Goal: Task Accomplishment & Management: Complete application form

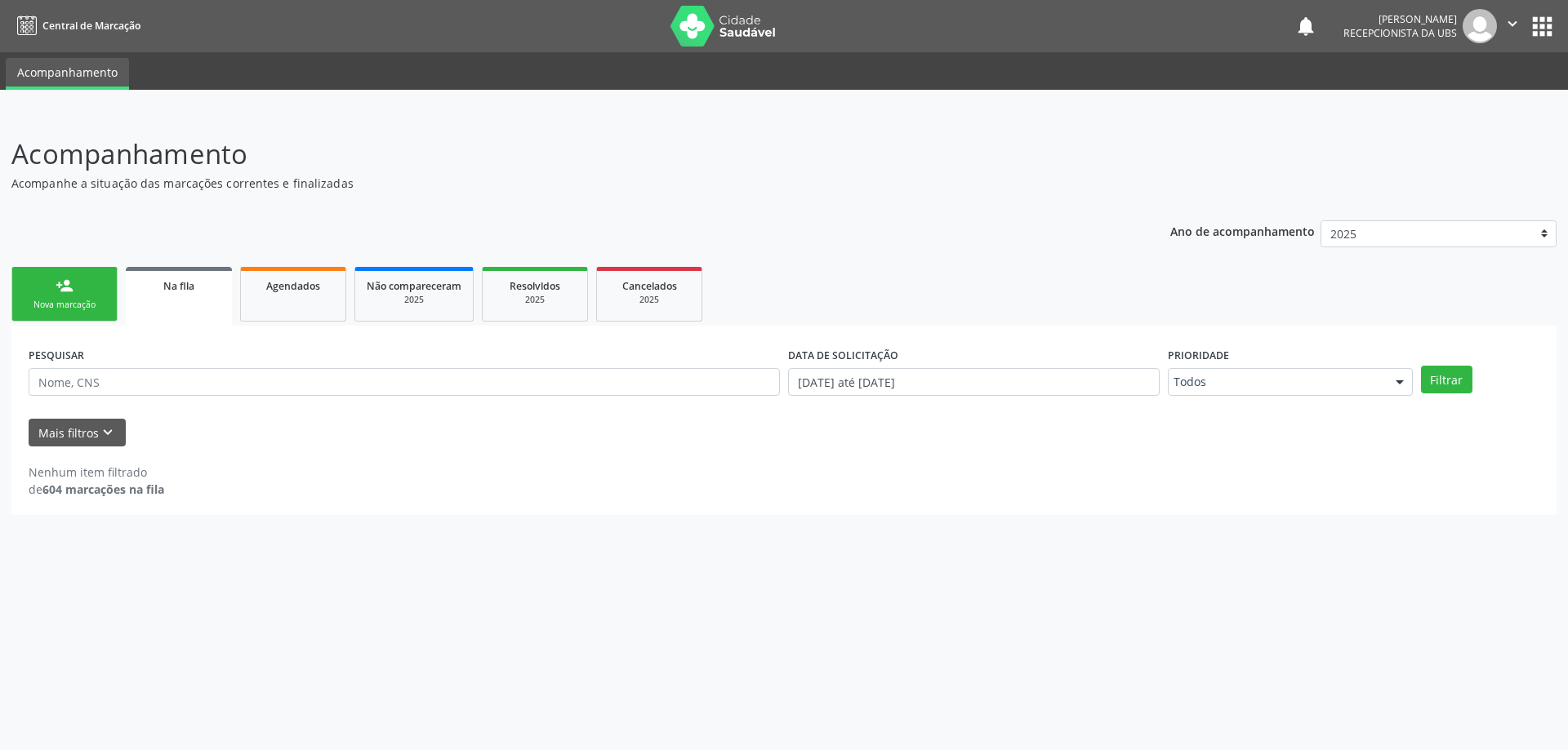
click at [219, 315] on link "Na fila" at bounding box center [179, 296] width 106 height 59
click at [291, 317] on link "Agendados" at bounding box center [294, 294] width 106 height 55
select select "9"
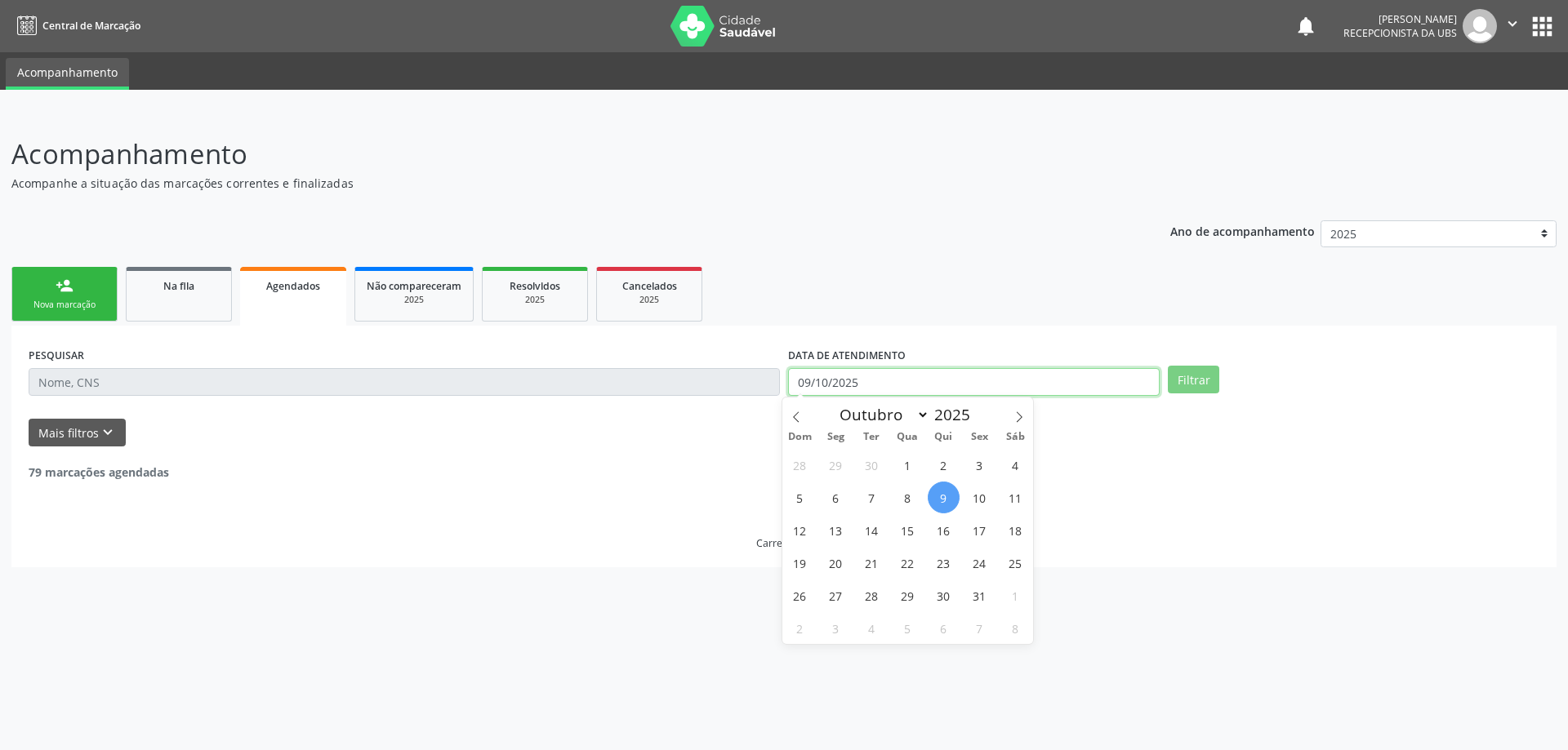
click at [864, 386] on input "09/10/2025" at bounding box center [974, 381] width 371 height 28
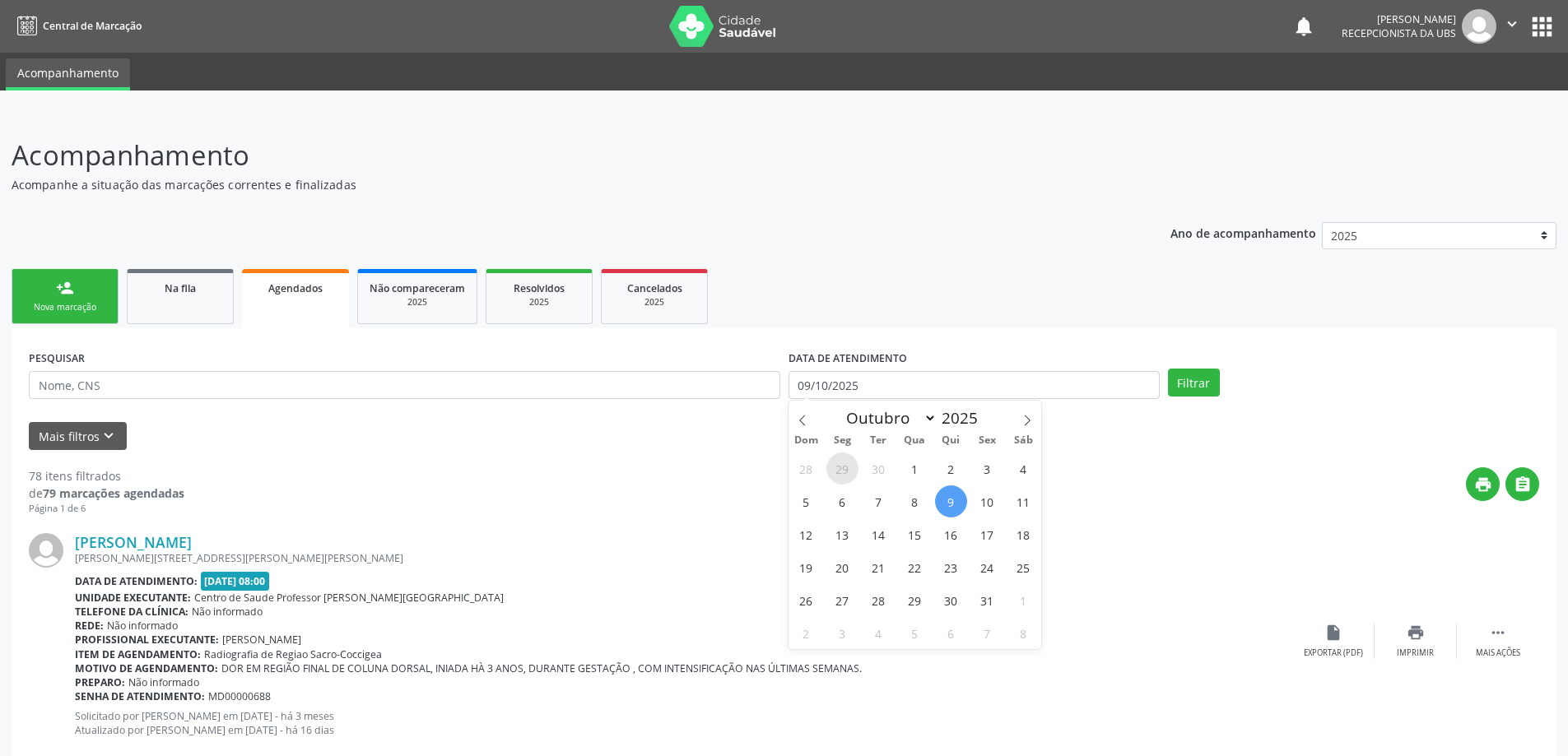
click at [849, 473] on span "29" at bounding box center [843, 469] width 32 height 32
type input "29/09/2025"
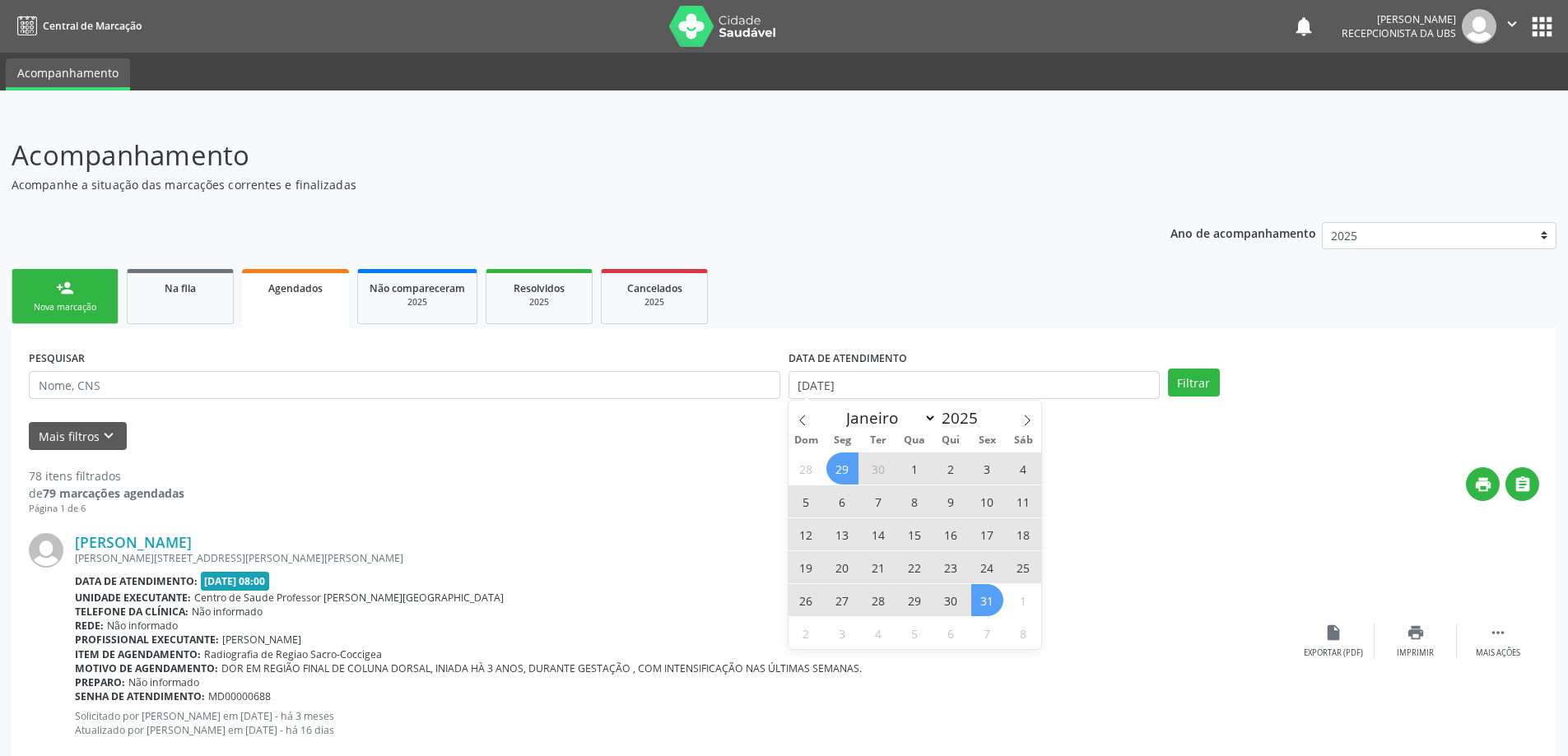
click at [984, 594] on span "31" at bounding box center [987, 600] width 32 height 32
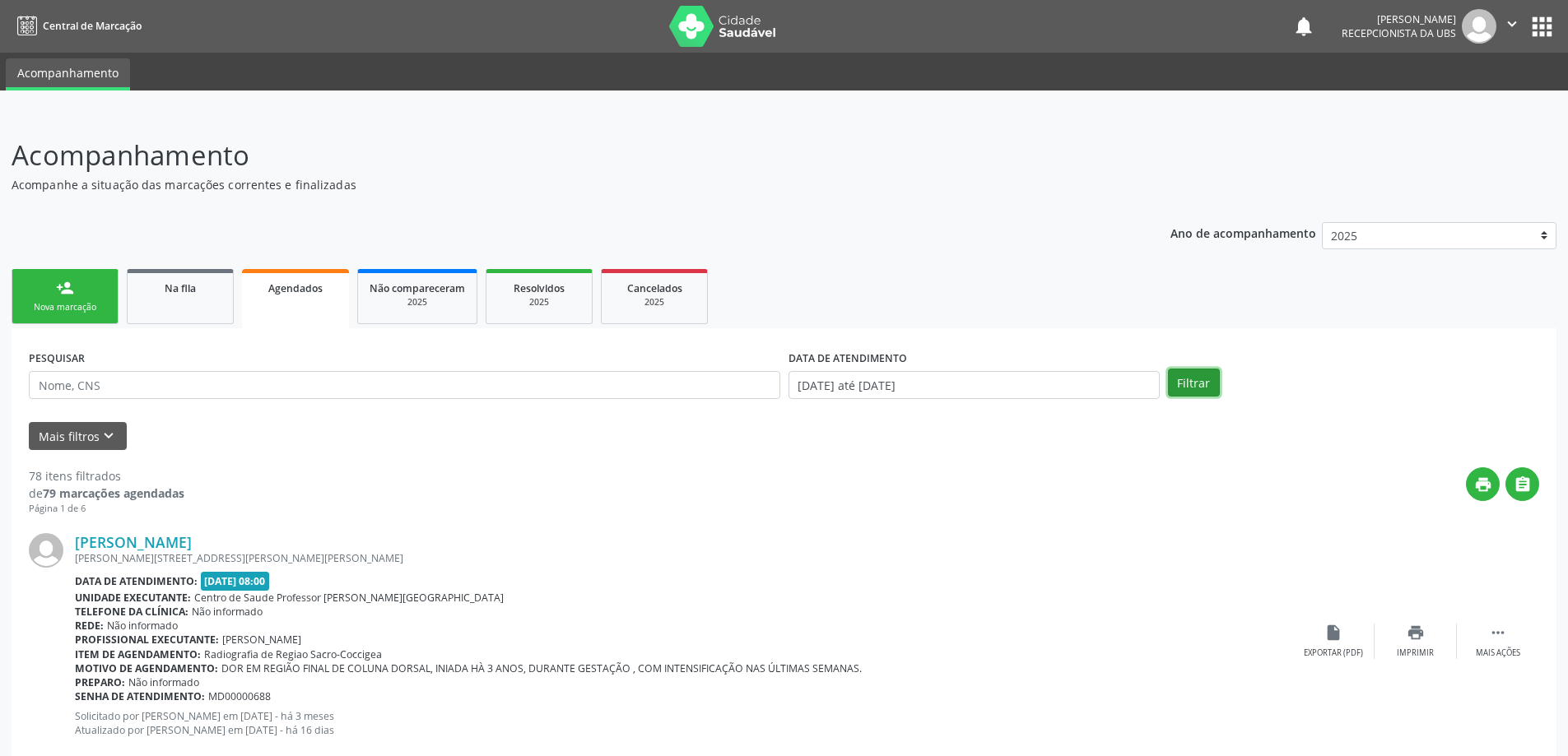
click at [1194, 380] on button "Filtrar" at bounding box center [1193, 383] width 52 height 28
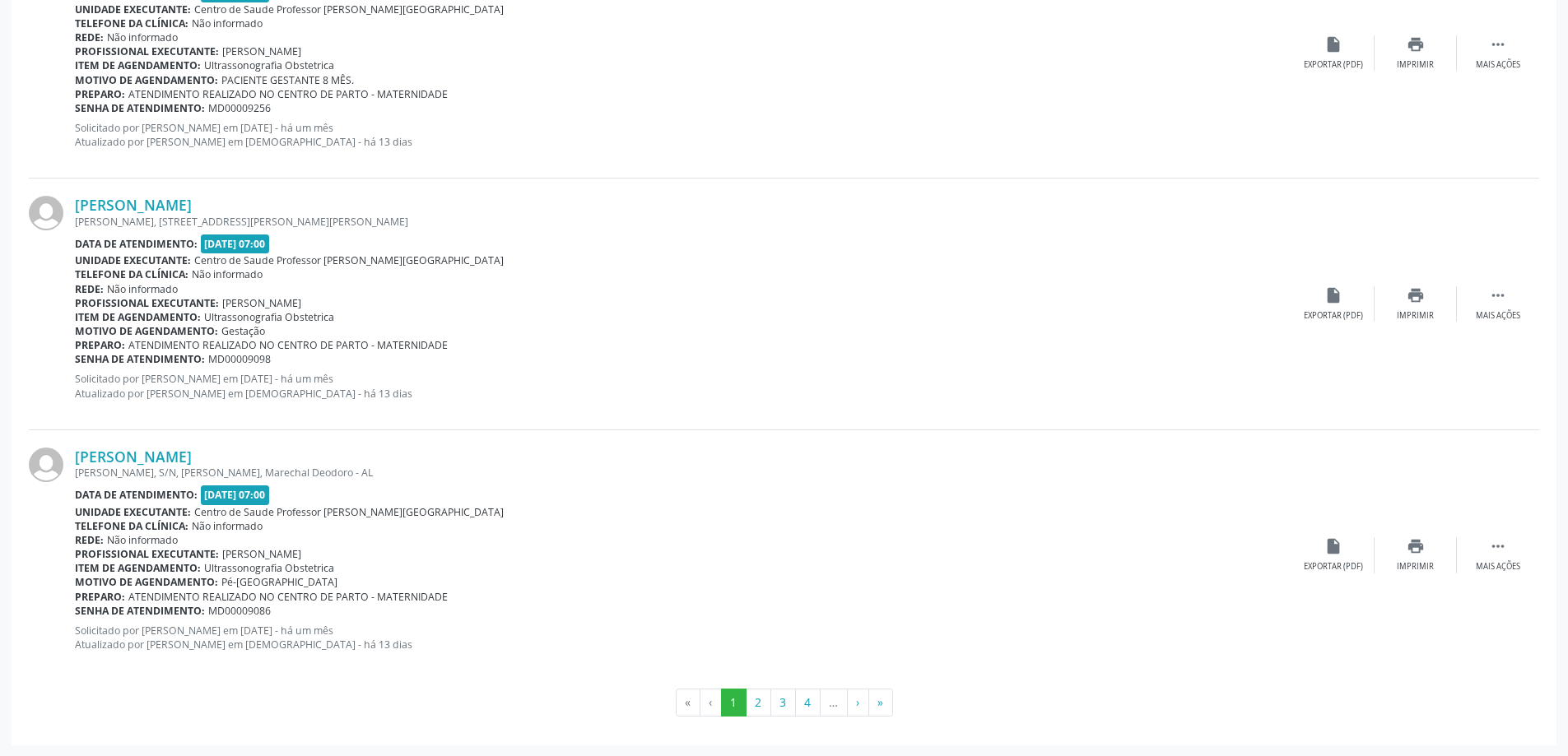
scroll to position [3606, 0]
click at [889, 708] on button "»" at bounding box center [880, 702] width 25 height 28
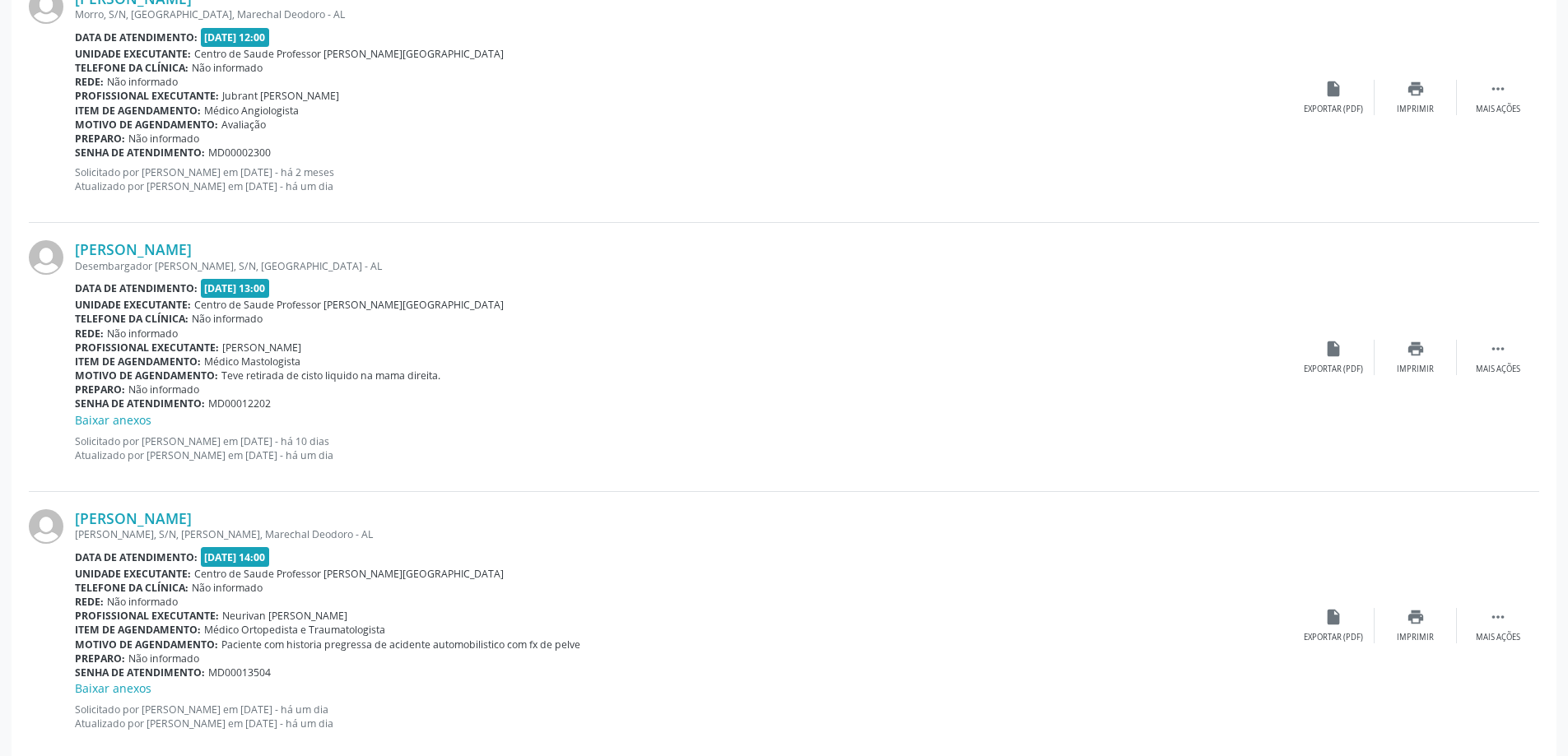
scroll to position [624, 0]
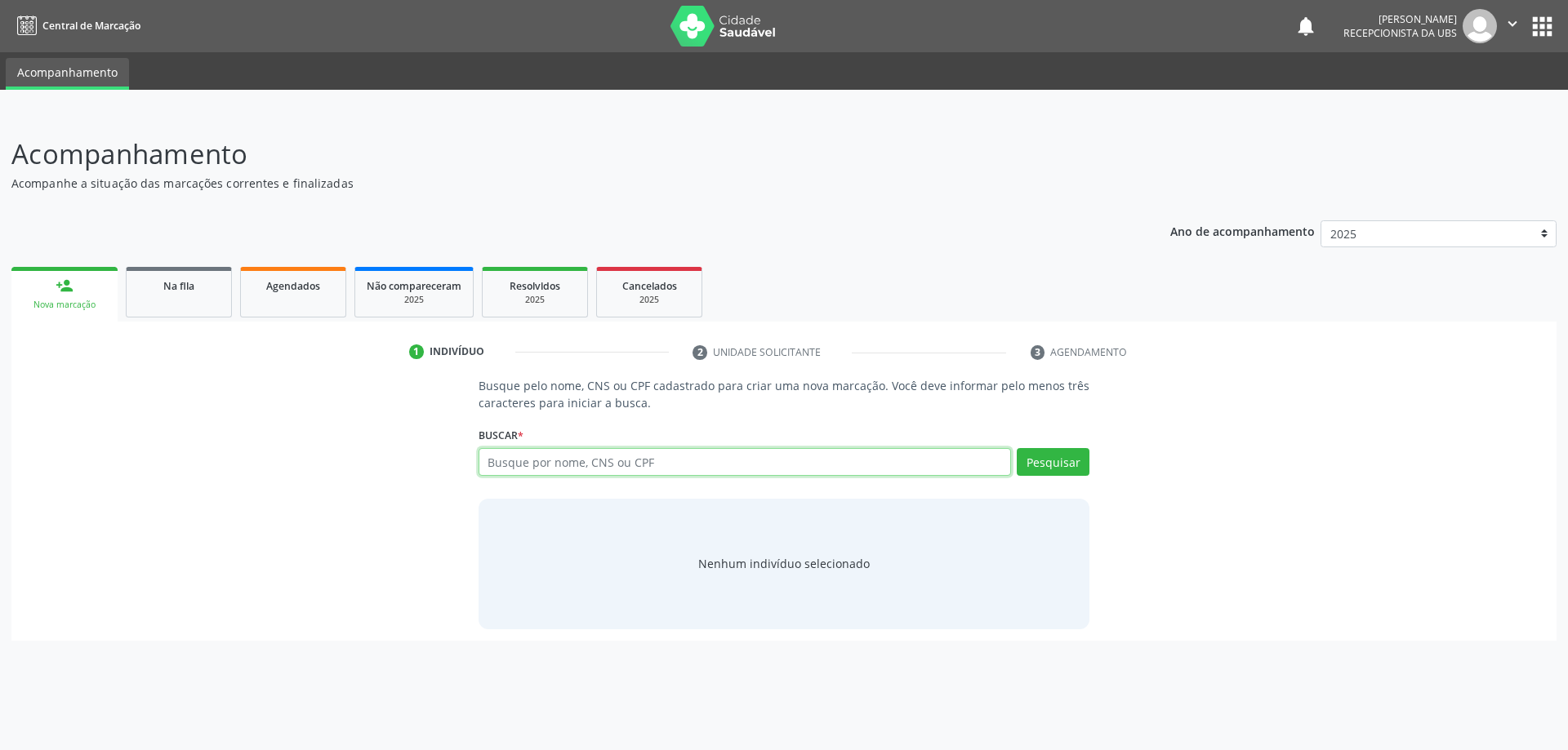
paste input "179.429.354-00"
type input "179.429.354-00"
click at [1057, 464] on button "Pesquisar" at bounding box center [1053, 461] width 73 height 28
type input "179.429.354-00"
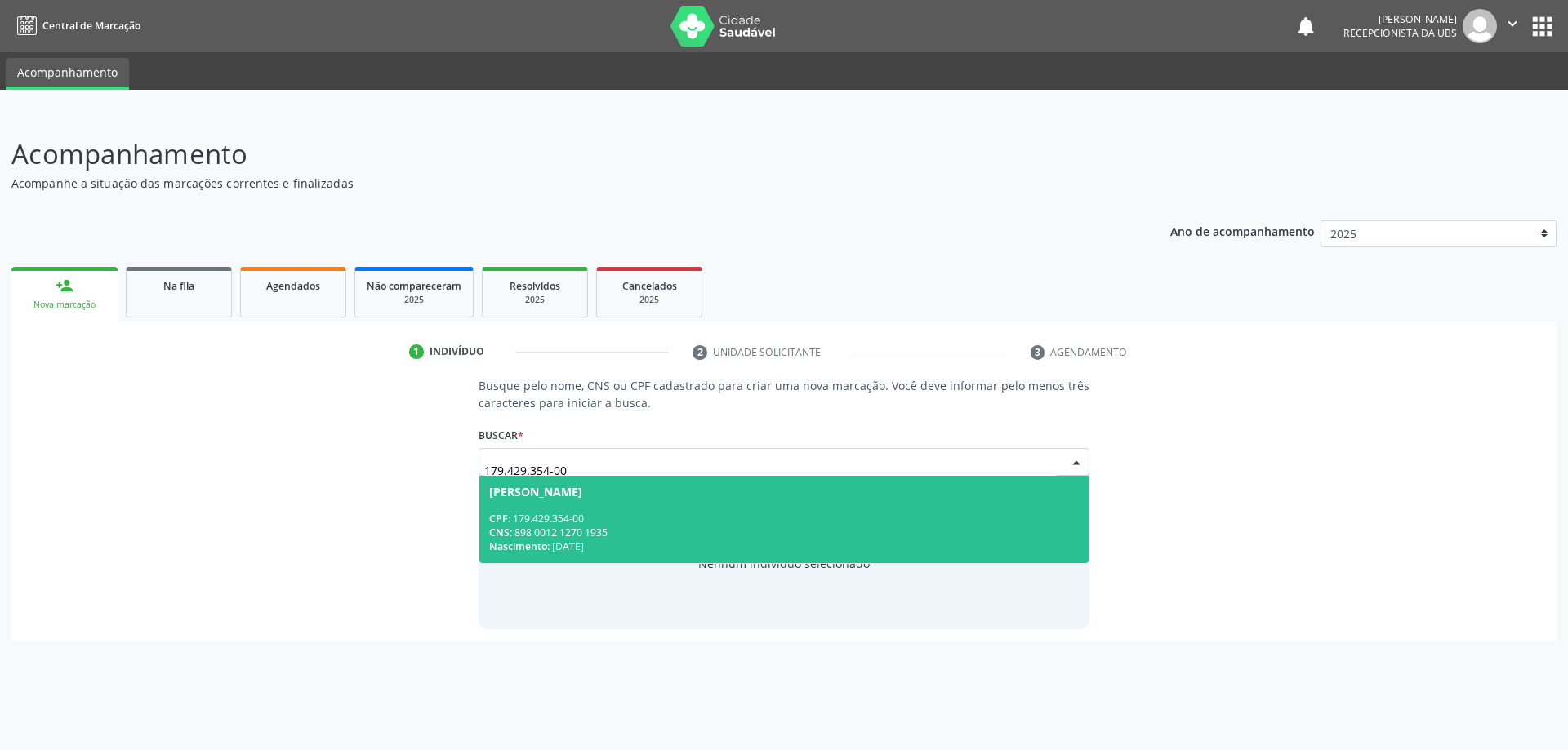
click at [923, 494] on div "[PERSON_NAME]" at bounding box center [785, 492] width 591 height 13
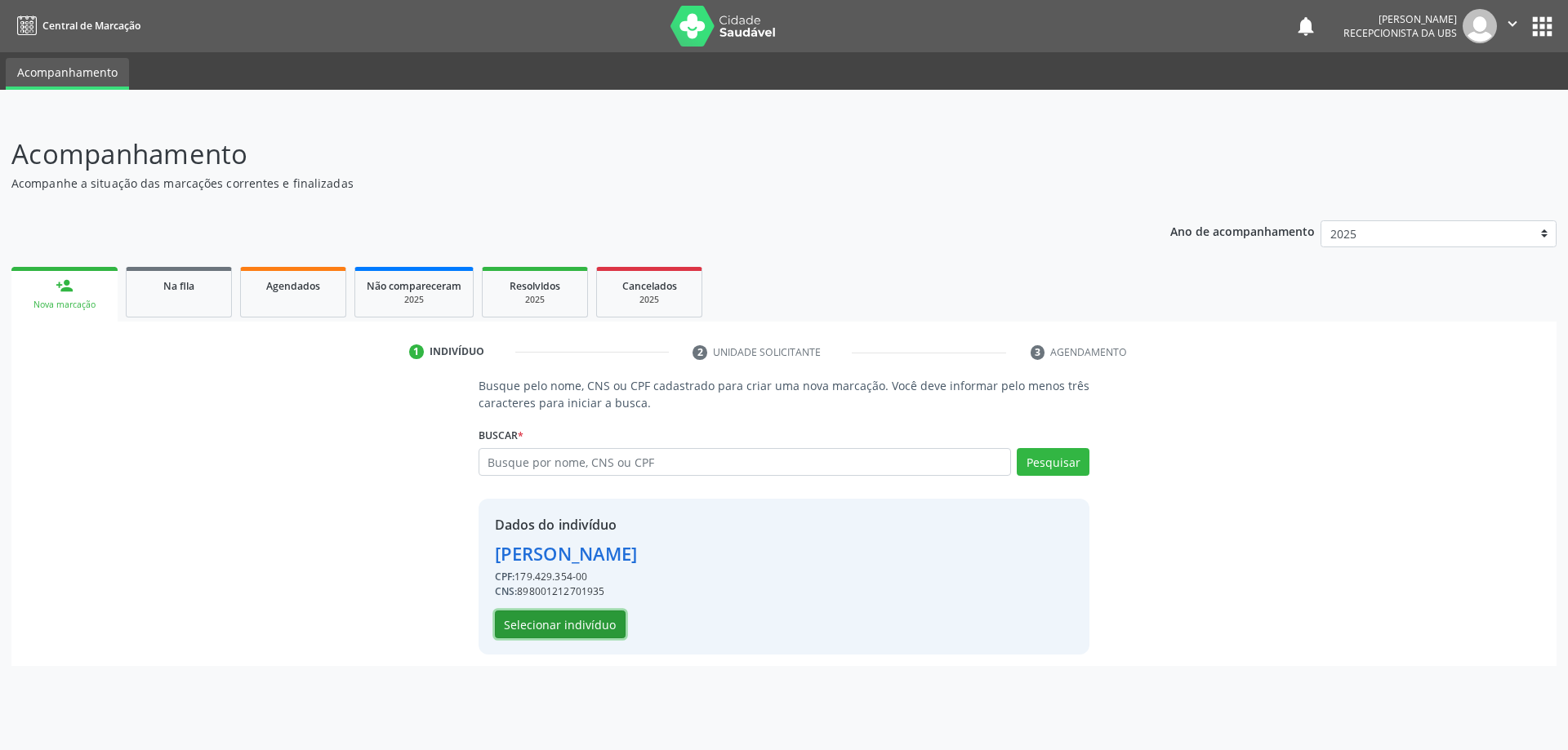
click at [592, 627] on button "Selecionar indivíduo" at bounding box center [560, 624] width 131 height 28
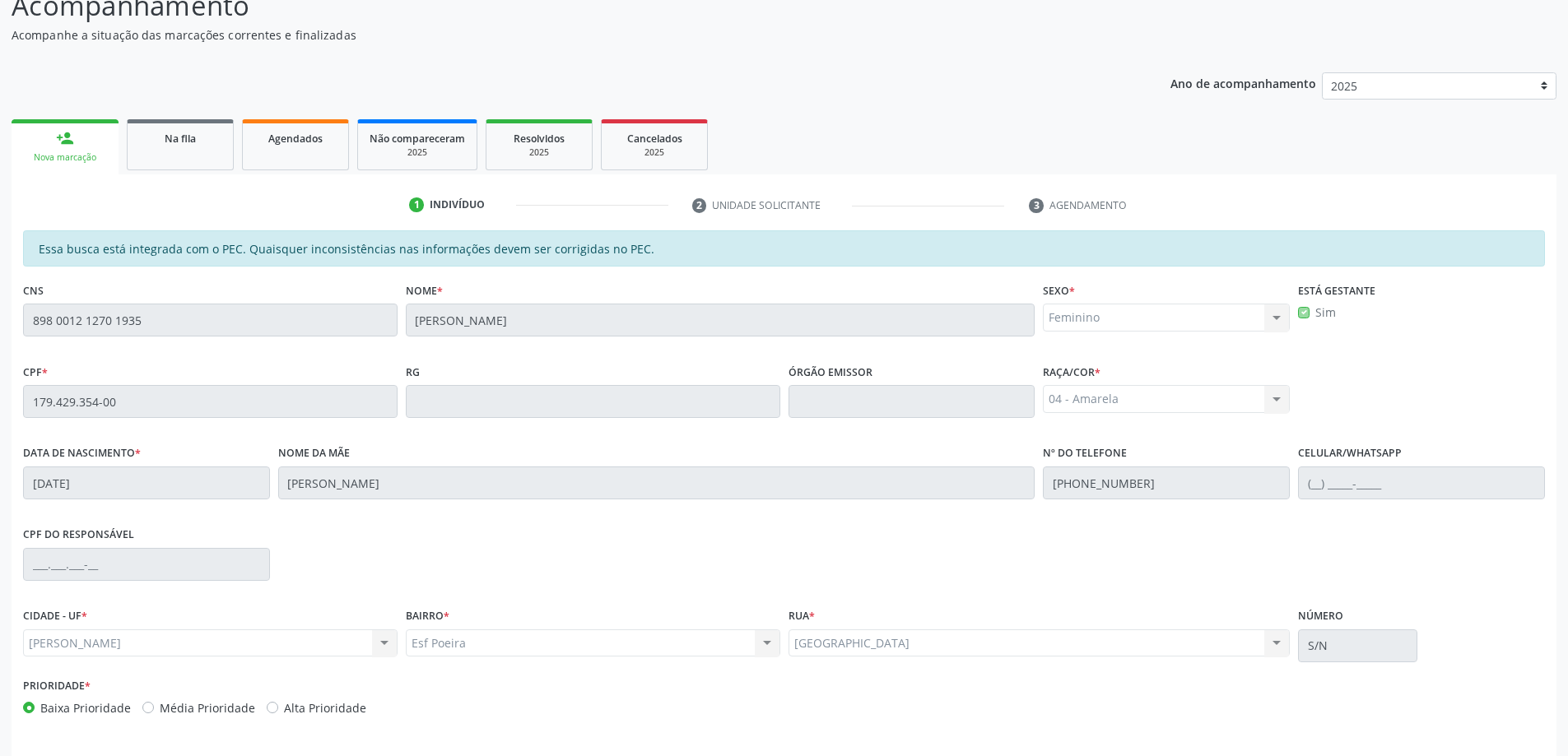
scroll to position [207, 0]
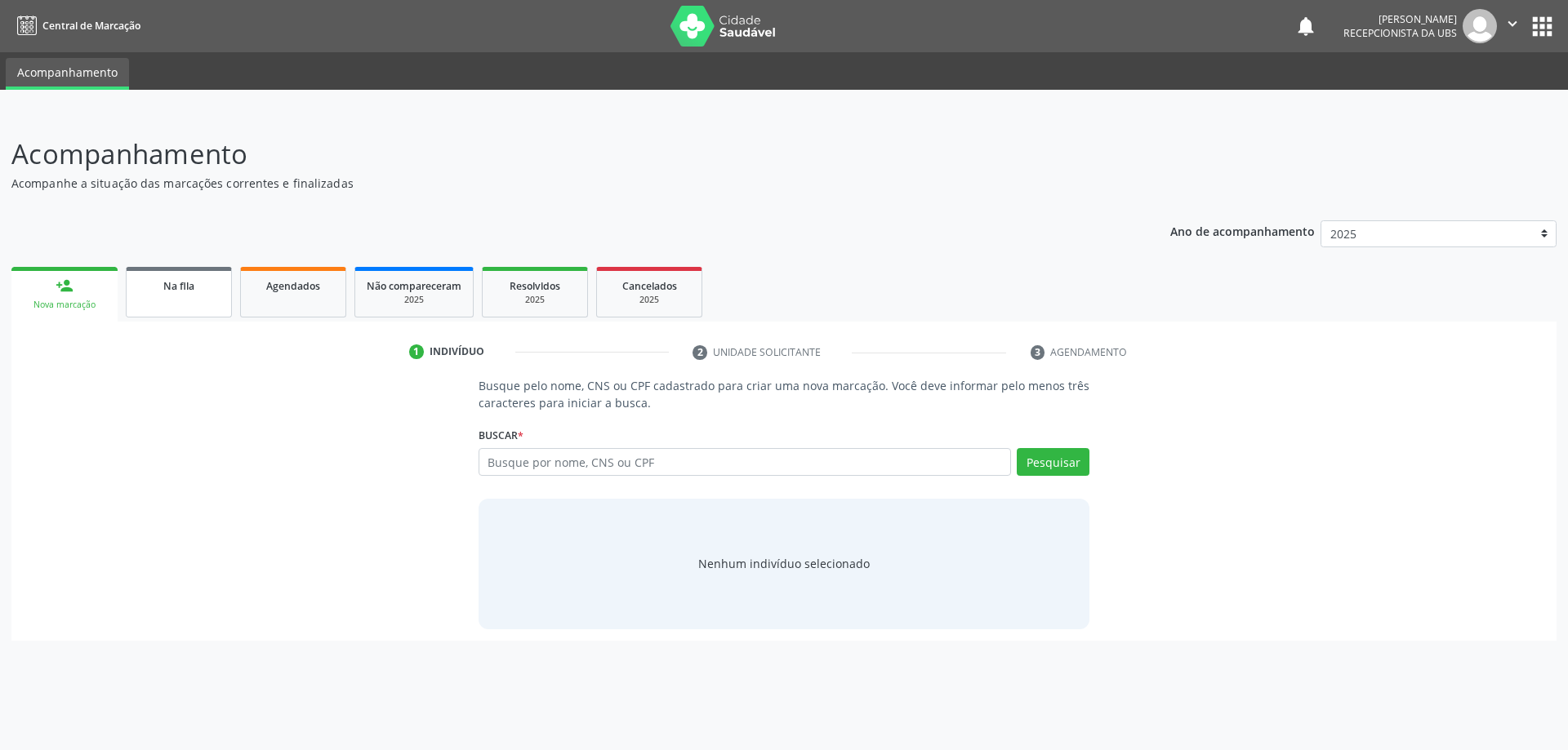
click at [183, 289] on span "Na fila" at bounding box center [179, 286] width 31 height 13
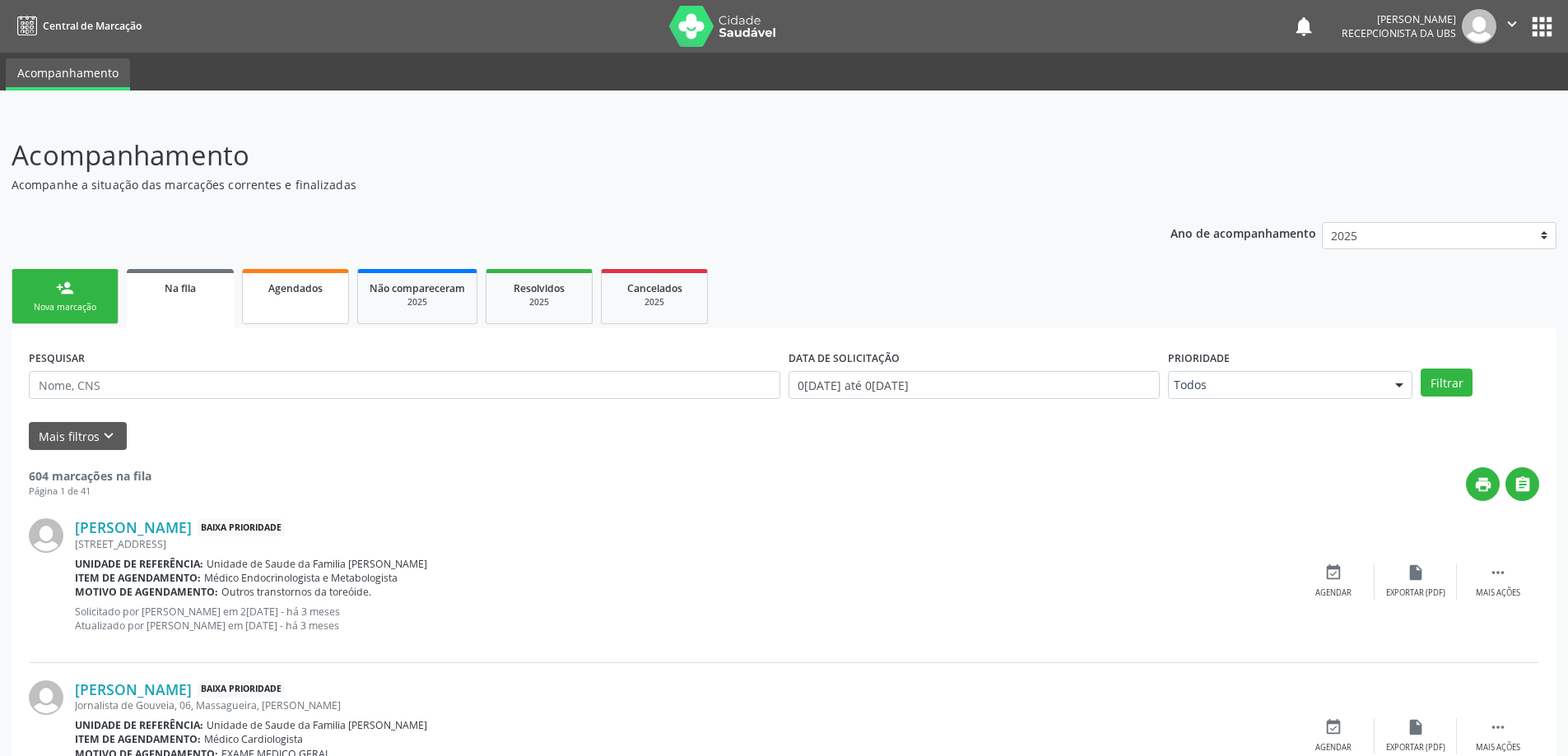
click at [342, 304] on link "Agendados" at bounding box center [296, 296] width 107 height 55
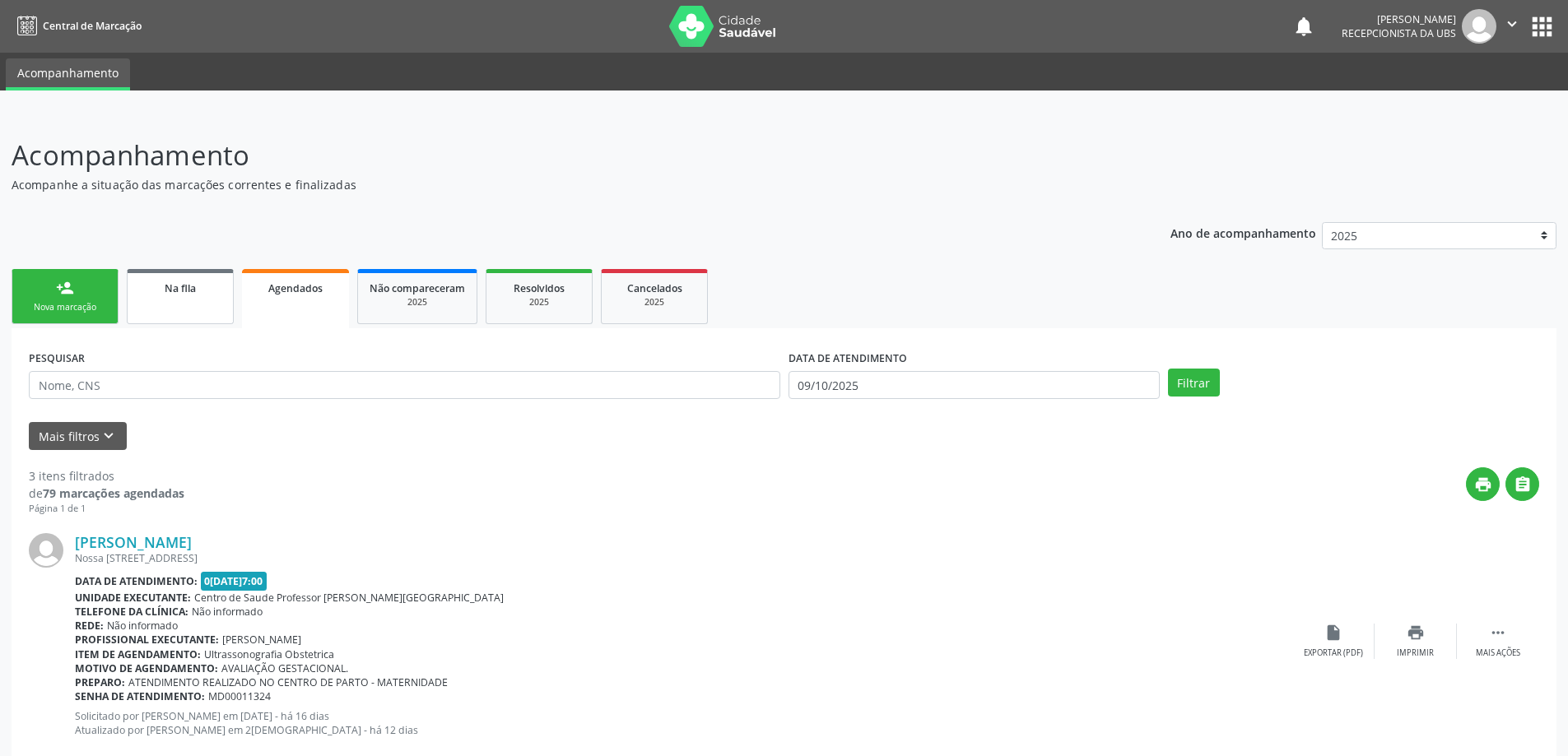
click at [211, 298] on link "Na fila" at bounding box center [180, 296] width 107 height 55
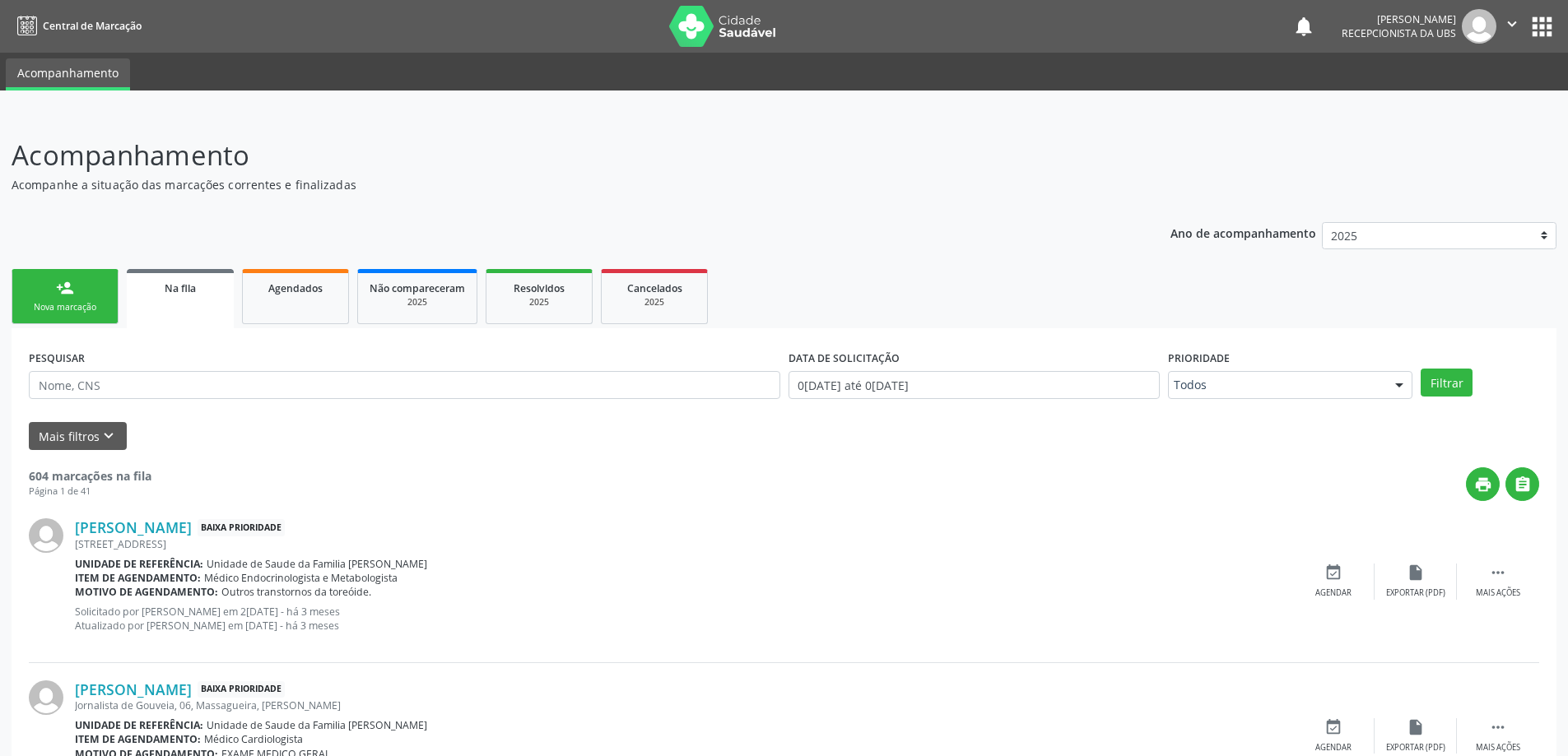
click at [80, 298] on link "person_add Nova marcação" at bounding box center [65, 296] width 107 height 55
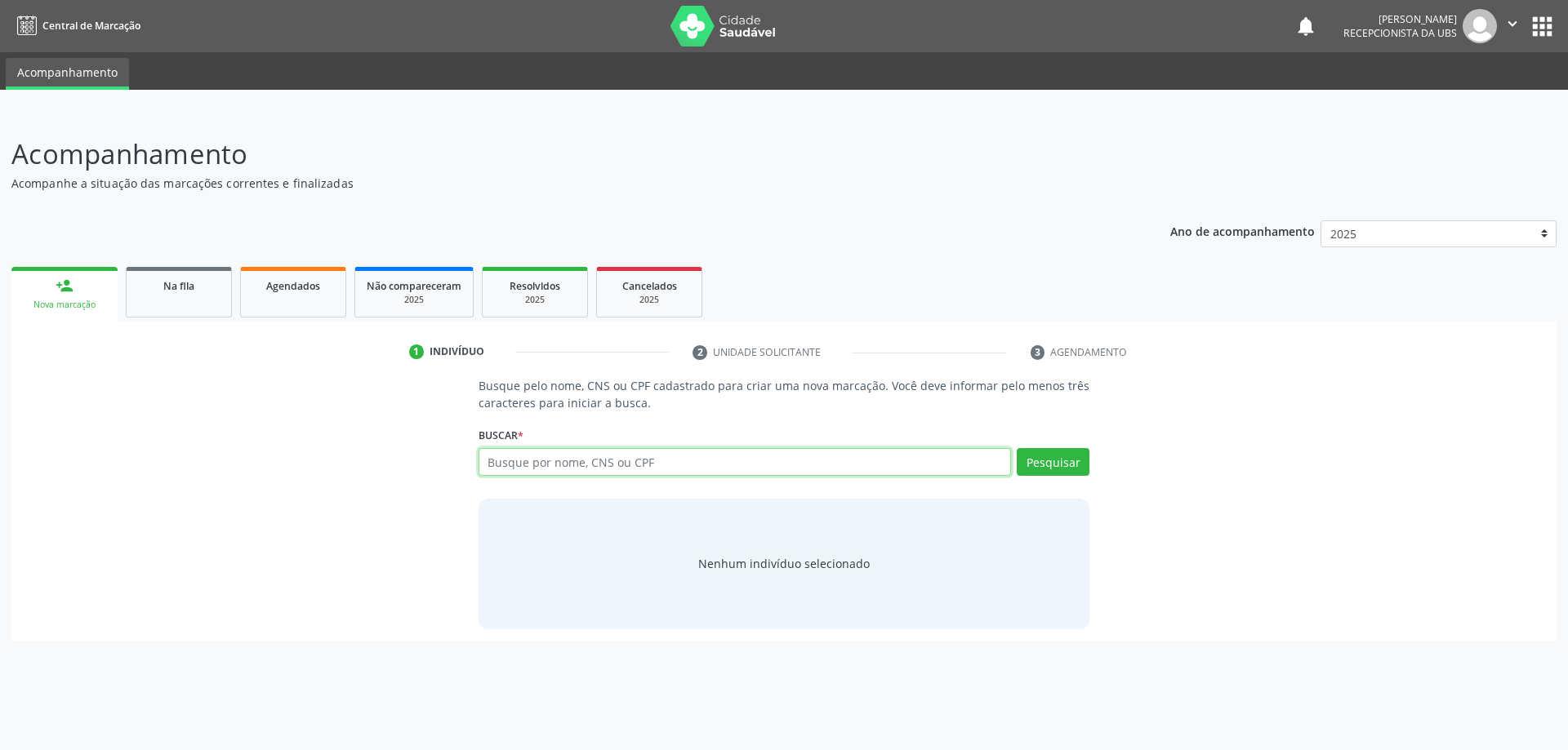
click at [560, 469] on input "text" at bounding box center [745, 461] width 533 height 28
paste input "179.429.354-00"
type input "179.429.354-00"
click at [1051, 471] on button "Pesquisar" at bounding box center [1053, 461] width 73 height 28
type input "179.429.354-00"
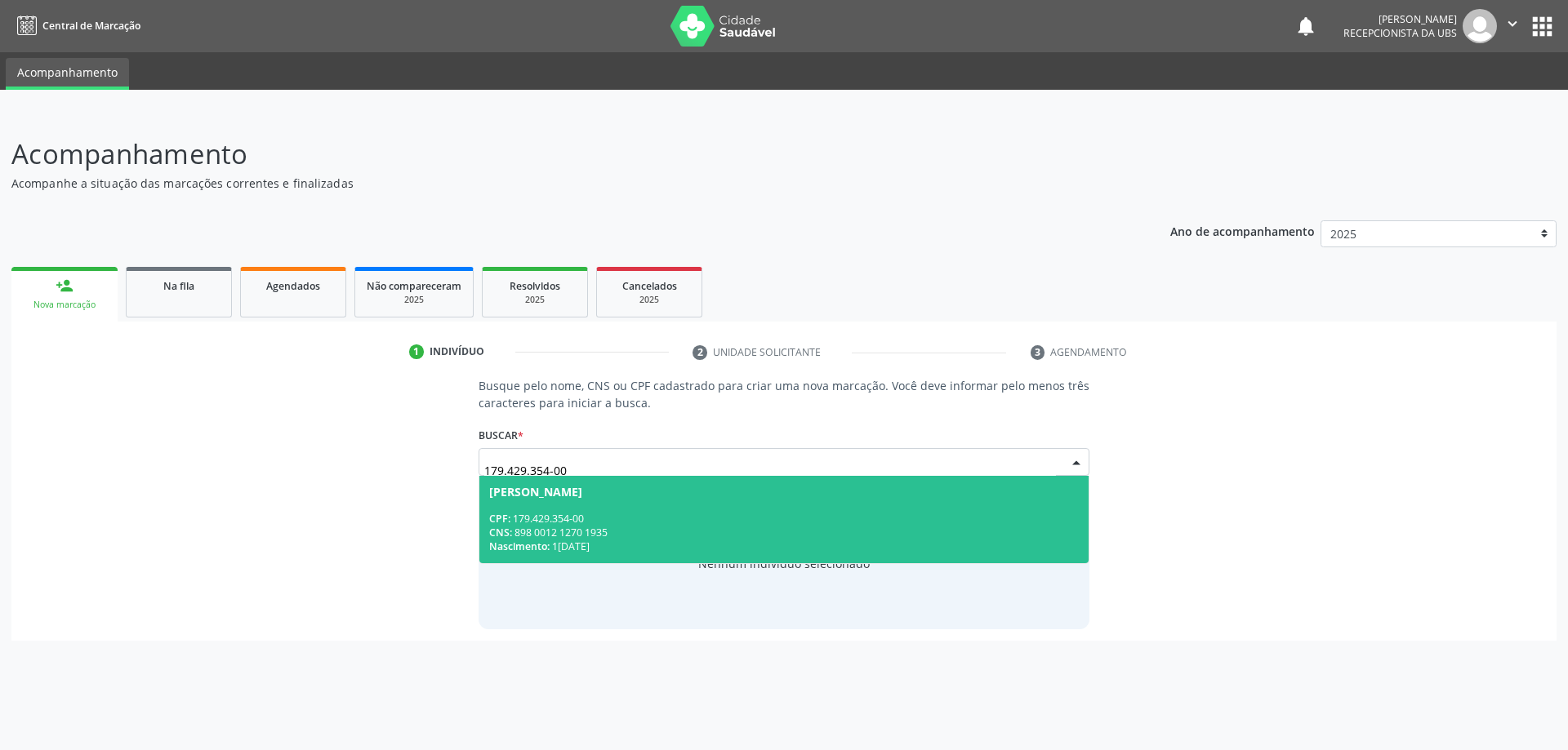
click at [662, 528] on div "CNS: 898 0012 1270 1935" at bounding box center [785, 532] width 591 height 13
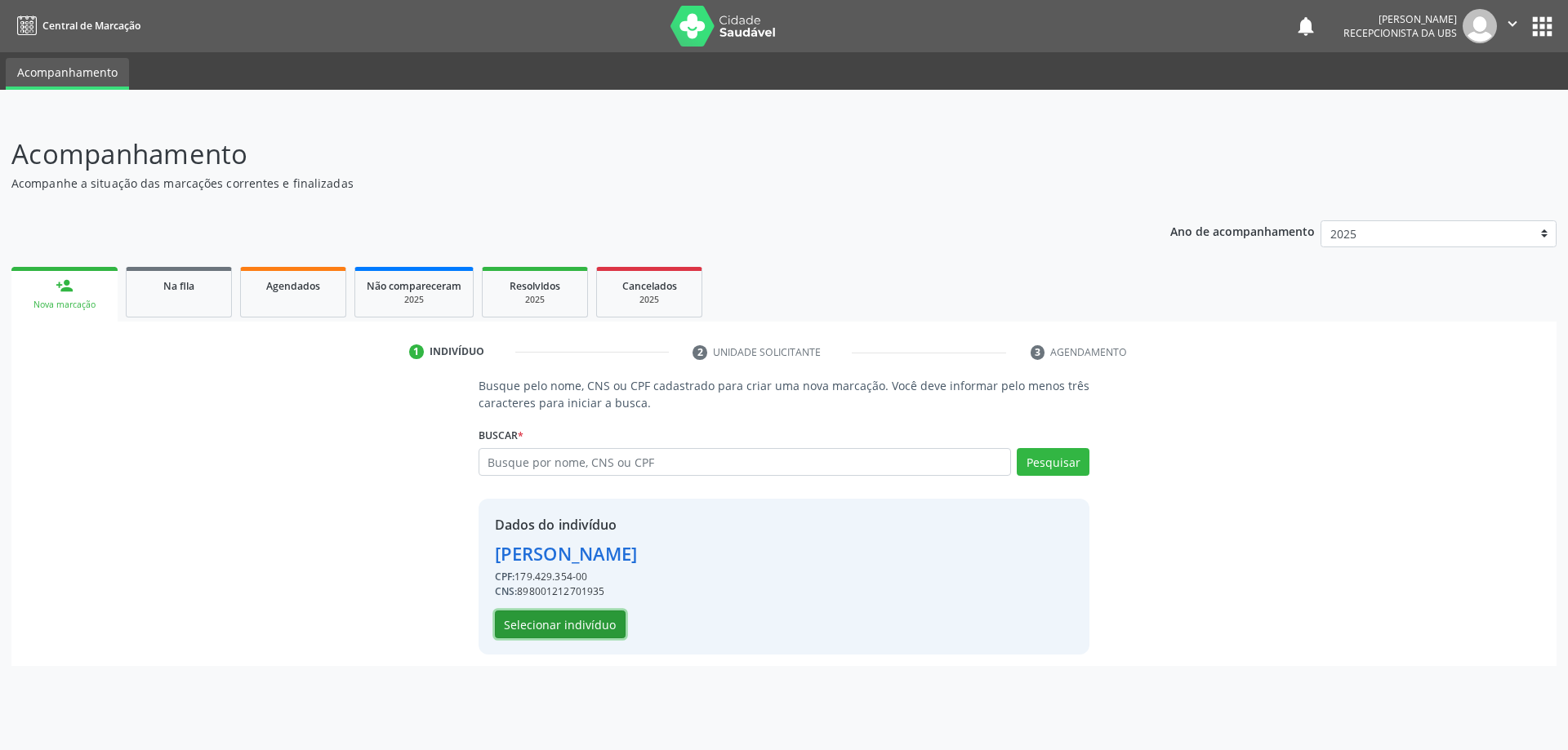
click at [608, 625] on button "Selecionar indivíduo" at bounding box center [560, 624] width 131 height 28
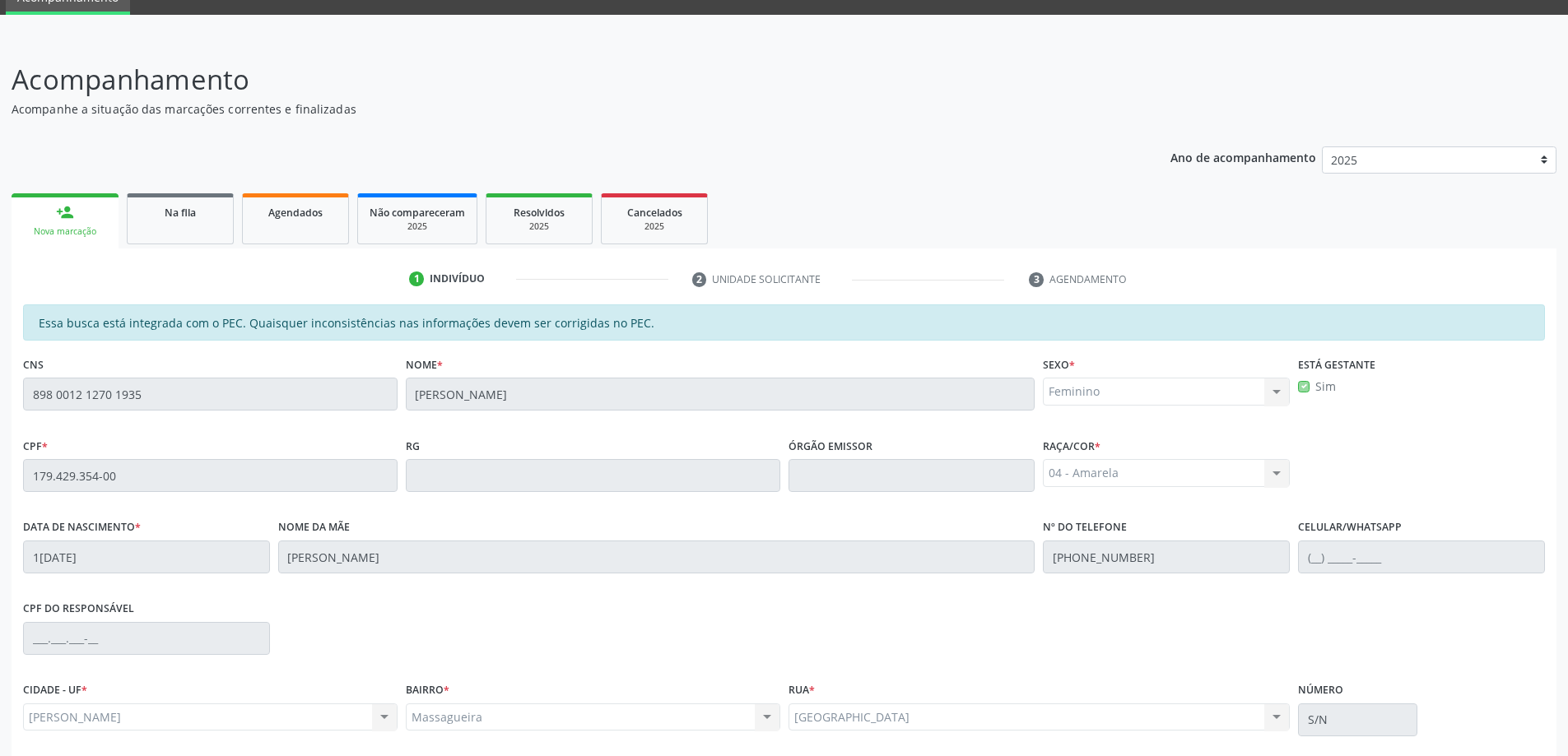
scroll to position [207, 0]
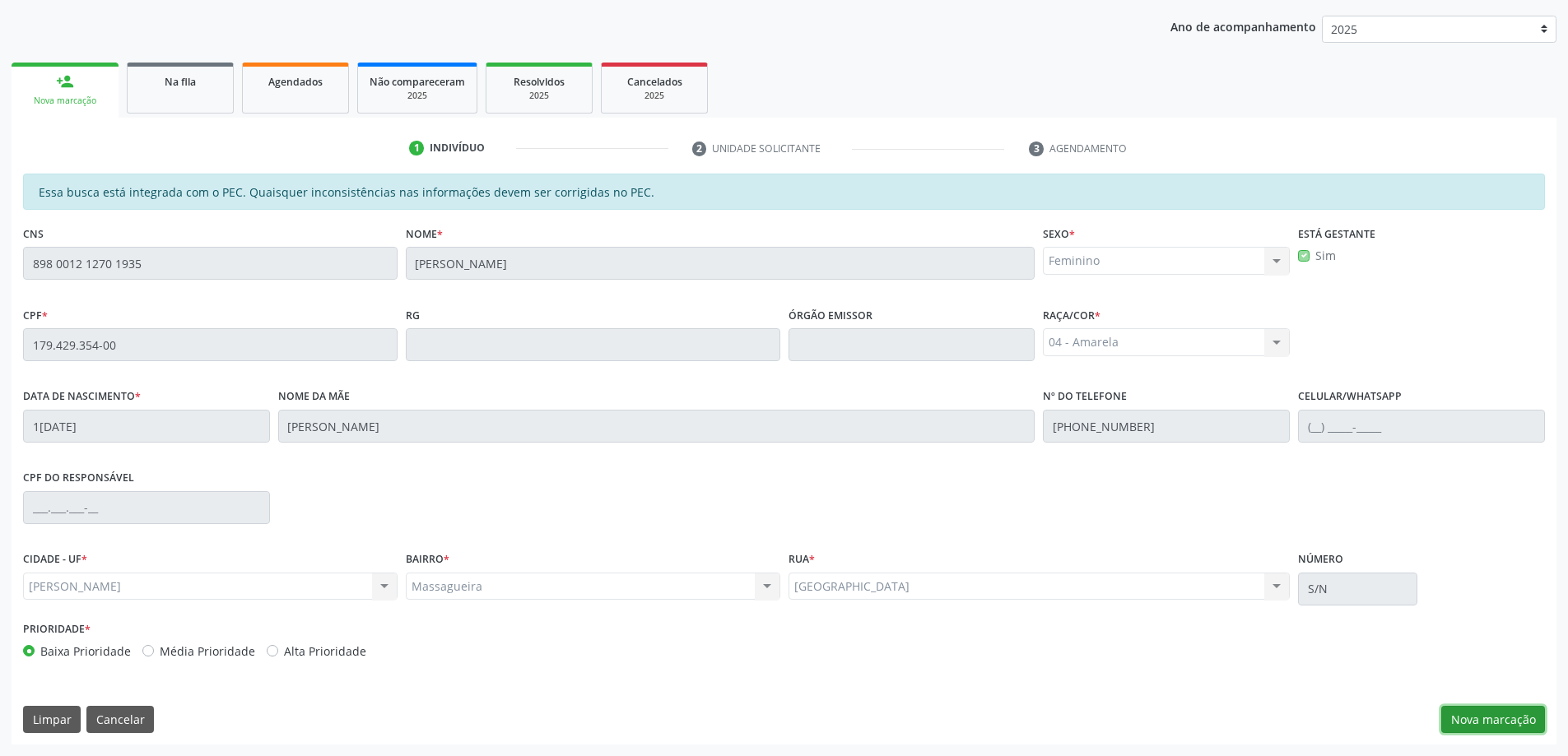
click at [1487, 712] on button "Nova marcação" at bounding box center [1493, 719] width 104 height 28
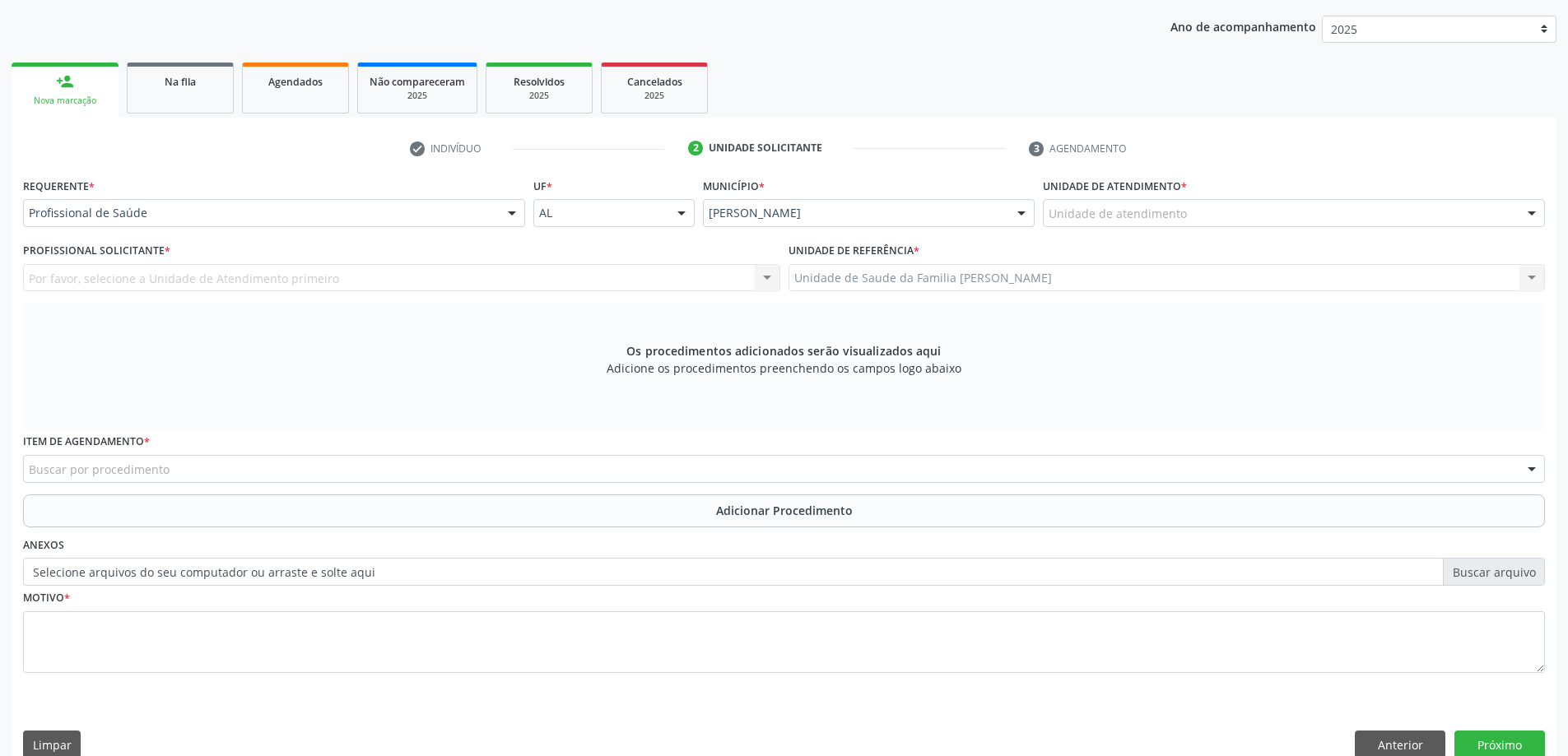
click at [1131, 227] on div "Unidade de atendimento * Unidade de atendimento Aeronave Baron 58 Aeronave Cess…" at bounding box center [1293, 205] width 510 height 64
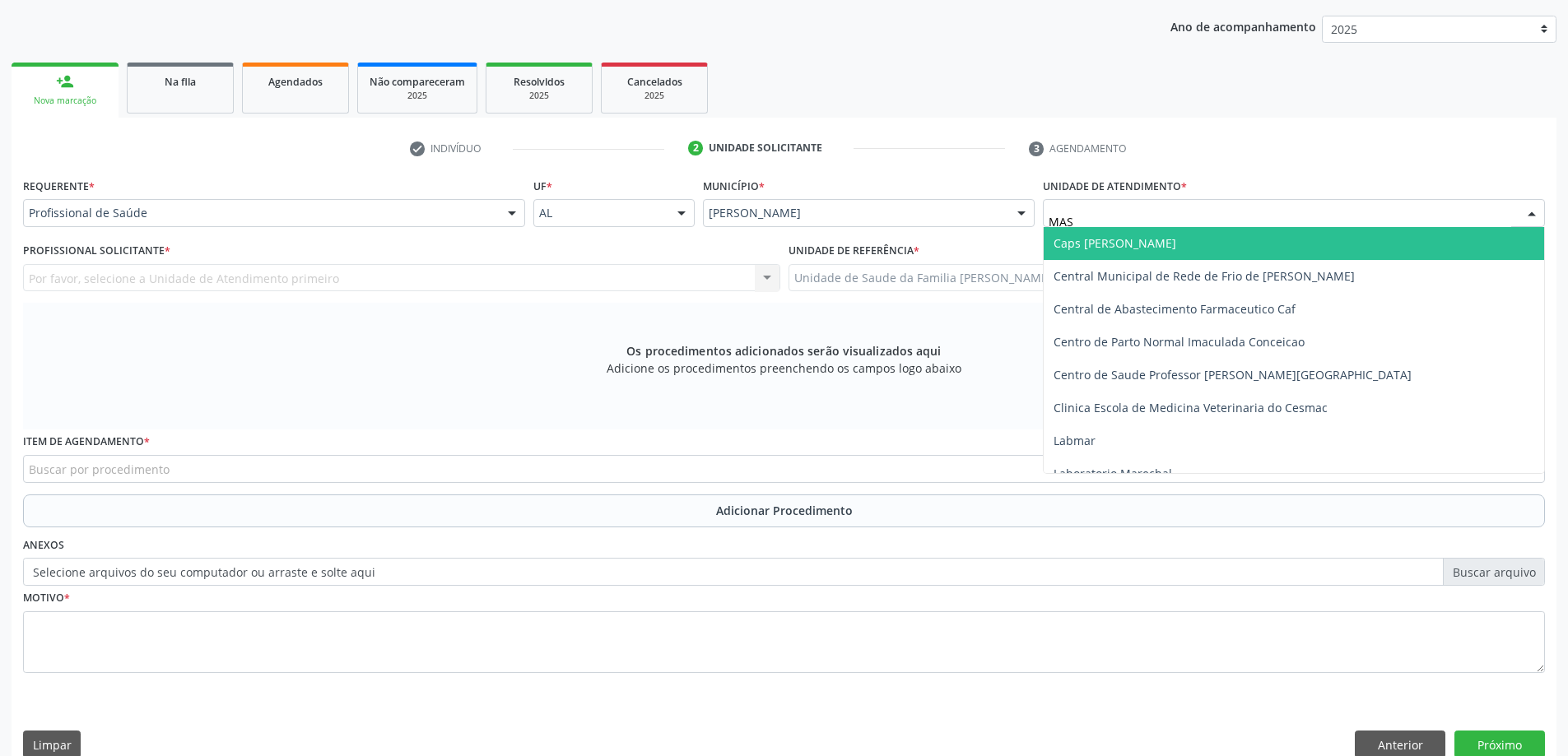
type input "MASS"
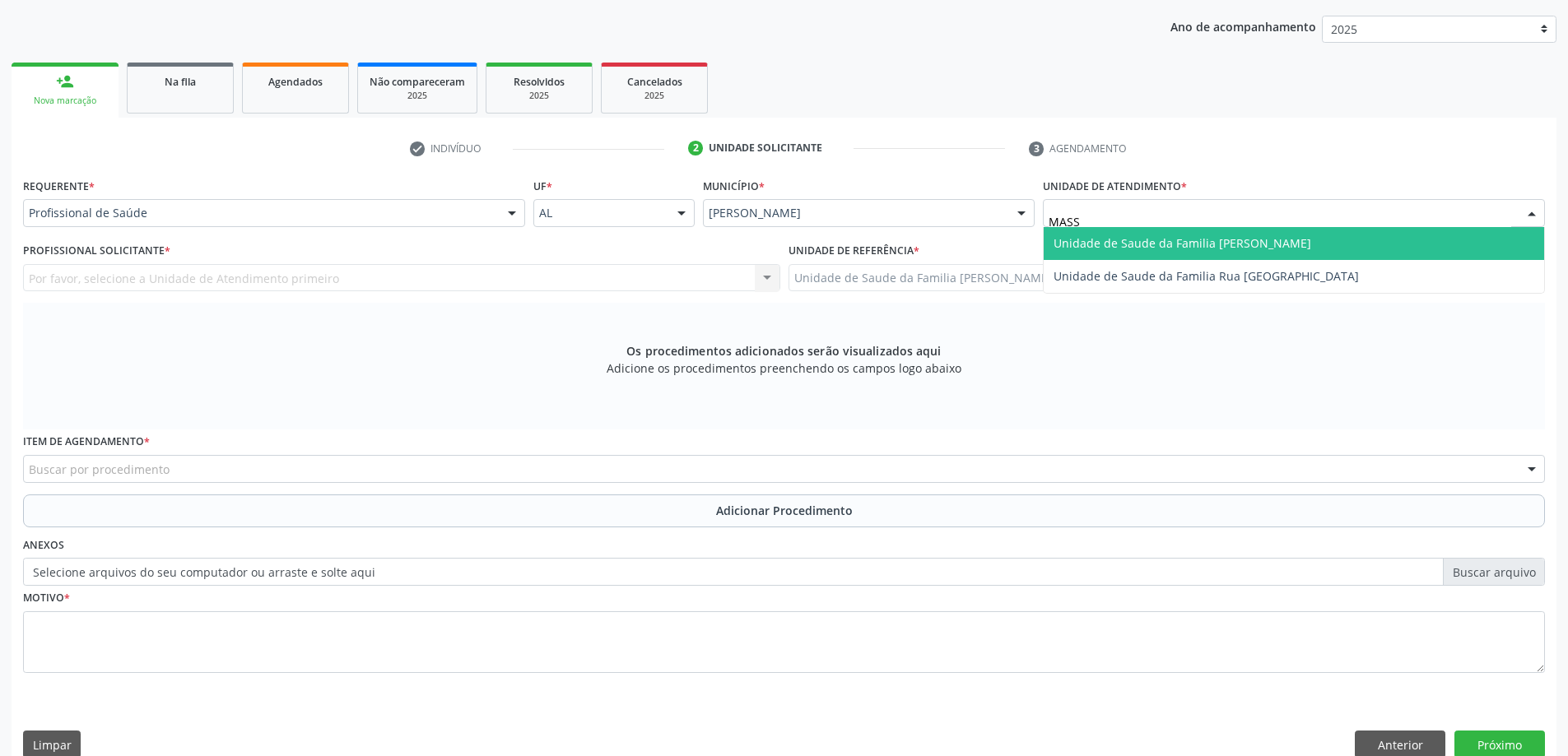
click at [1133, 244] on span "Unidade de Saude da Familia [PERSON_NAME]" at bounding box center [1182, 243] width 258 height 15
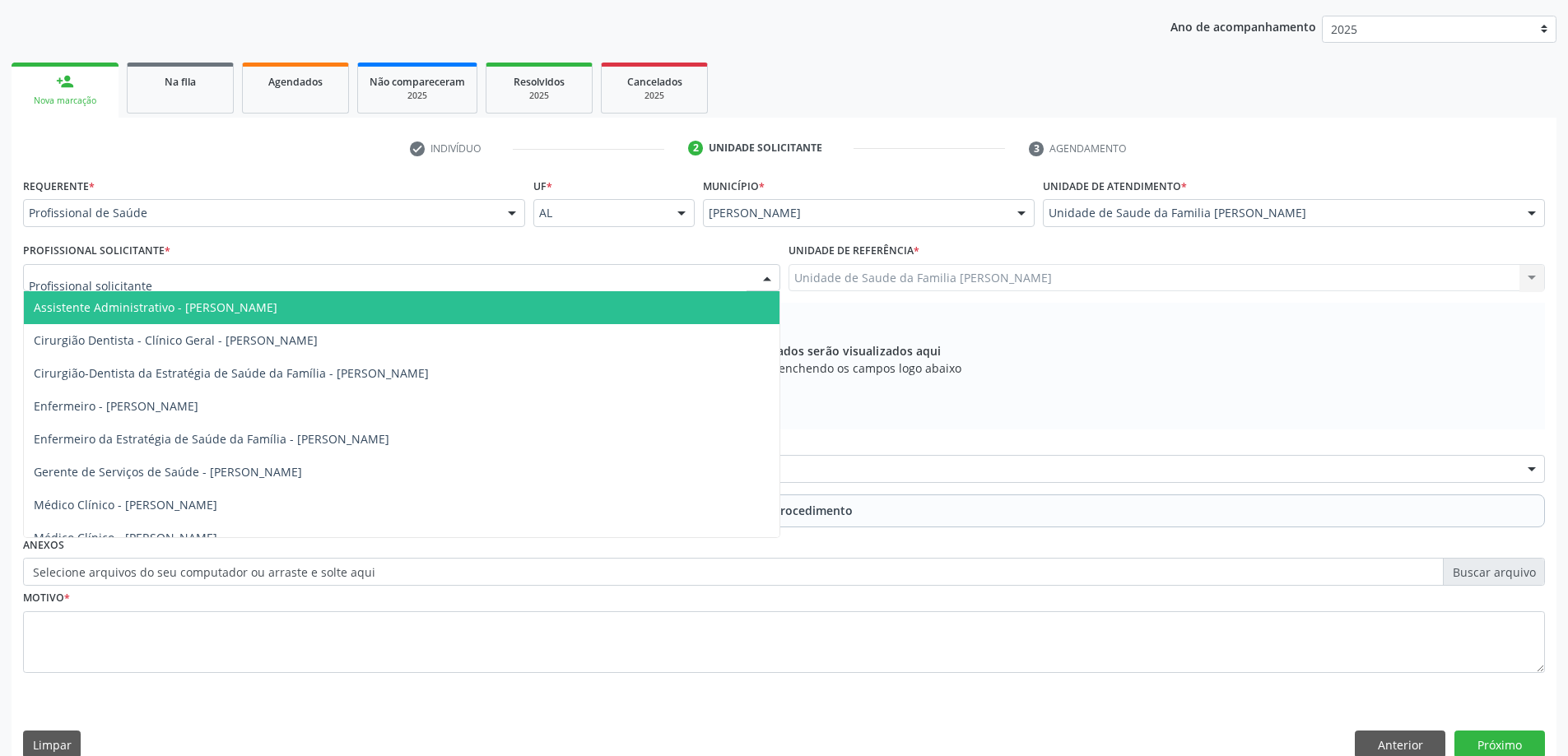
click at [513, 277] on div at bounding box center [401, 278] width 757 height 28
type input "ANA"
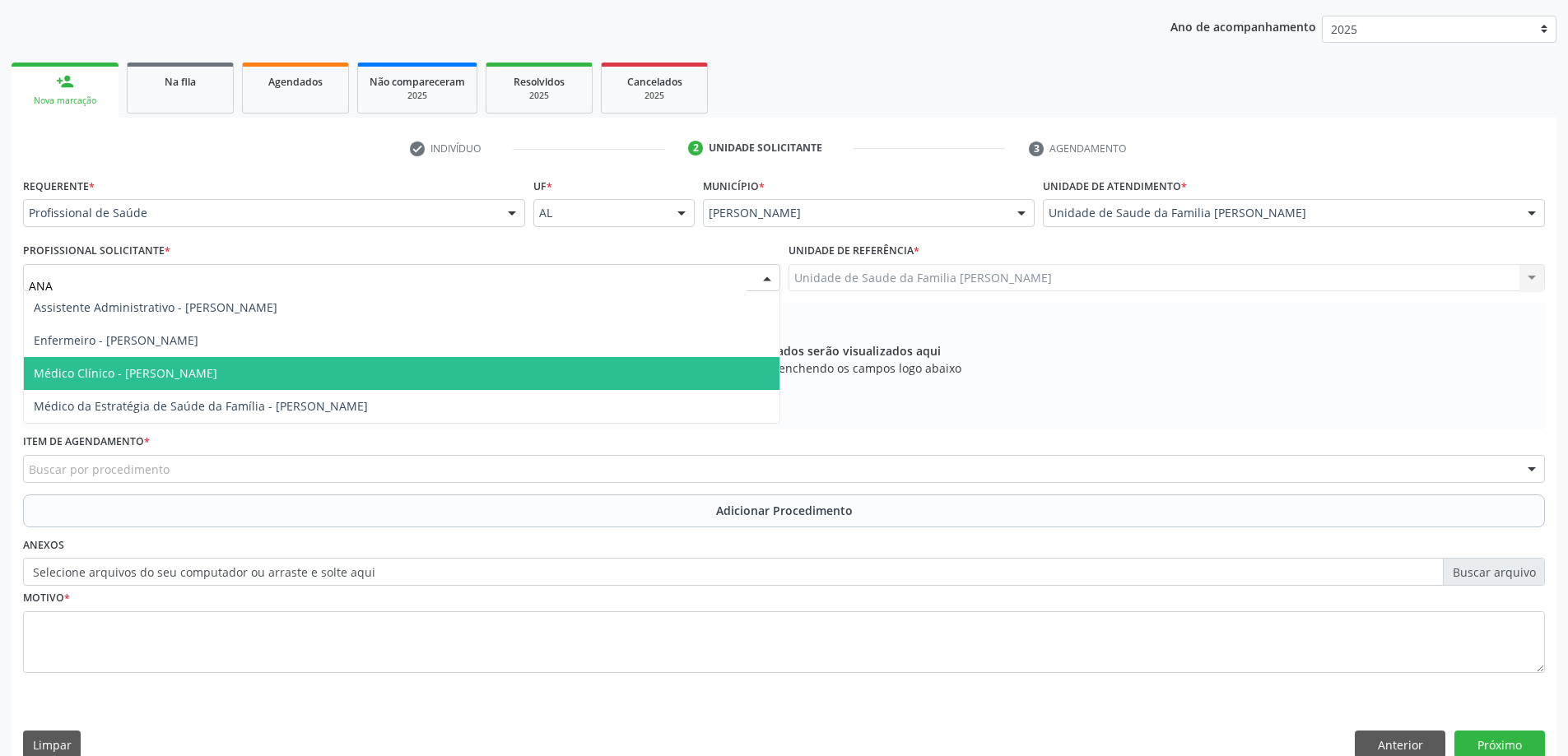
click at [218, 370] on span "Médico Clínico - [PERSON_NAME]" at bounding box center [126, 373] width 184 height 15
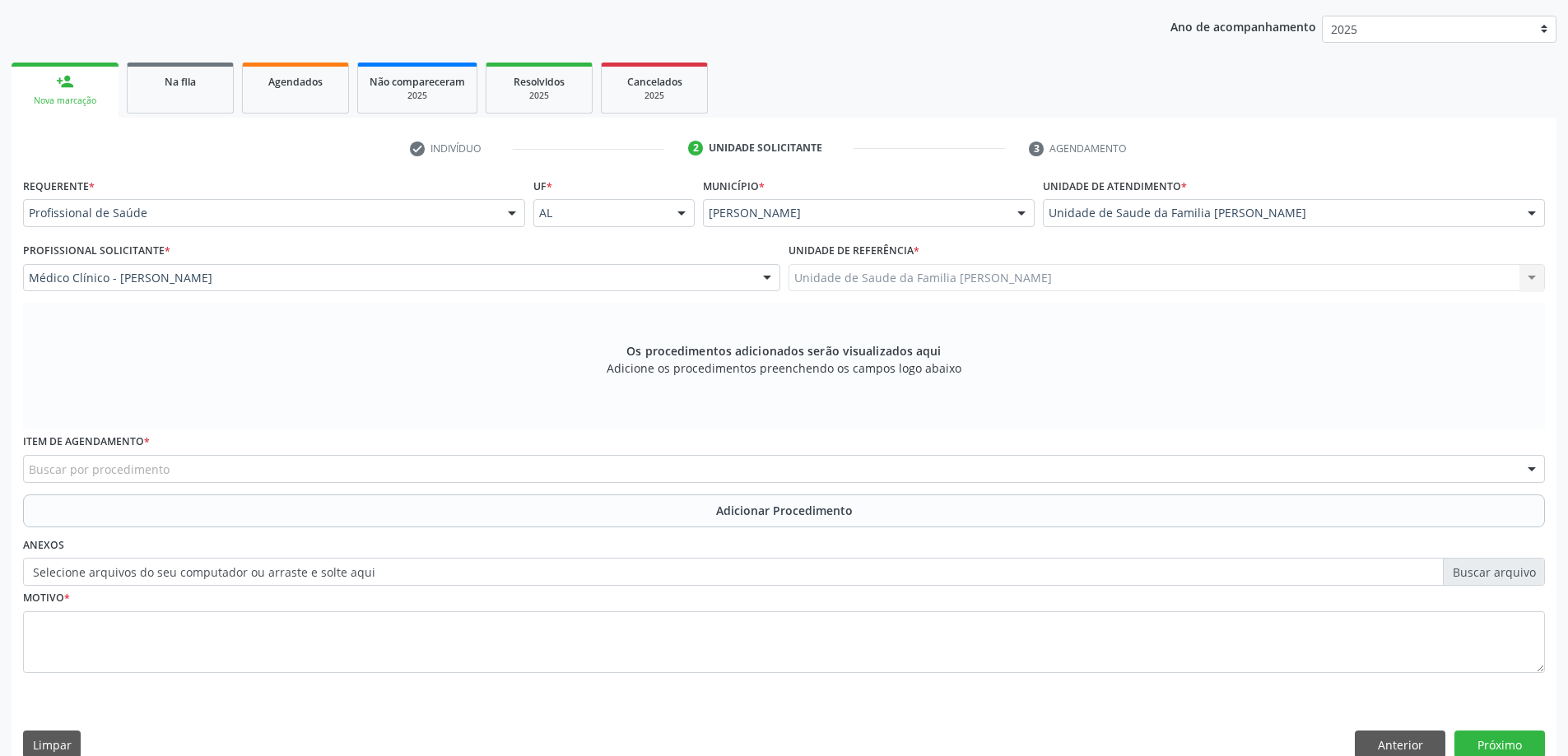
click at [372, 479] on div "Buscar por procedimento" at bounding box center [783, 469] width 1521 height 28
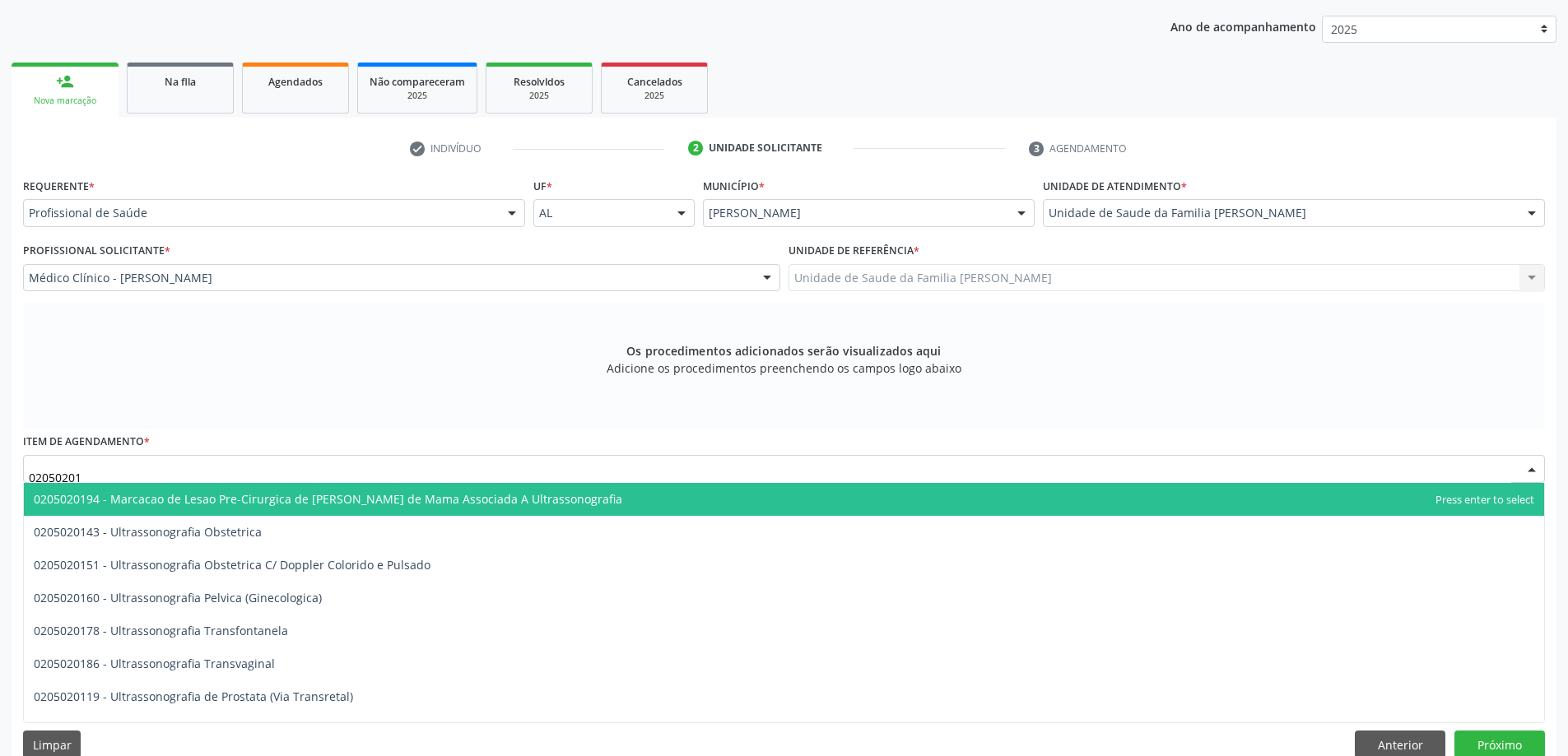
type input "020502014"
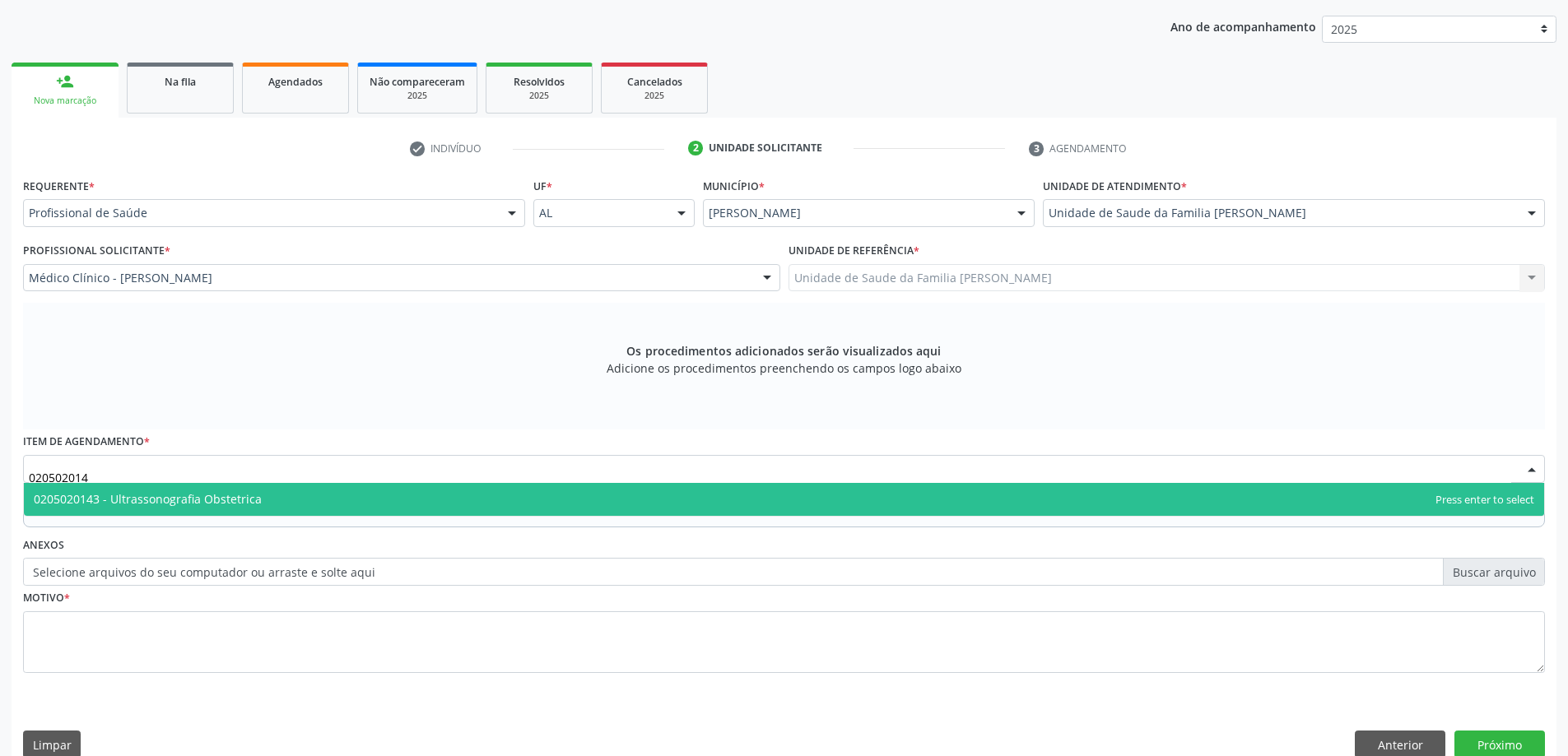
click at [372, 496] on span "0205020143 - Ultrassonografia Obstetrica" at bounding box center [784, 499] width 1520 height 33
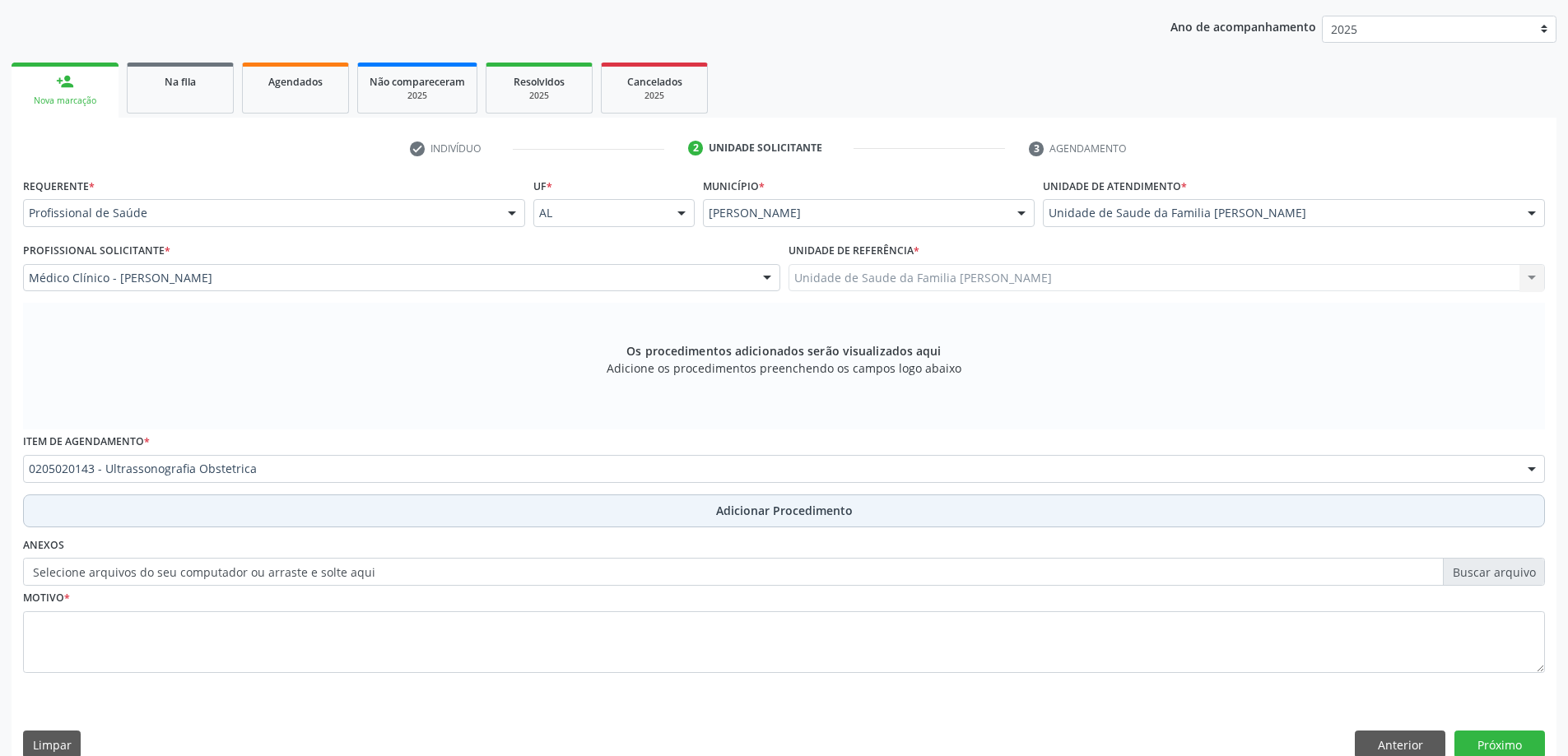
click at [265, 514] on button "Adicionar Procedimento" at bounding box center [783, 511] width 1521 height 33
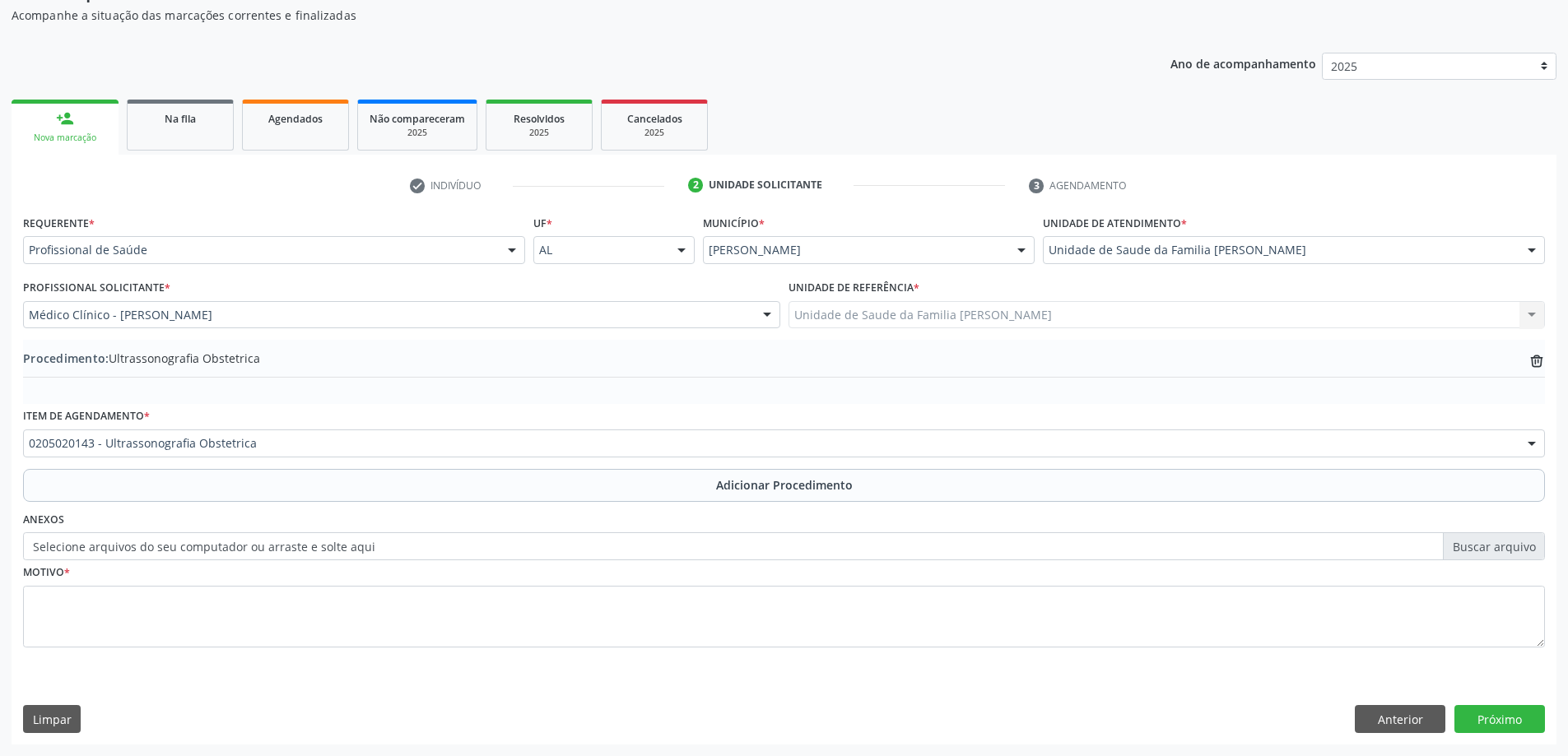
scroll to position [169, 0]
click at [211, 553] on label "Selecione arquivos do seu computador ou arraste e solte aqui" at bounding box center [783, 546] width 1521 height 28
click at [211, 553] on input "Selecione arquivos do seu computador ou arraste e solte aqui" at bounding box center [783, 546] width 1521 height 28
type input "C:\fakepath\WhatsApp Image 2[DATE]5.35.00.jpeg"
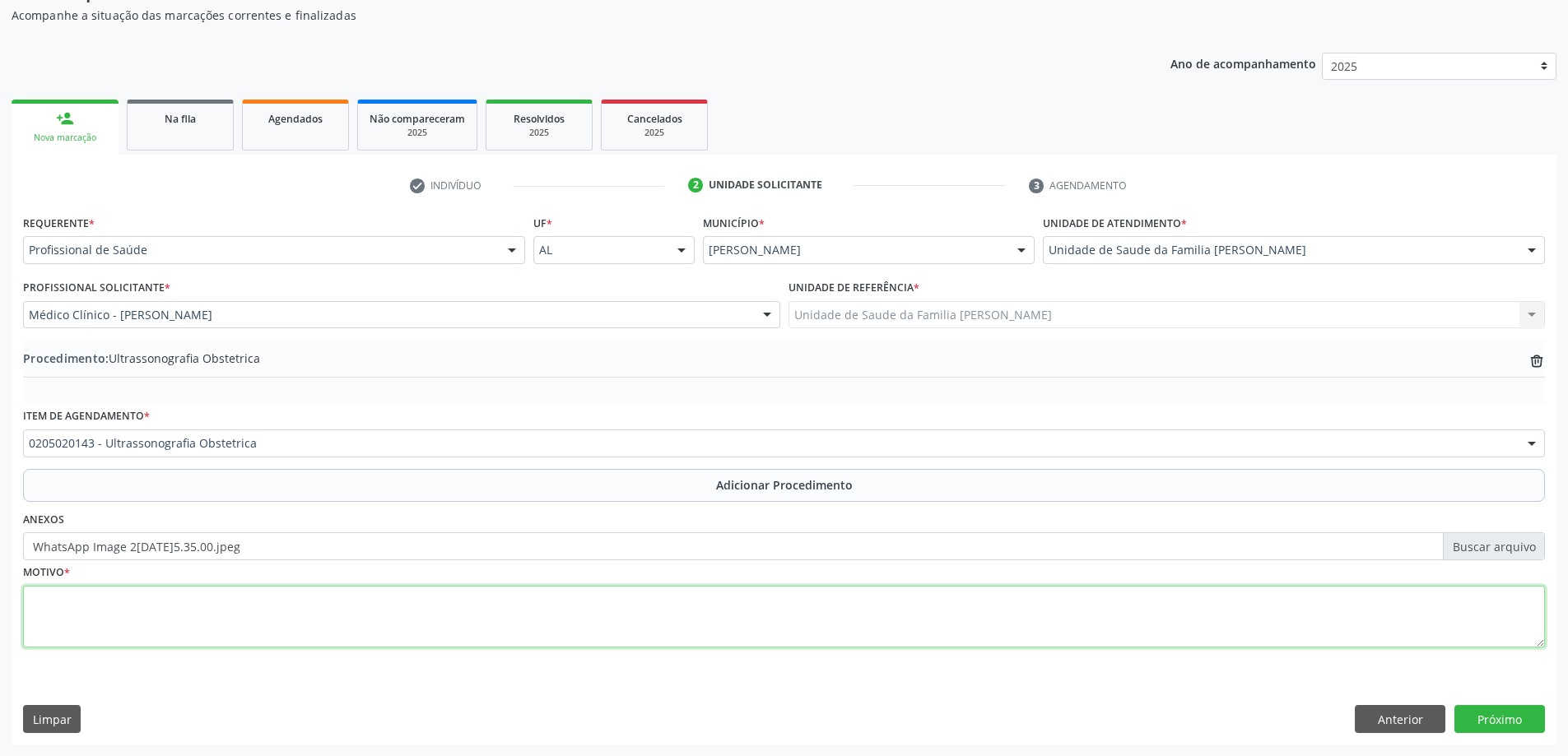
click at [321, 600] on textarea at bounding box center [783, 617] width 1521 height 63
type textarea "p"
type textarea "Pré-[GEOGRAPHIC_DATA]"
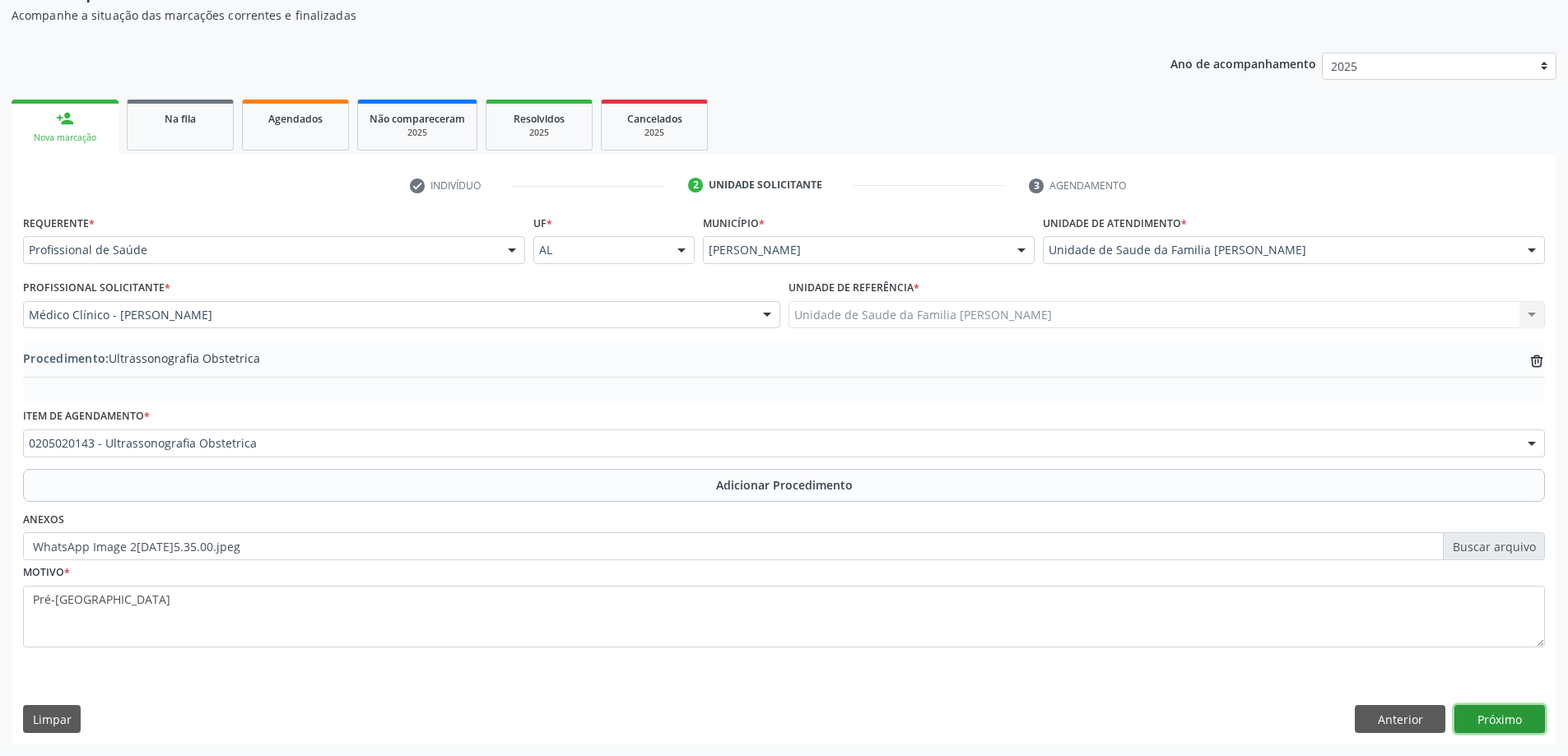
click at [1479, 707] on button "Próximo" at bounding box center [1499, 719] width 90 height 28
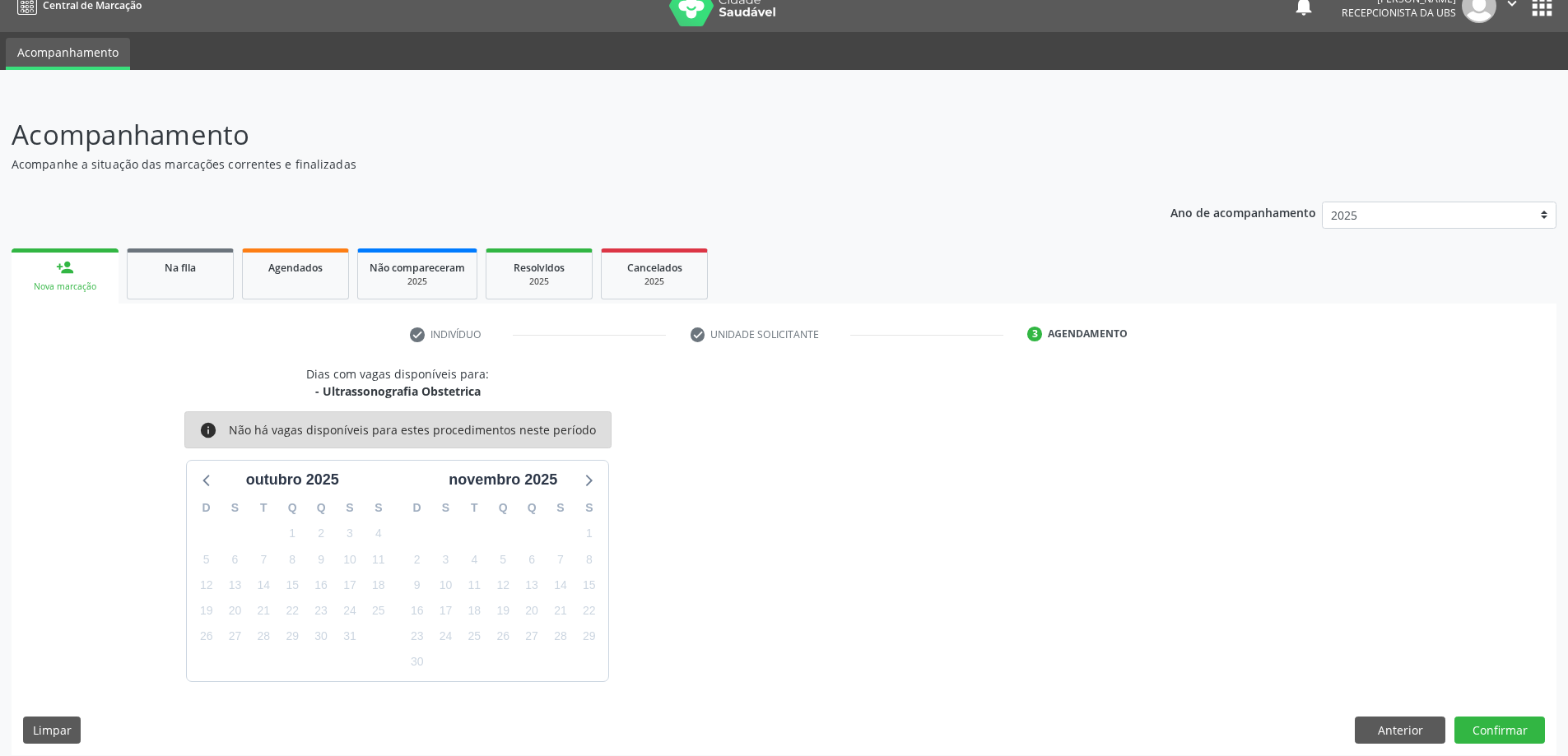
scroll to position [31, 0]
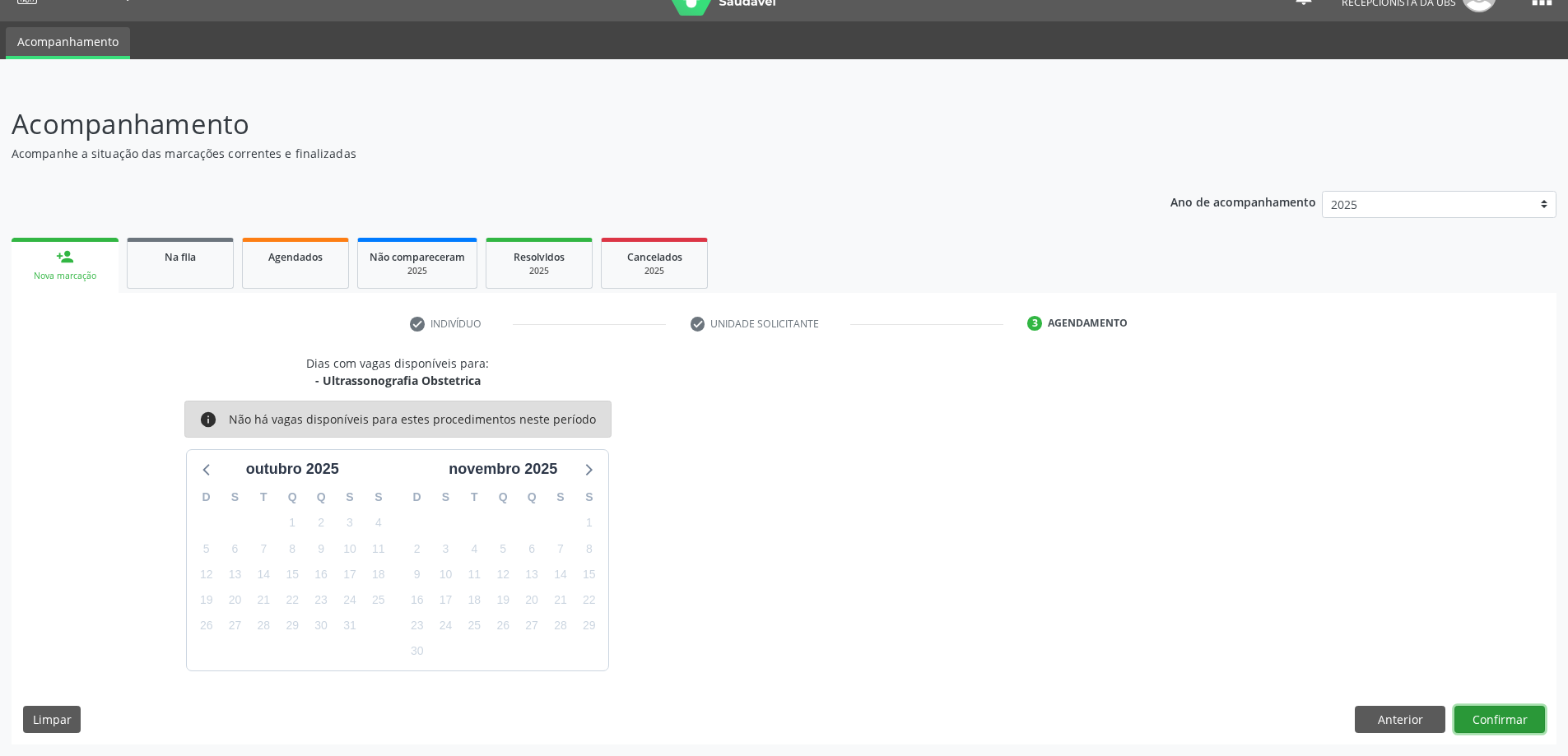
click at [1474, 706] on button "Confirmar" at bounding box center [1499, 719] width 90 height 28
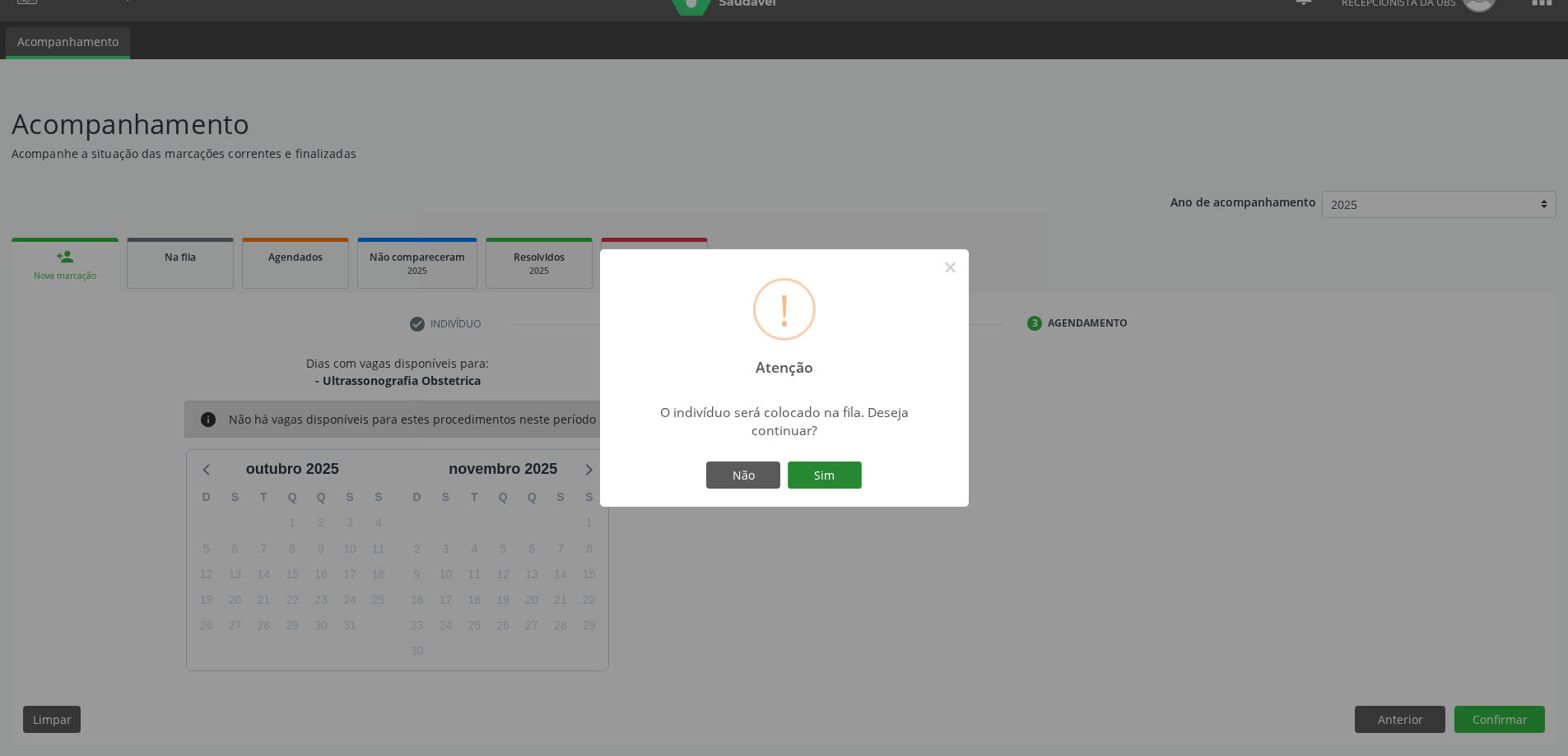
click at [841, 486] on button "Sim" at bounding box center [824, 475] width 74 height 28
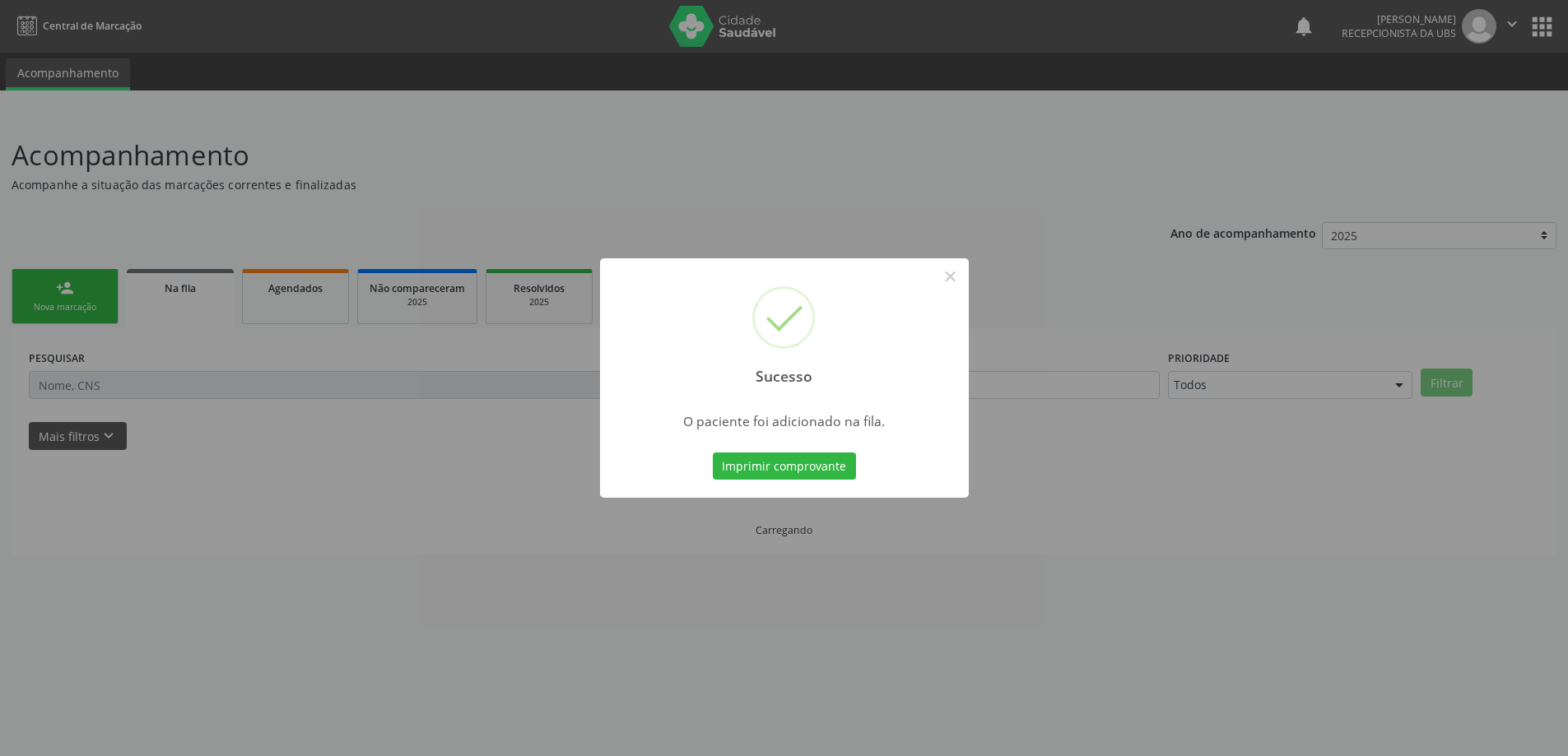
scroll to position [0, 0]
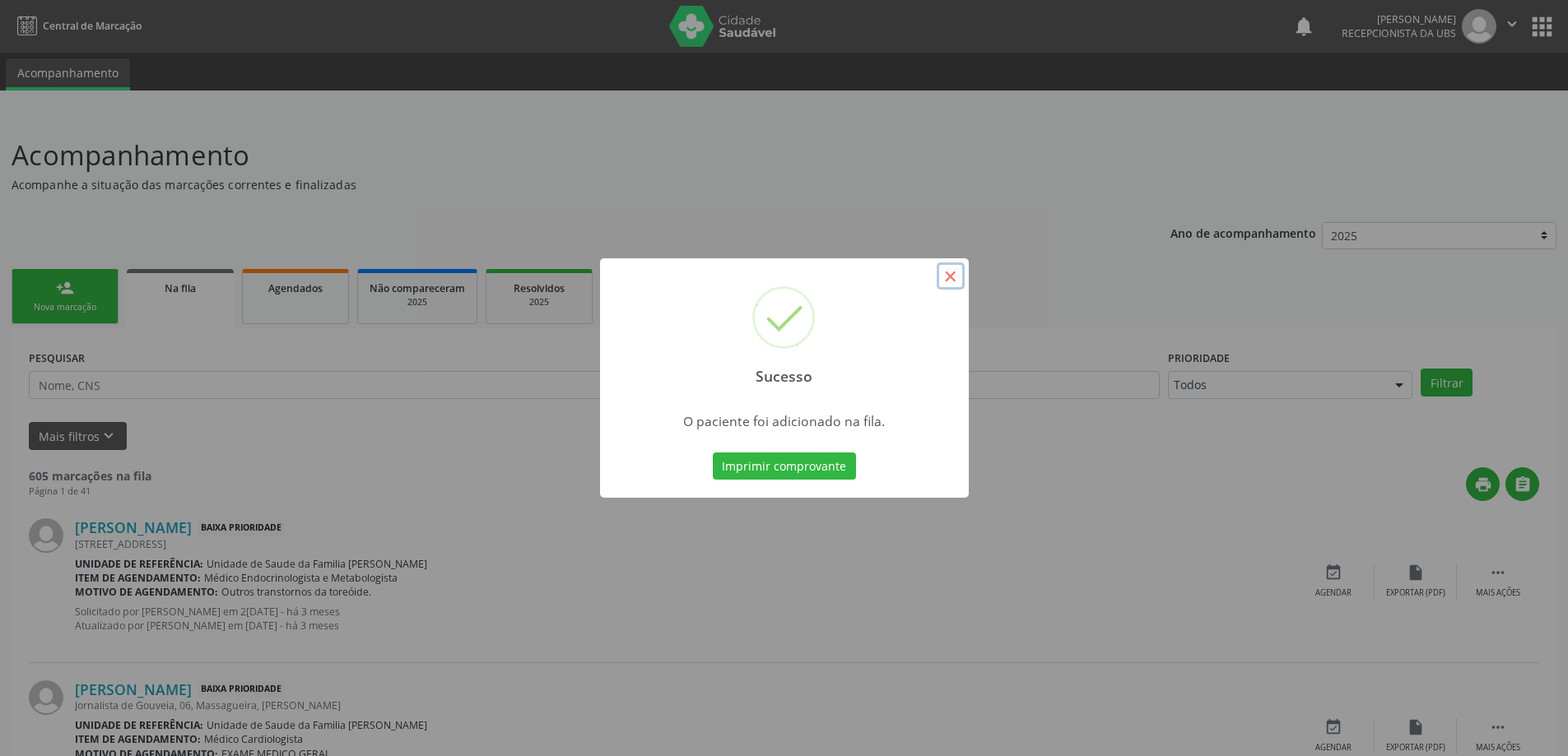
click at [961, 271] on button "×" at bounding box center [950, 276] width 28 height 28
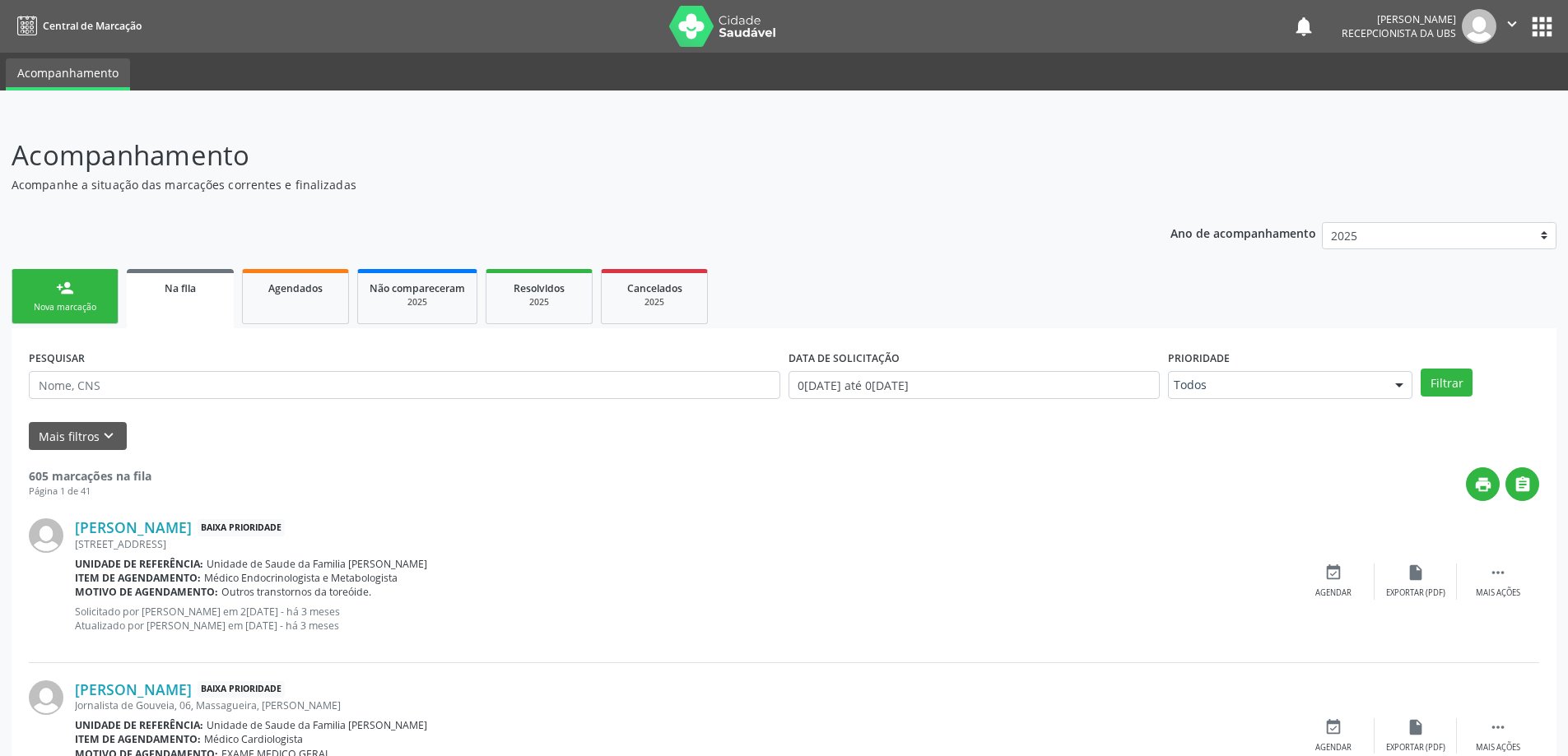
click at [200, 303] on link "Na fila" at bounding box center [180, 298] width 107 height 60
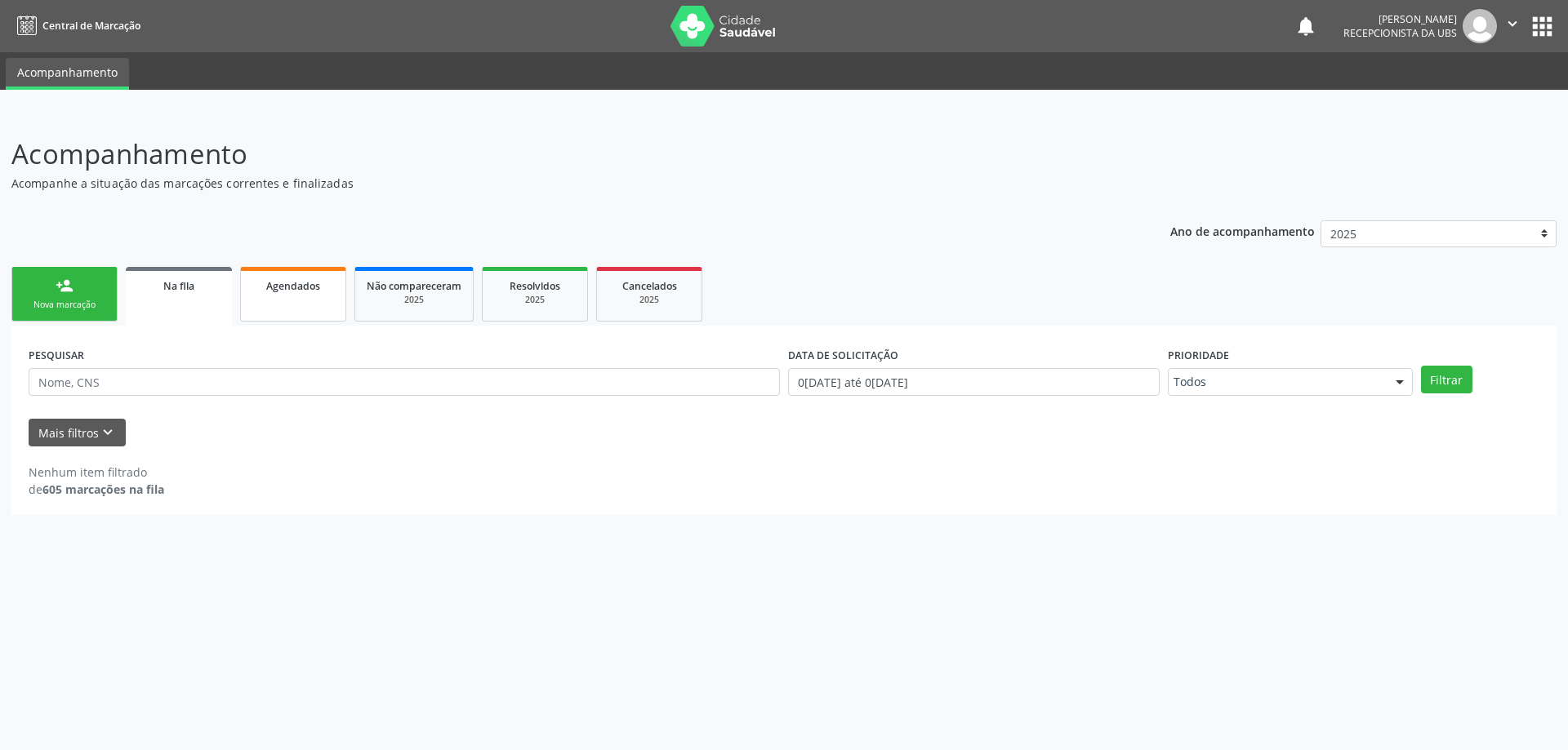
click at [263, 289] on div "Agendados" at bounding box center [293, 285] width 82 height 17
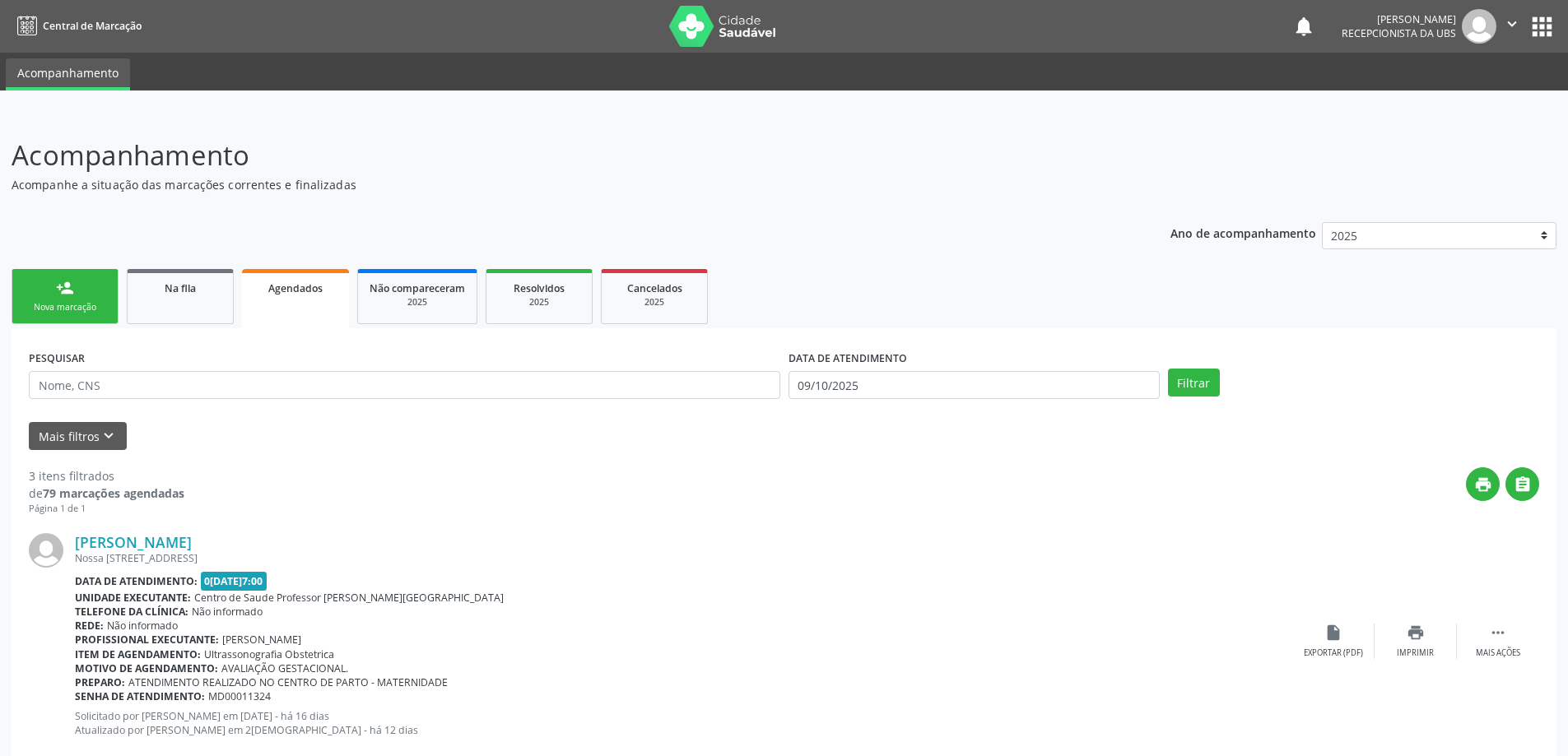
click at [38, 312] on div "Nova marcação" at bounding box center [65, 307] width 82 height 13
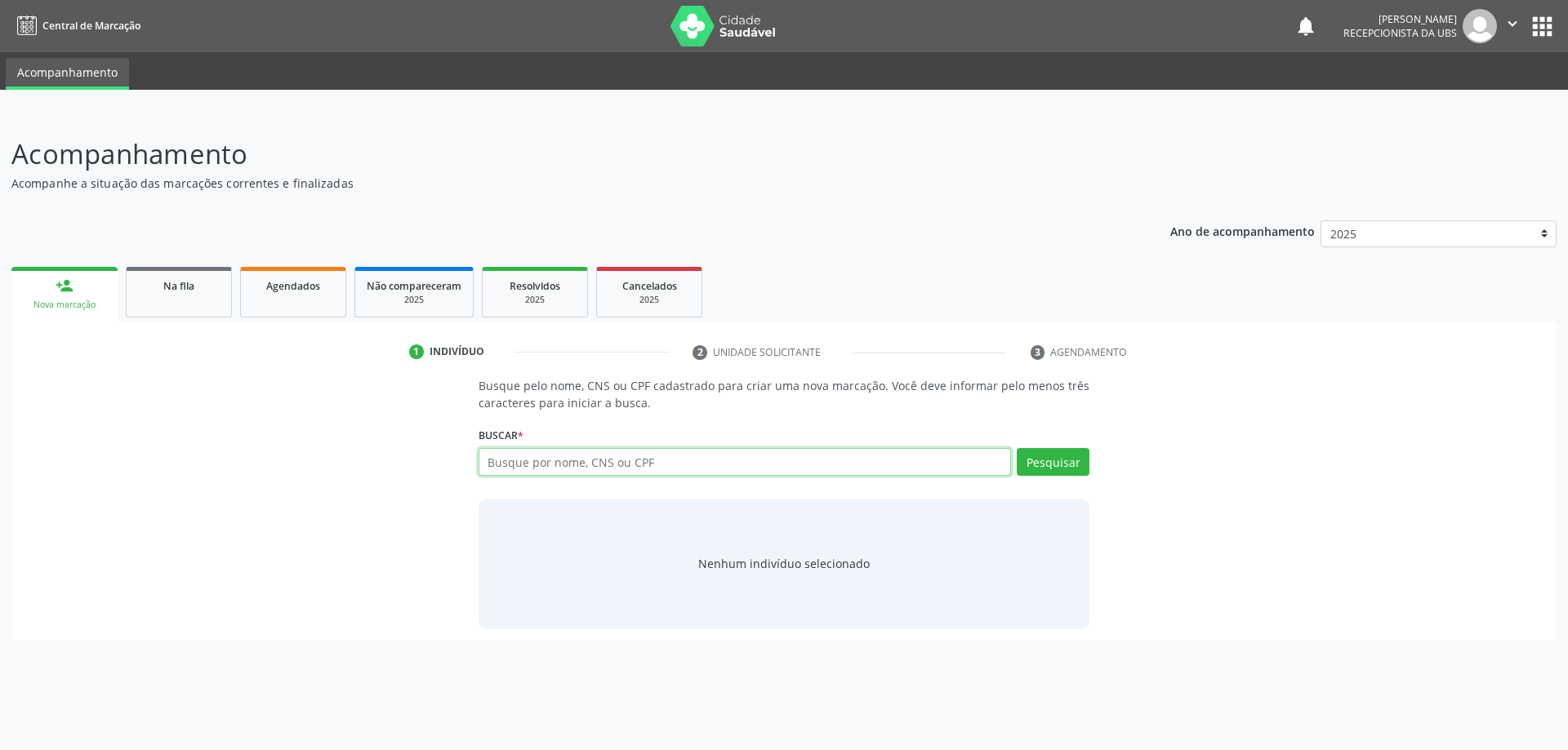
click at [633, 457] on input "text" at bounding box center [745, 461] width 533 height 28
type input "7010098030075392"
type input "7"
type input "[PERSON_NAME]"
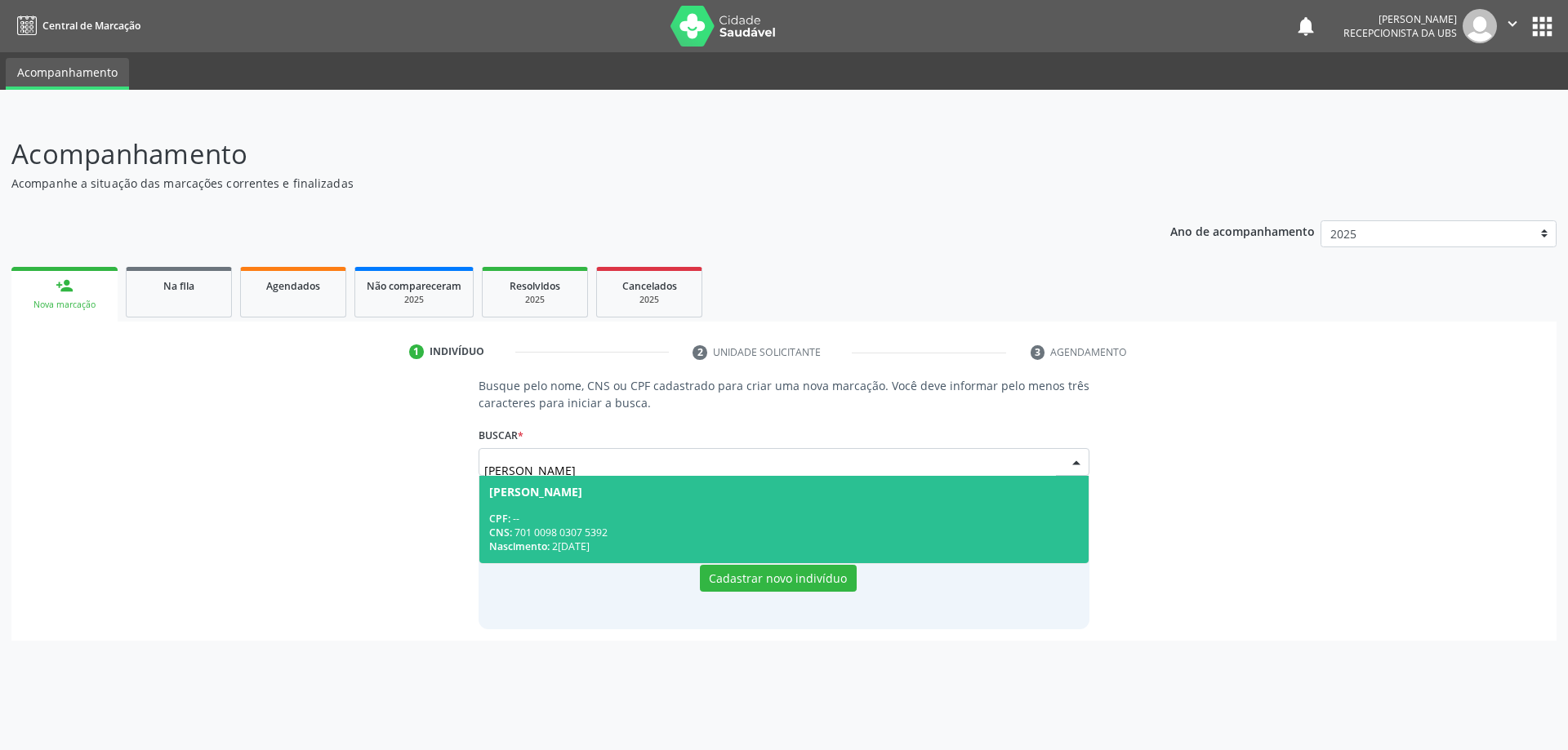
click at [683, 516] on div "CPF: --" at bounding box center [785, 519] width 591 height 13
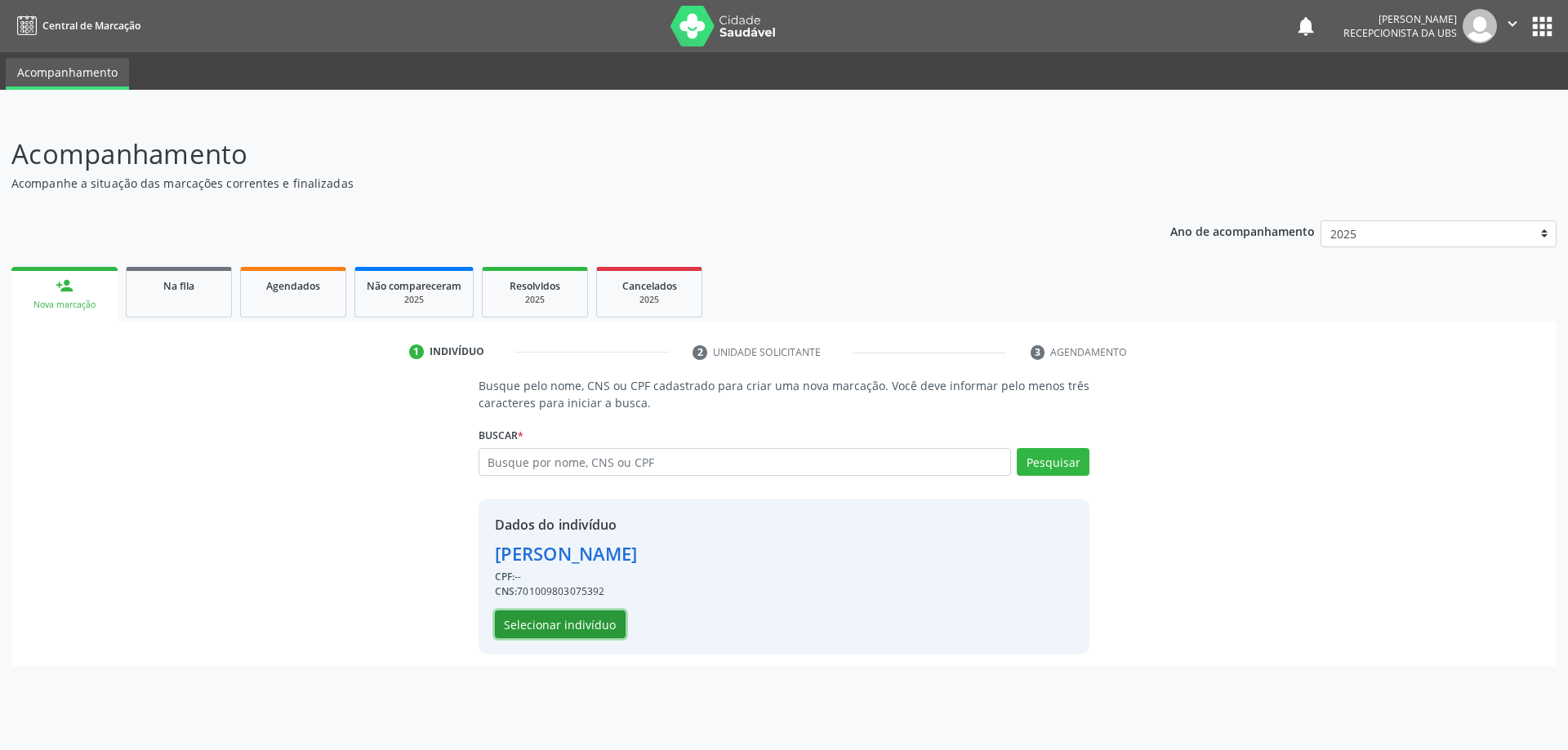
click at [598, 625] on button "Selecionar indivíduo" at bounding box center [560, 624] width 131 height 28
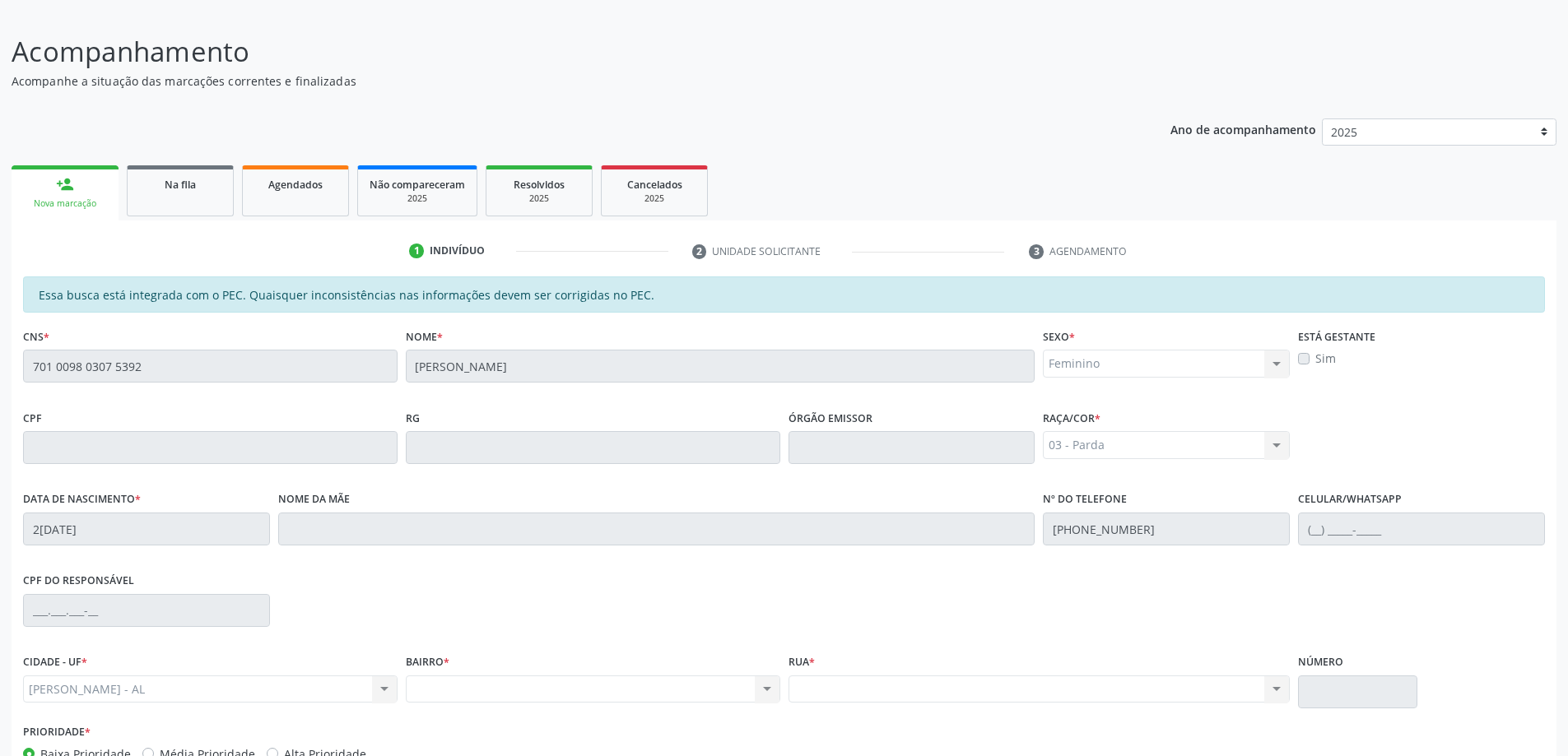
scroll to position [207, 0]
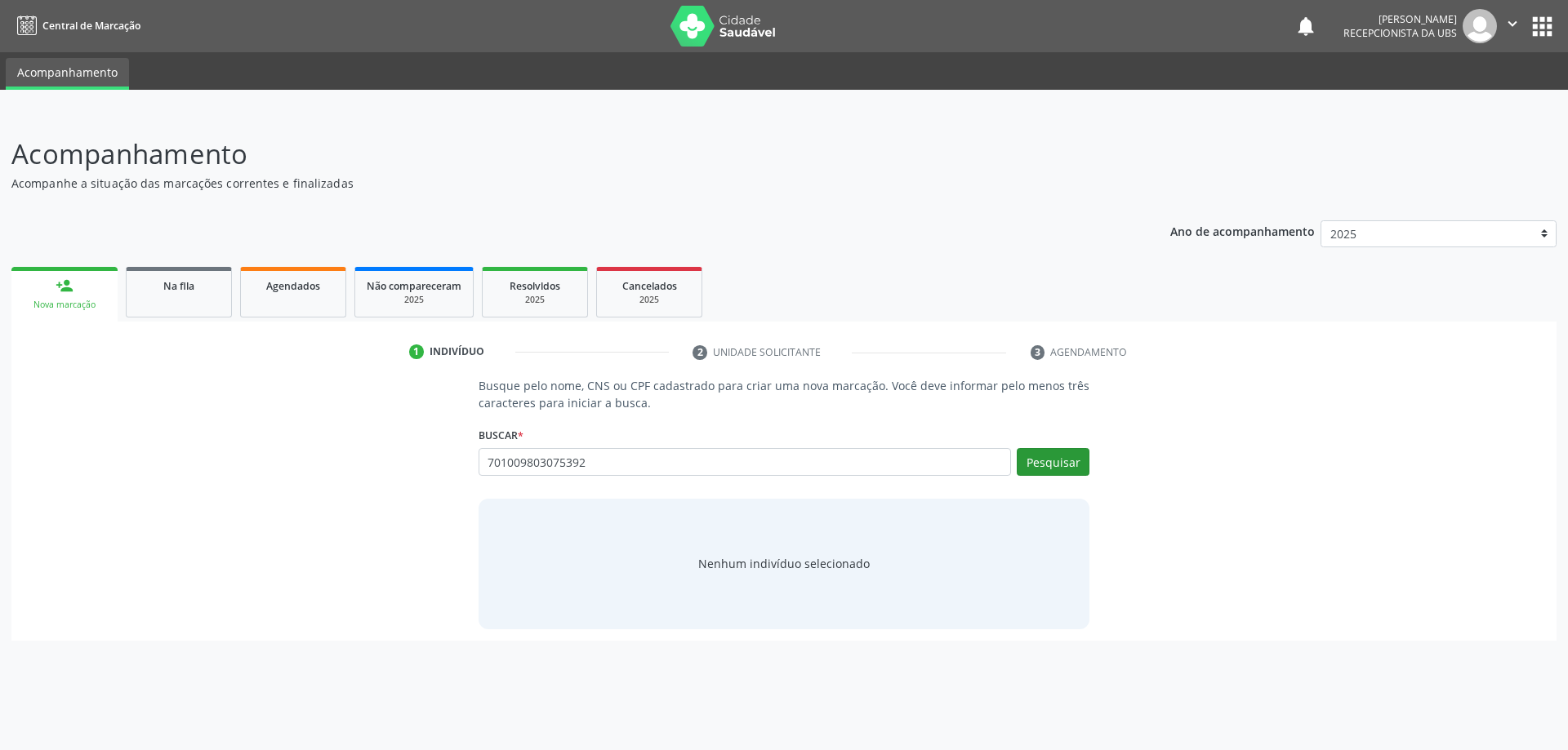
type input "701009803075392"
click at [1037, 459] on button "Pesquisar" at bounding box center [1053, 461] width 73 height 28
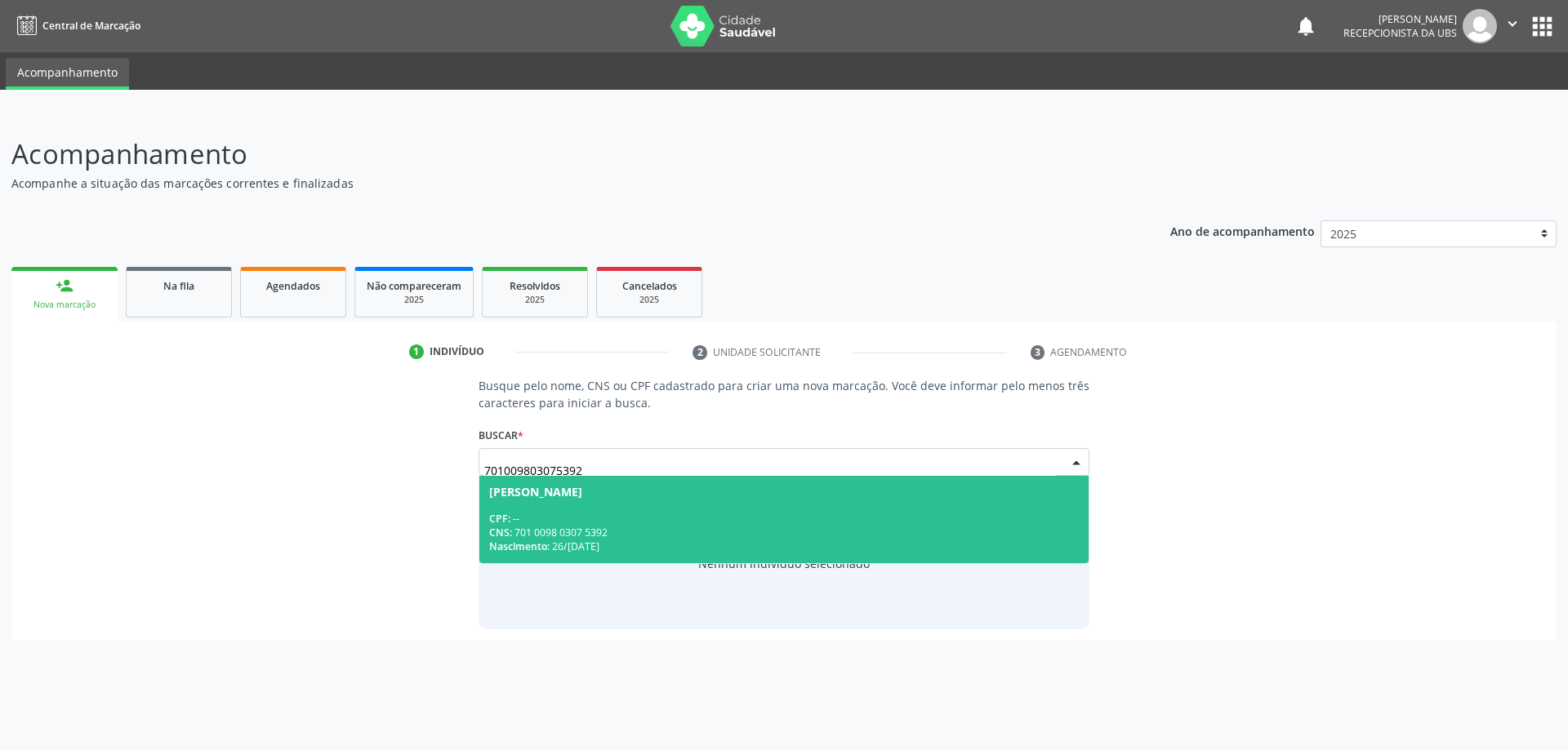
click at [827, 496] on div "[PERSON_NAME]" at bounding box center [785, 492] width 591 height 13
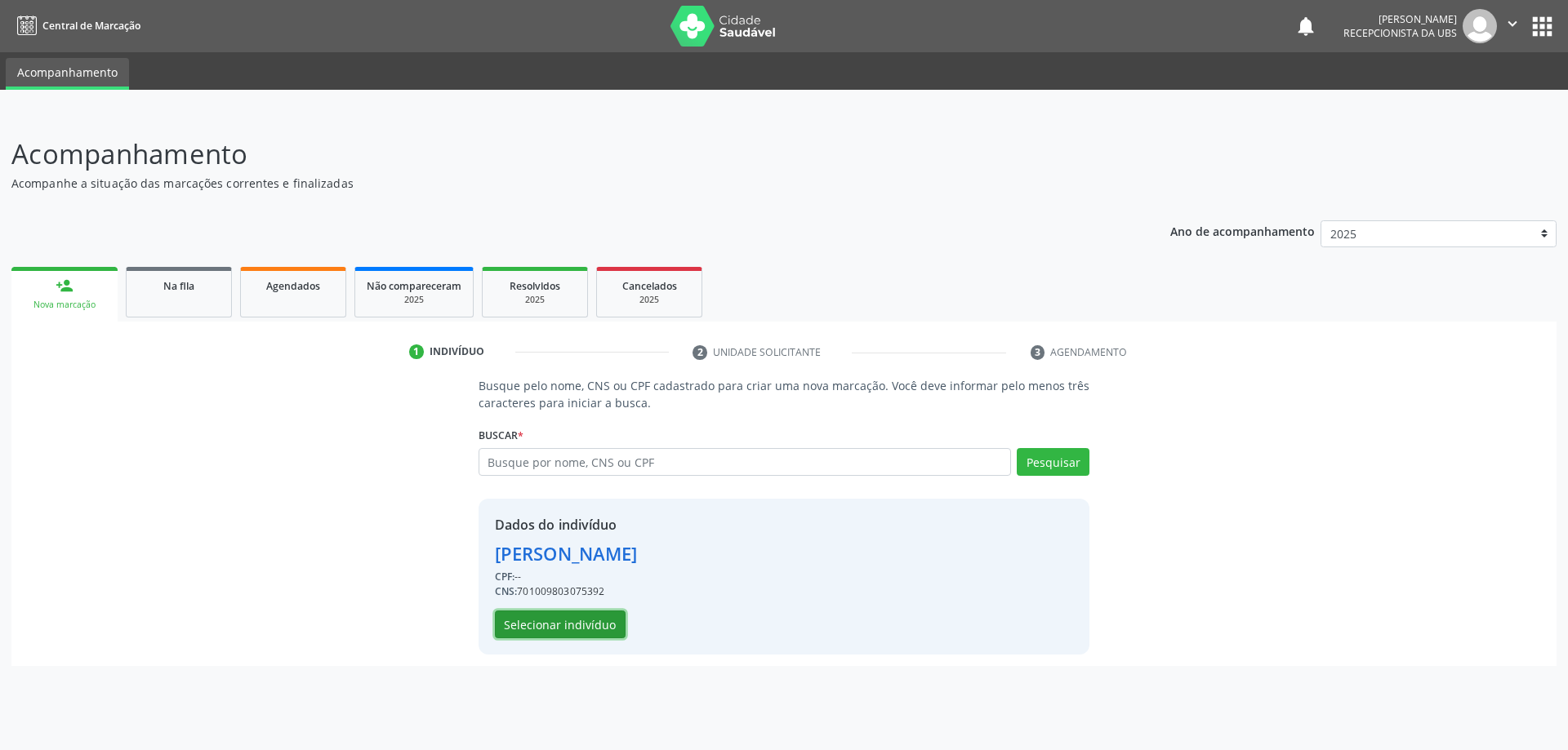
click at [584, 619] on button "Selecionar indivíduo" at bounding box center [560, 624] width 131 height 28
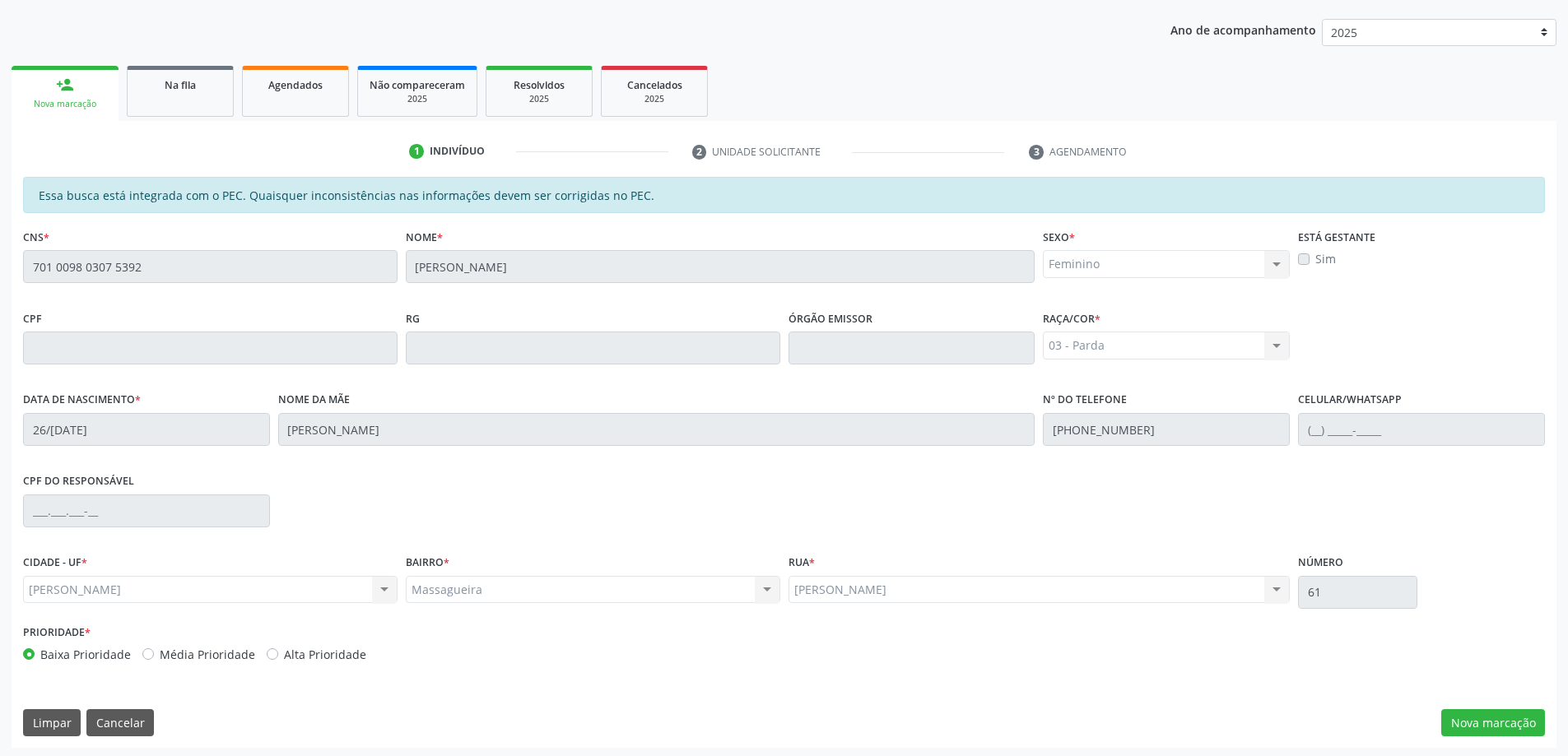
scroll to position [207, 0]
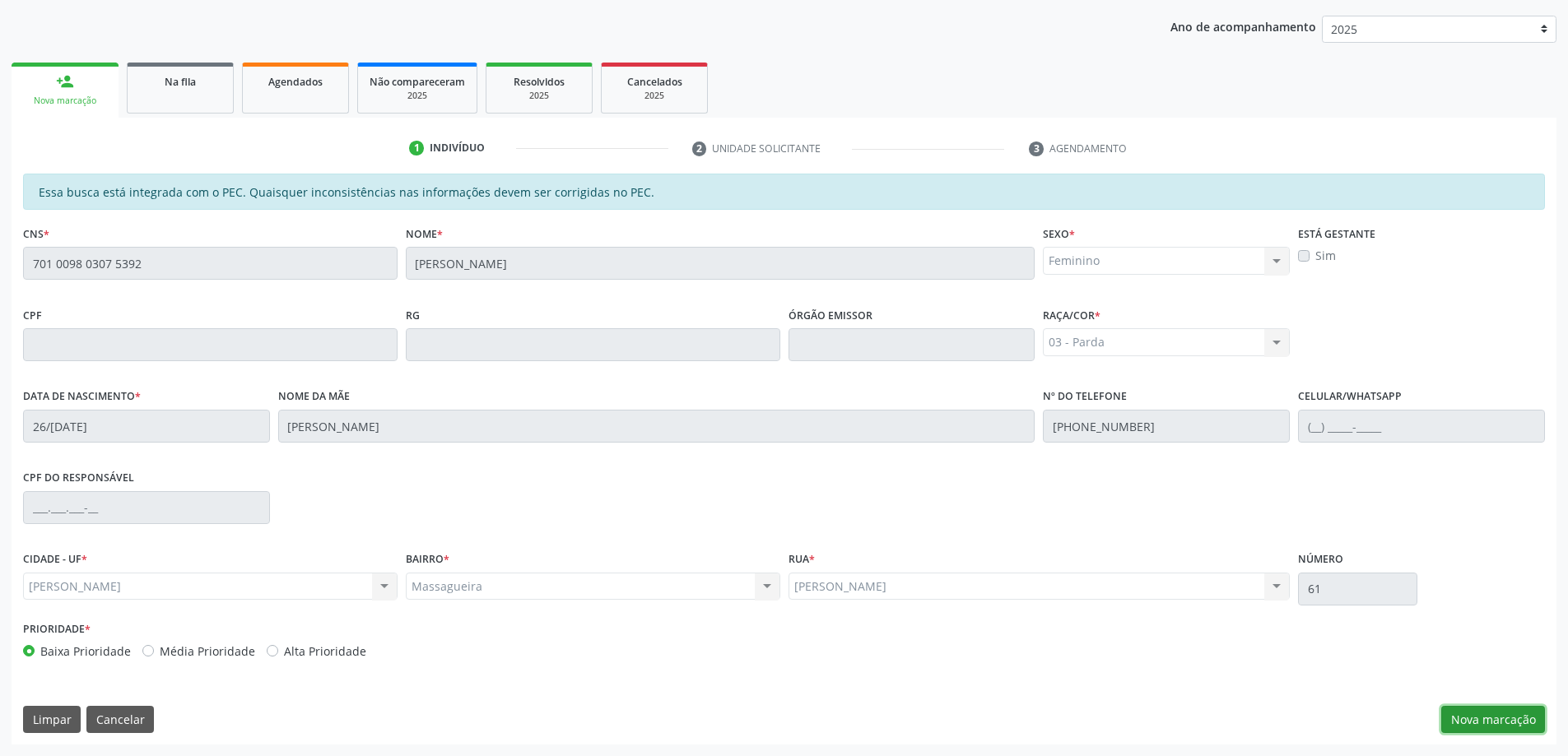
click at [1540, 718] on button "Nova marcação" at bounding box center [1493, 719] width 104 height 28
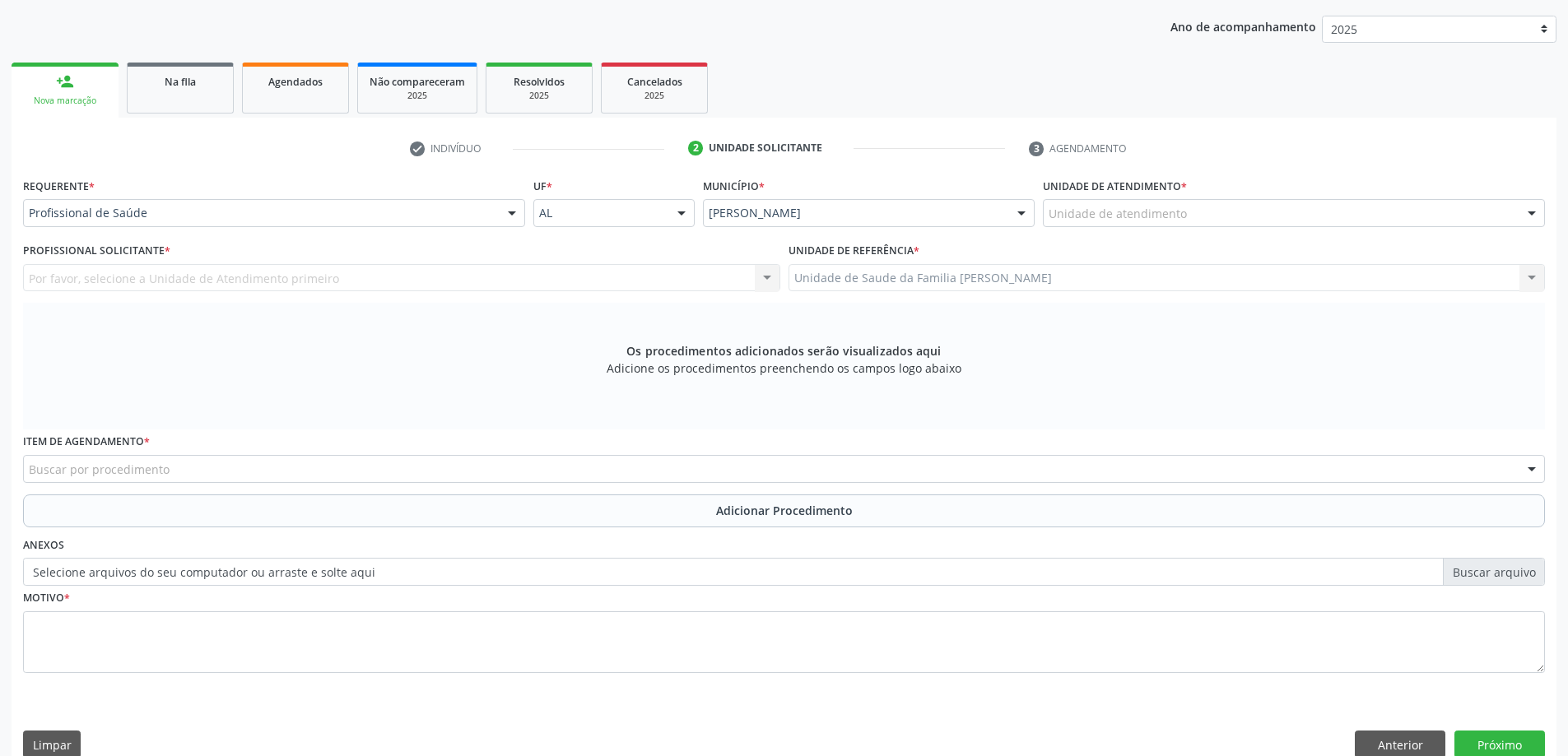
click at [1080, 225] on div "Unidade de atendimento" at bounding box center [1293, 213] width 502 height 28
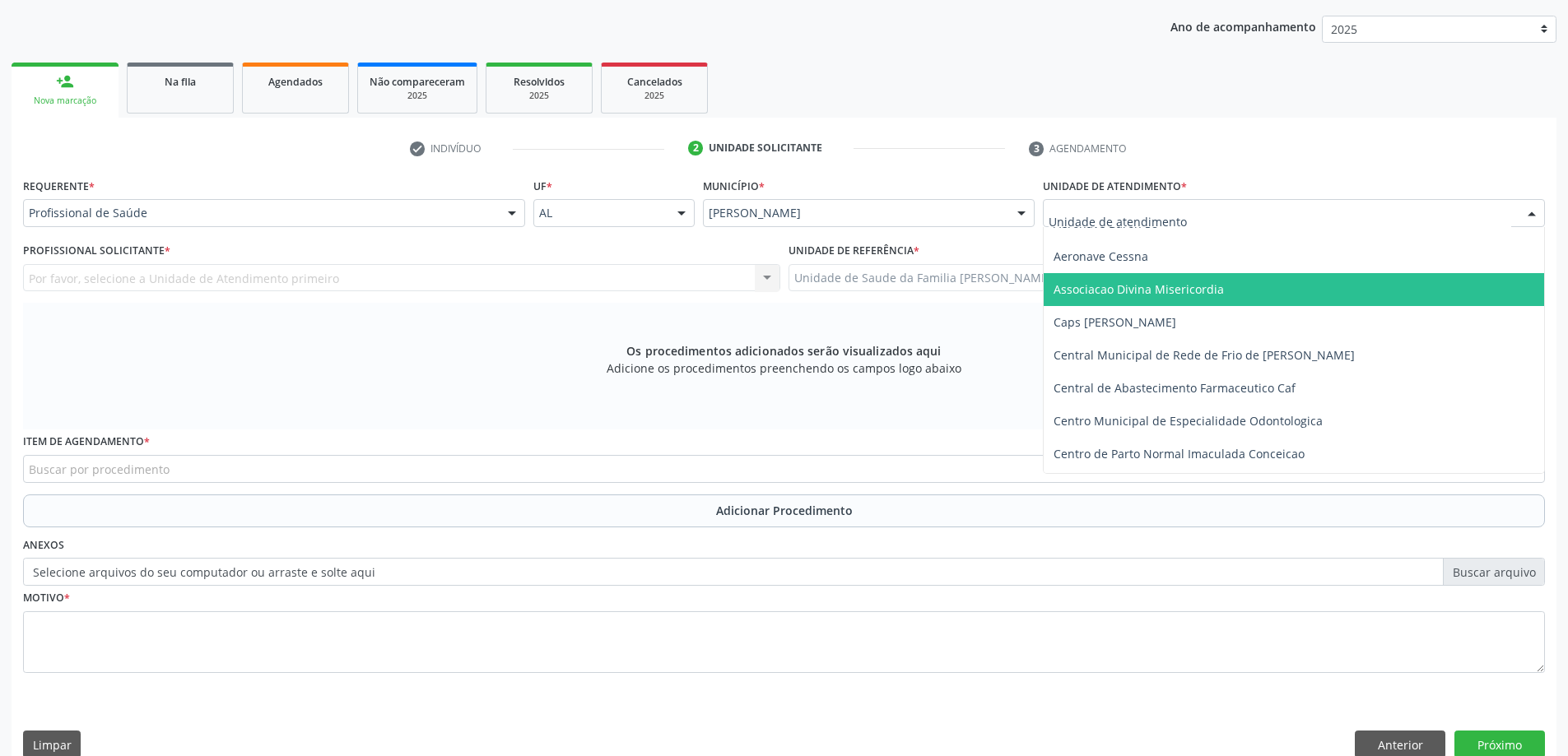
scroll to position [0, 0]
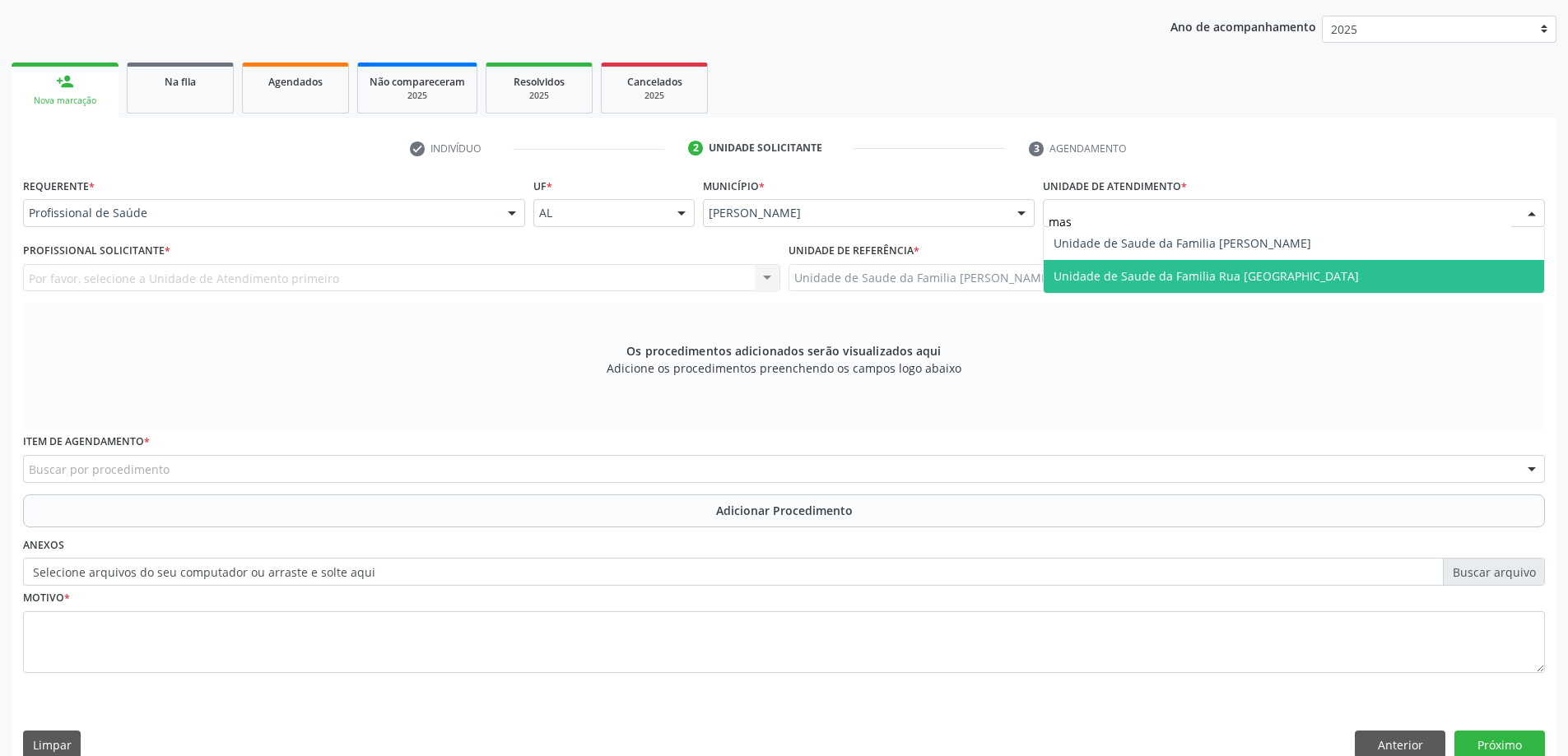
type input "mass"
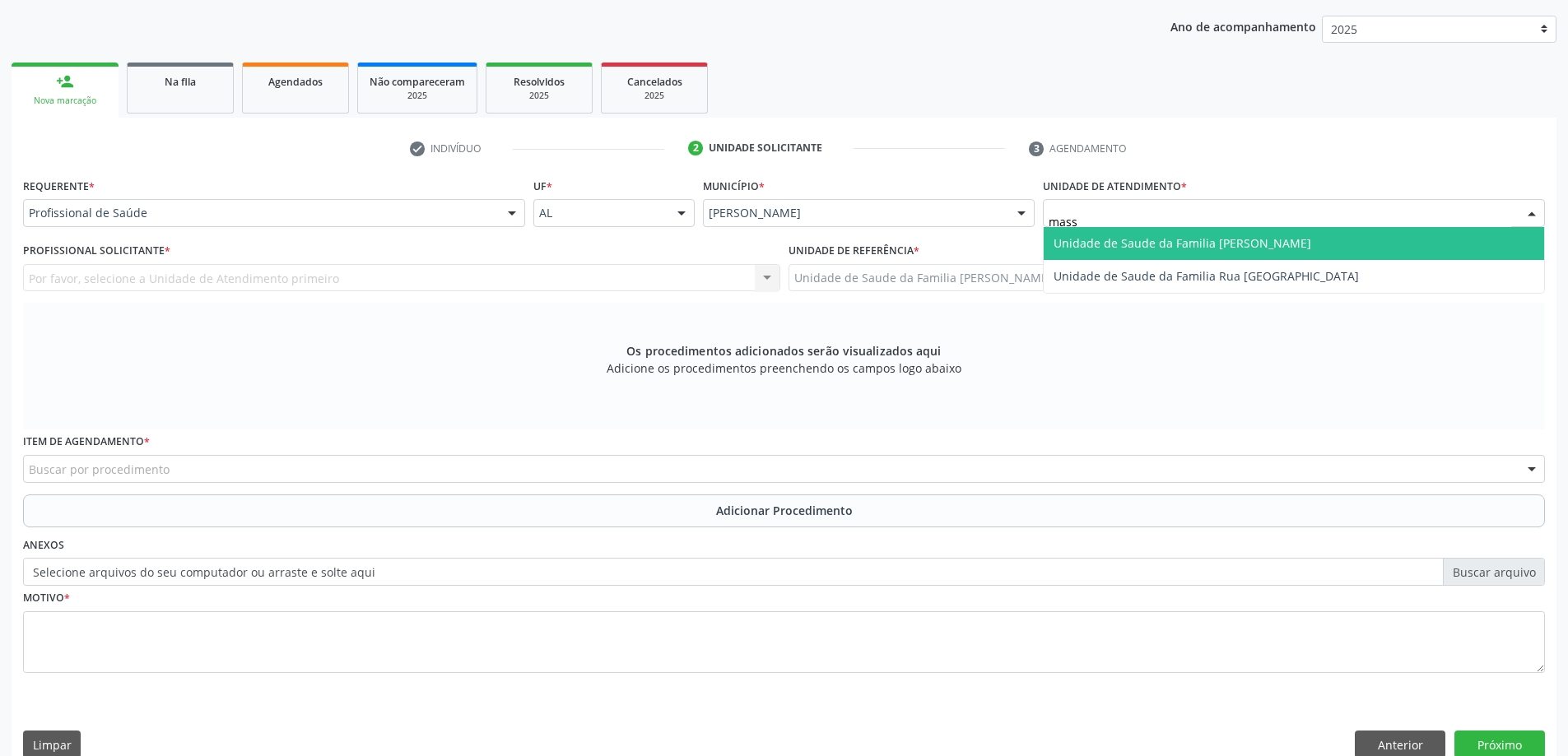
click at [1115, 243] on span "Unidade de Saude da Familia [PERSON_NAME]" at bounding box center [1182, 243] width 258 height 15
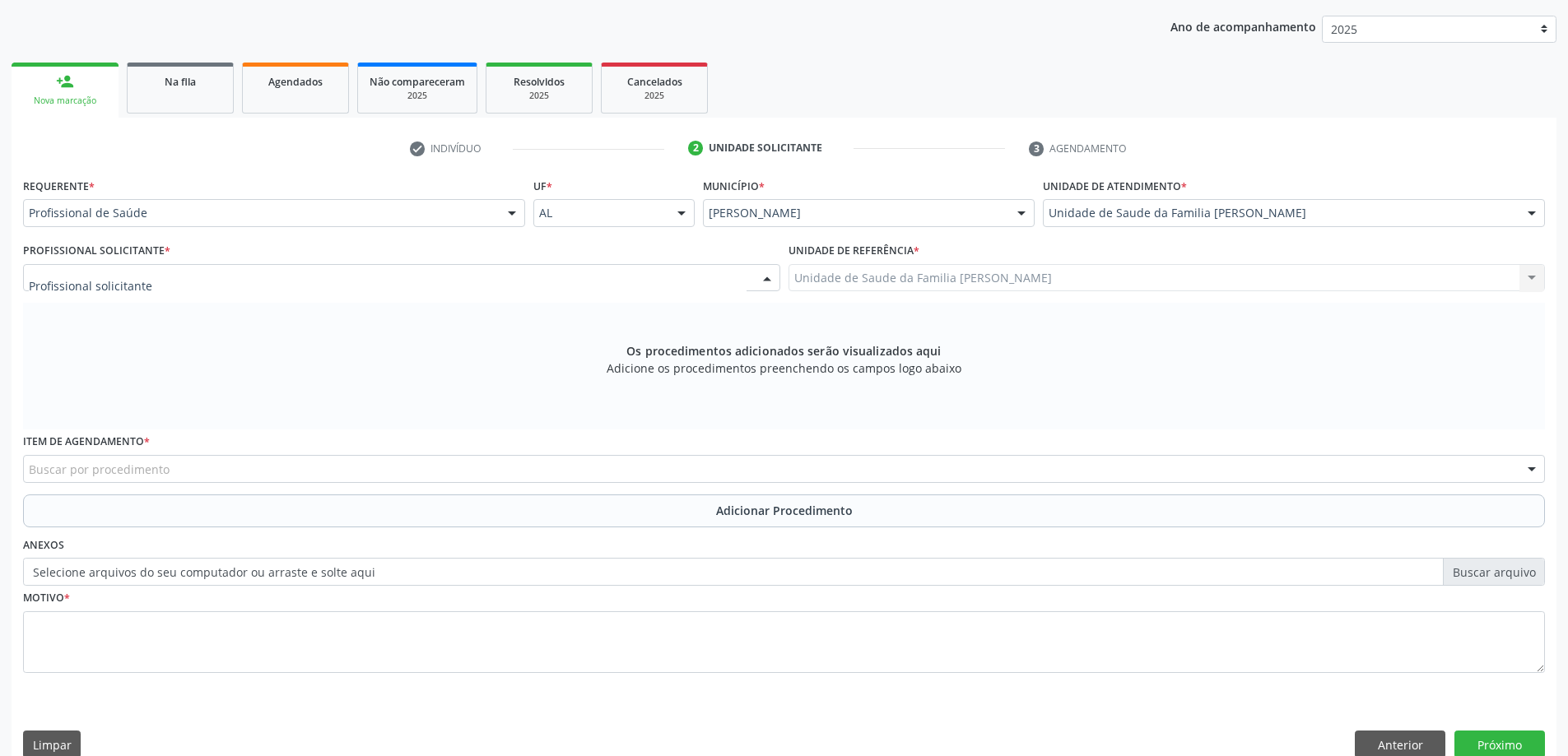
click at [311, 280] on div at bounding box center [401, 278] width 757 height 28
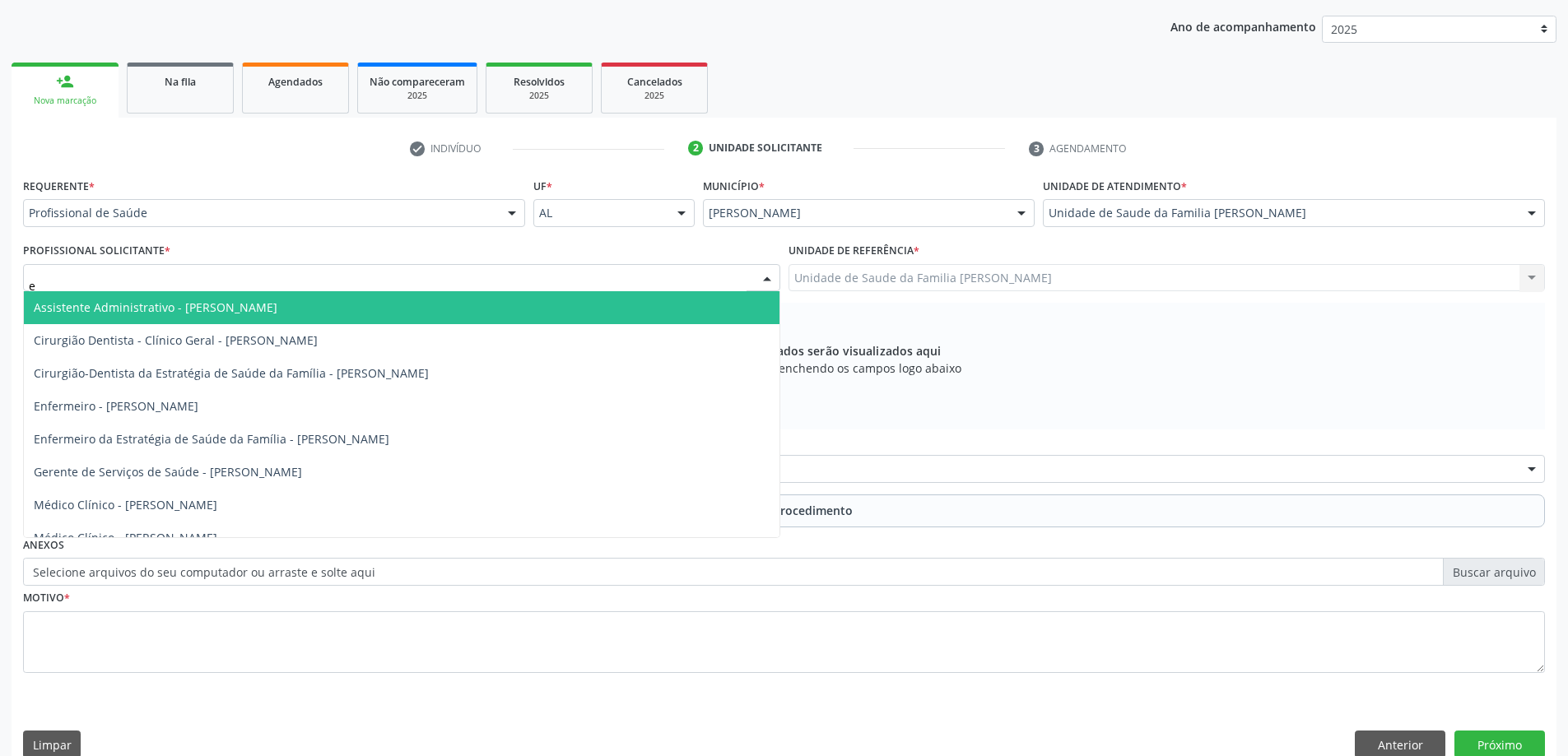
type input "el"
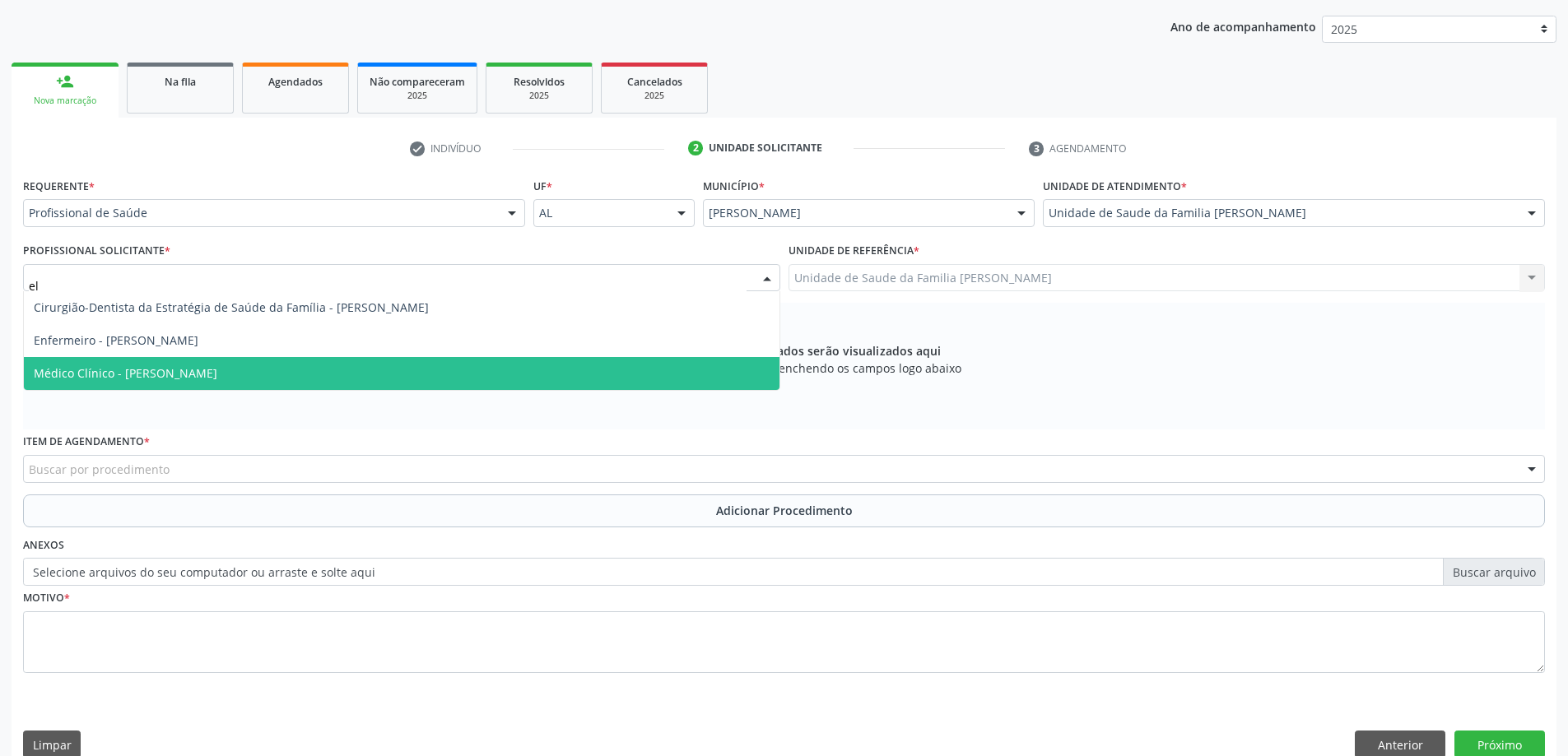
click at [260, 363] on span "Médico Clínico - [PERSON_NAME]" at bounding box center [401, 373] width 755 height 33
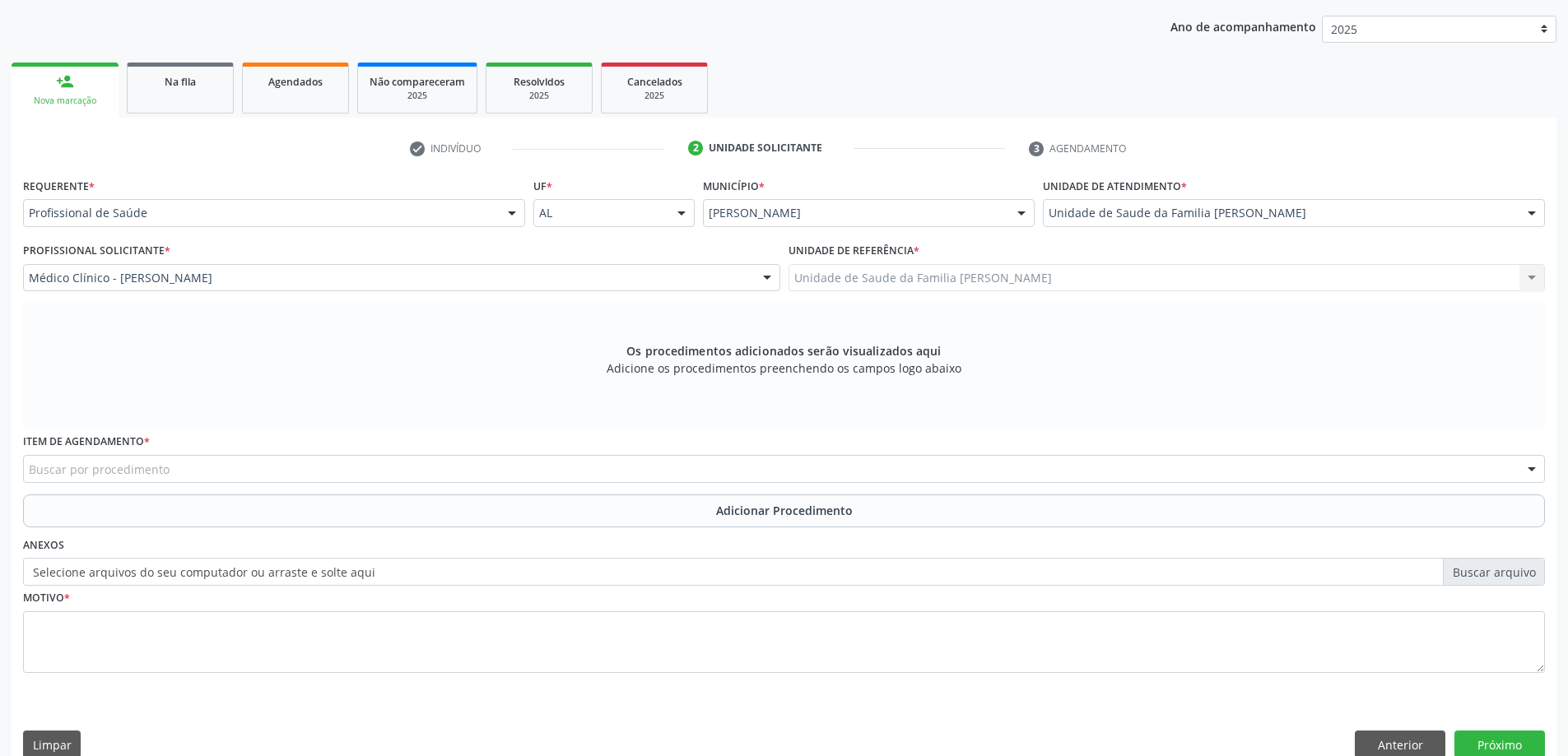
click at [232, 473] on div "Buscar por procedimento" at bounding box center [783, 469] width 1521 height 28
type input "ciru"
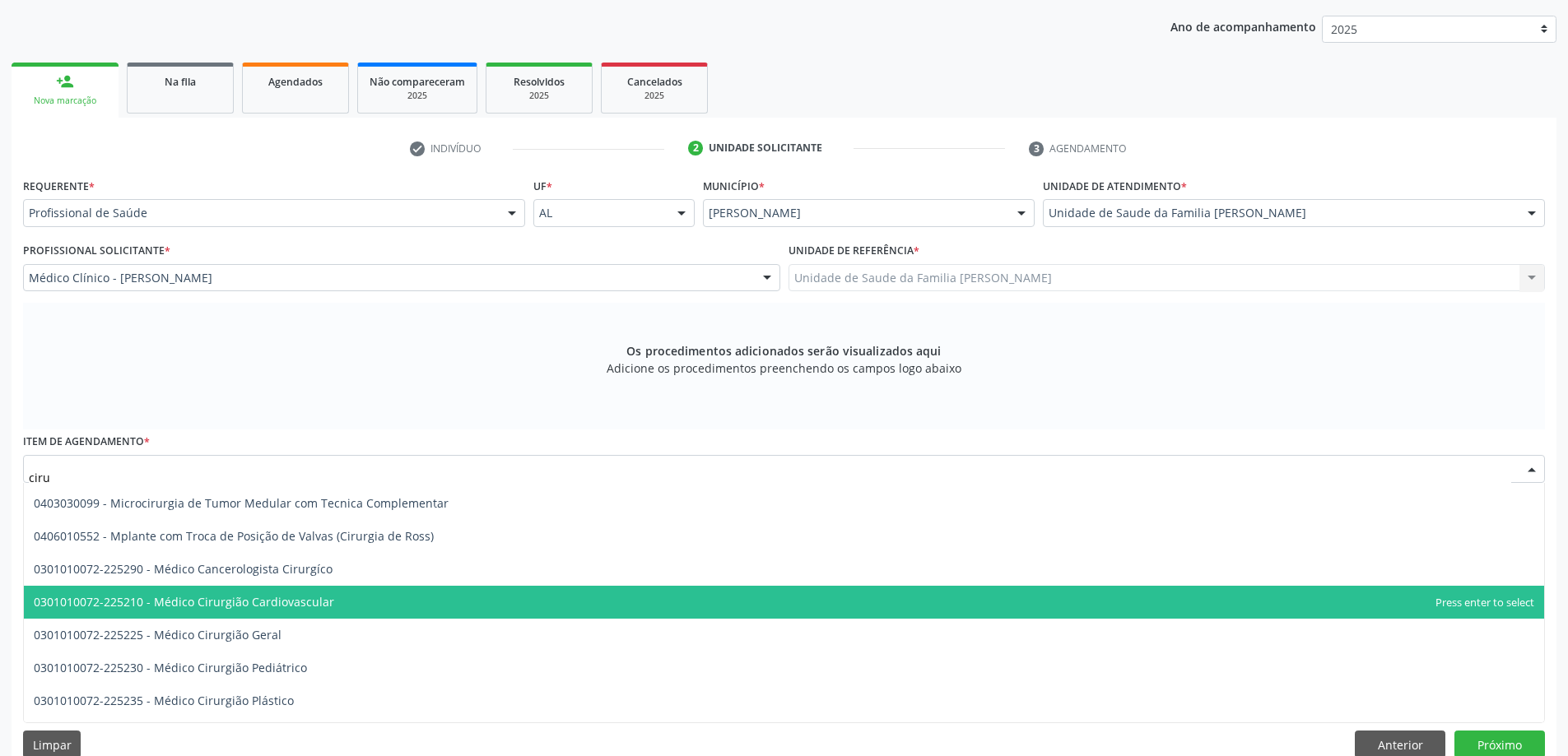
scroll to position [3128, 0]
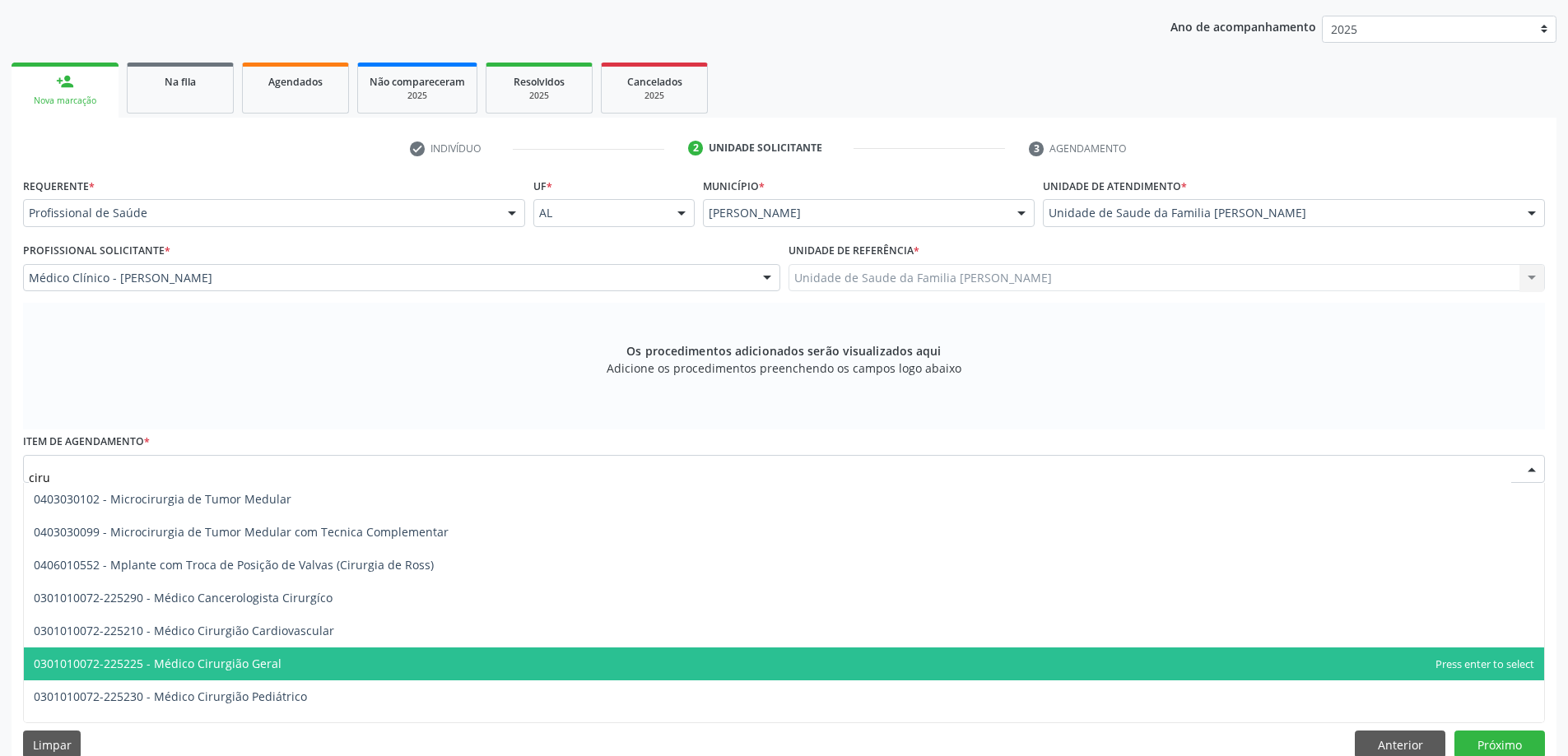
click at [247, 656] on span "0301010072-225225 - Médico Cirurgião Geral" at bounding box center [157, 663] width 247 height 15
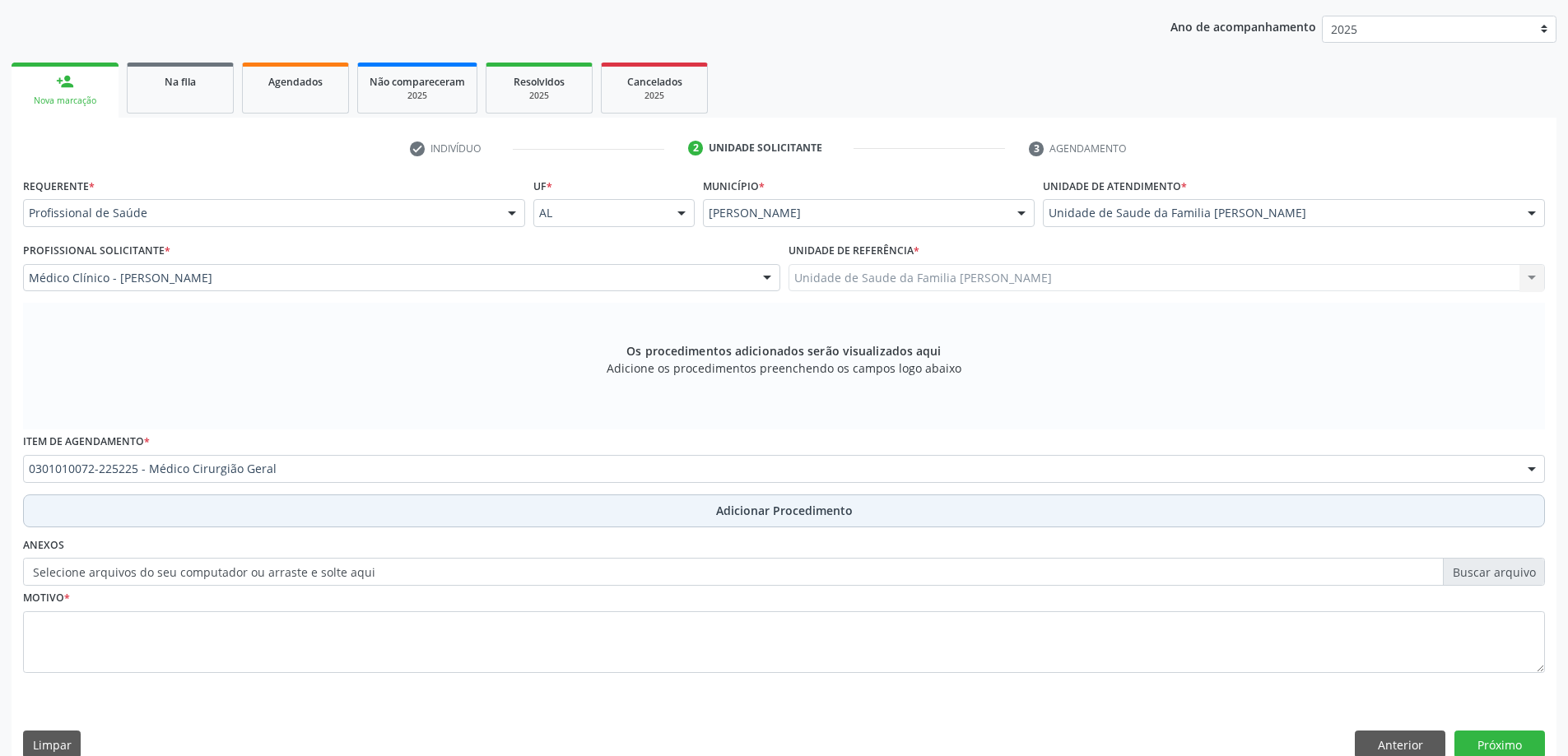
click at [232, 521] on button "Adicionar Procedimento" at bounding box center [783, 511] width 1521 height 33
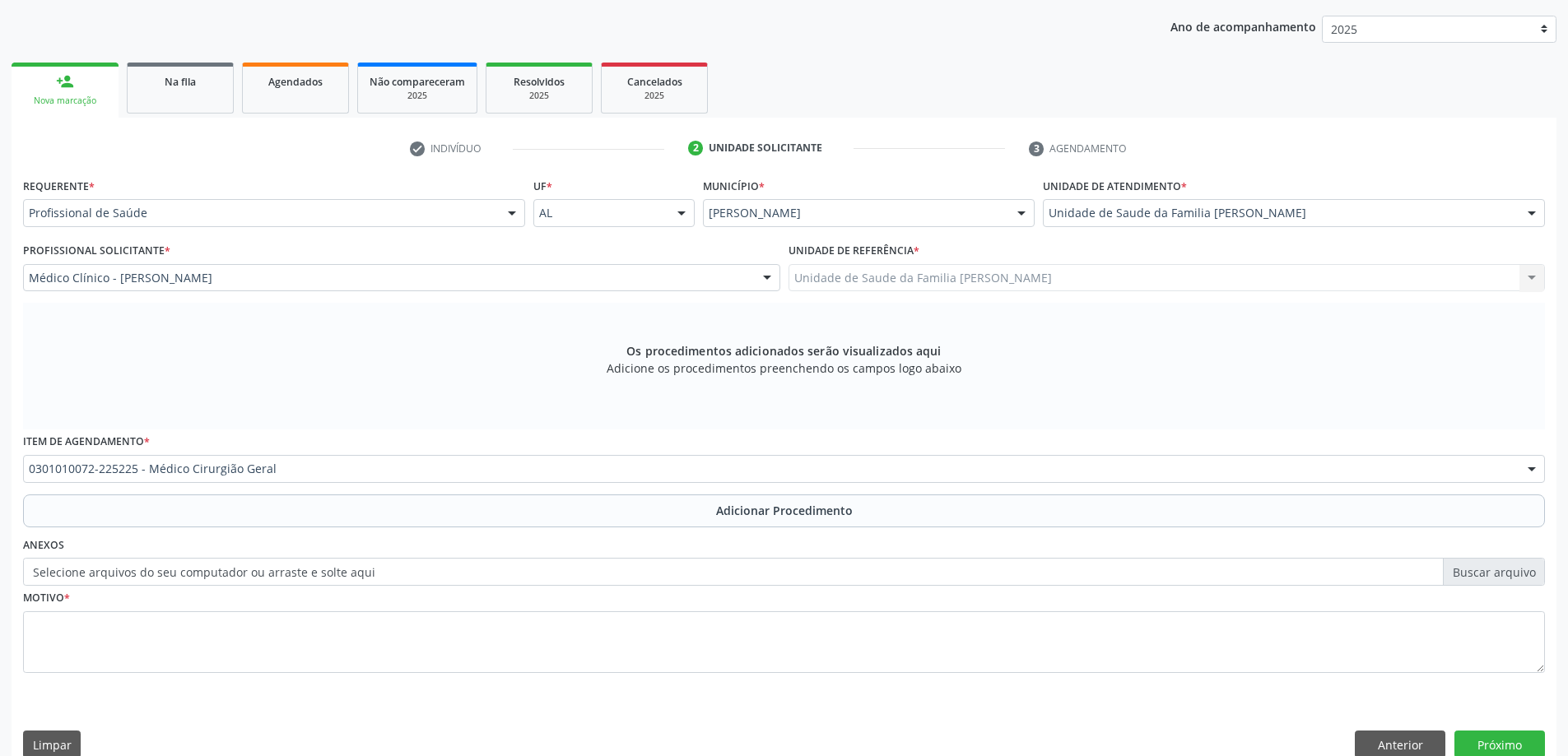
scroll to position [169, 0]
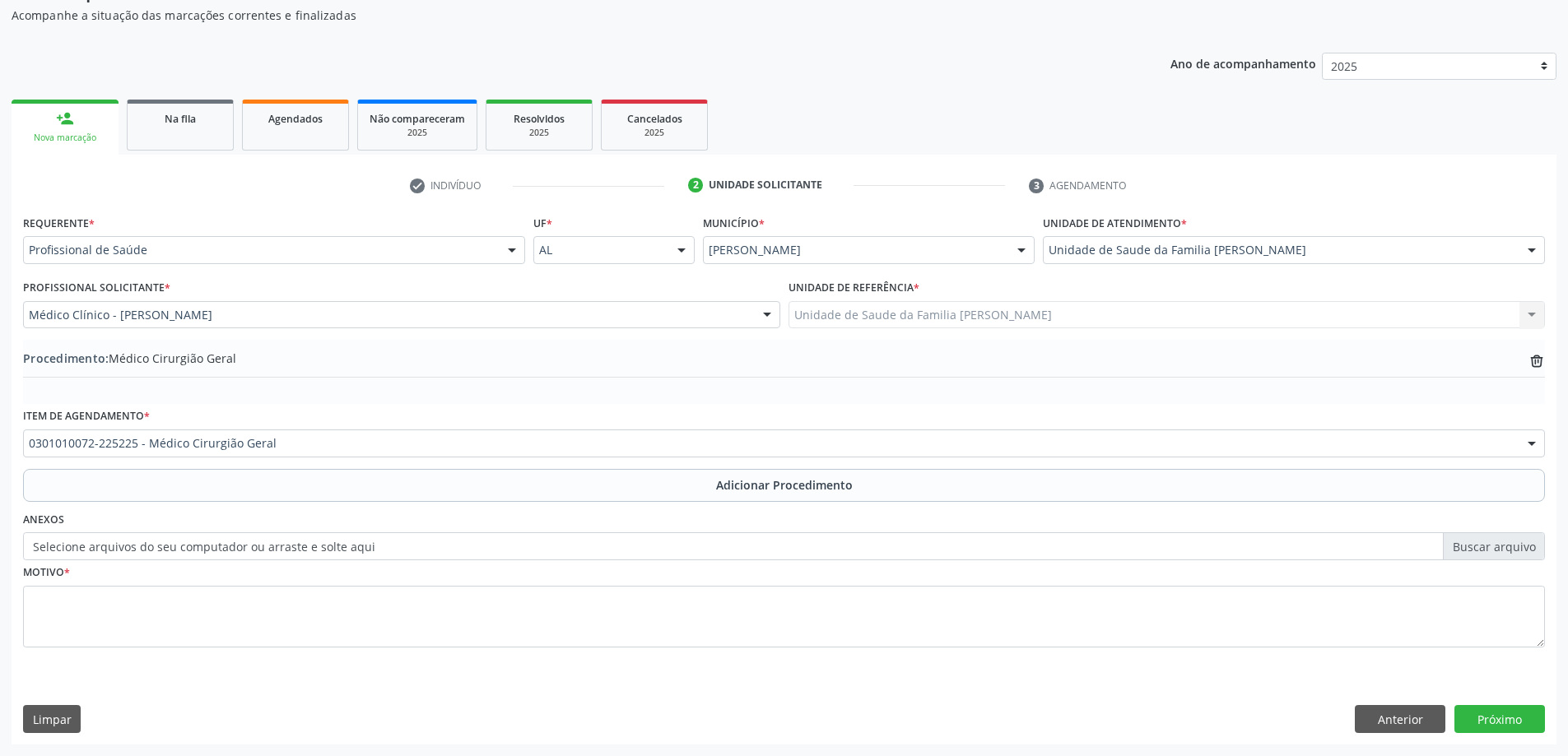
click at [132, 538] on label "Selecione arquivos do seu computador ou arraste e solte aqui" at bounding box center [783, 546] width 1521 height 28
click at [132, 538] on input "Selecione arquivos do seu computador ou arraste e solte aqui" at bounding box center [783, 546] width 1521 height 28
type input "C:\fakepath\WhatsApp Image 2025-10-09 at 15.36.35.jpeg"
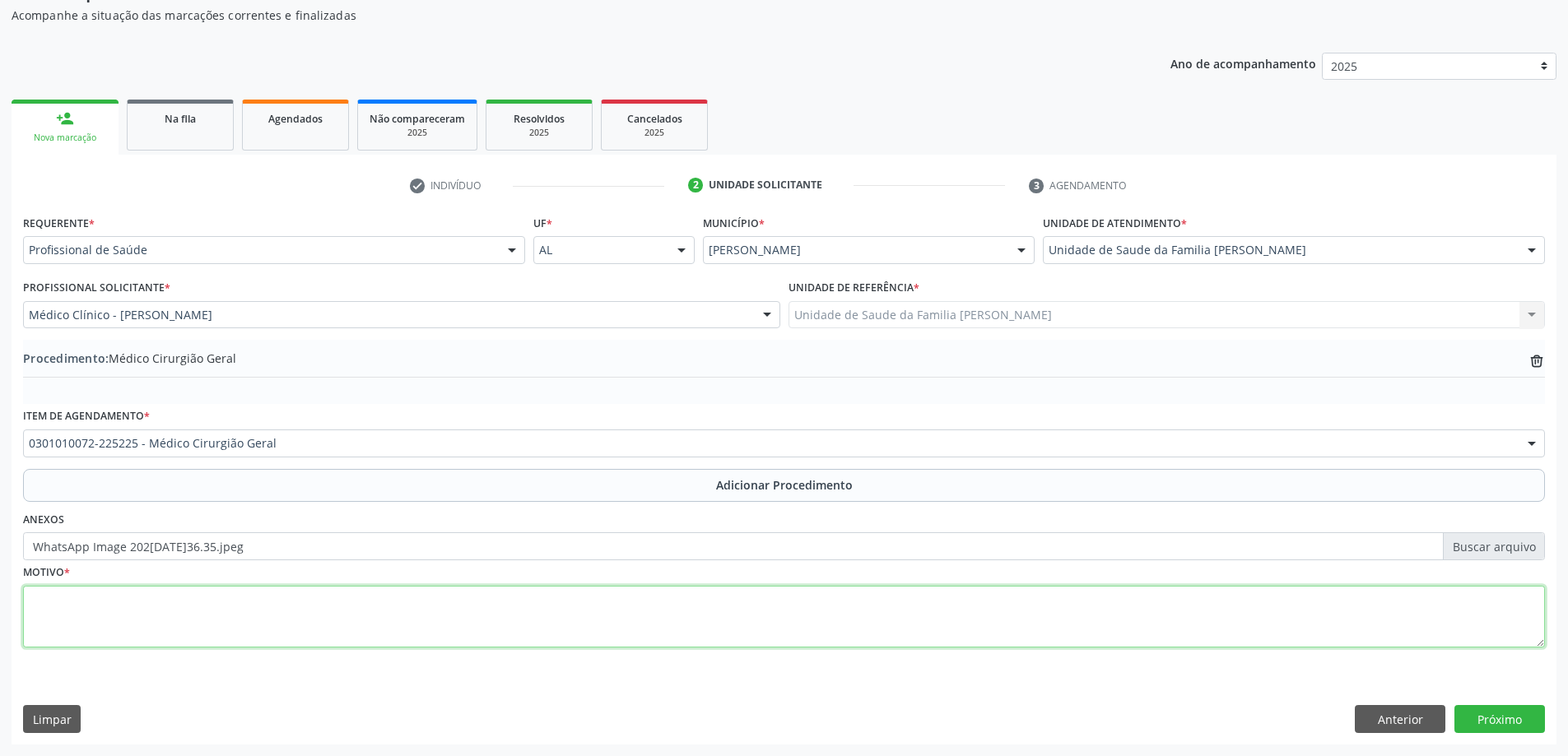
click at [134, 626] on textarea at bounding box center [783, 617] width 1521 height 63
type textarea "Queixa de dor em HD há cerca de 1 ano."
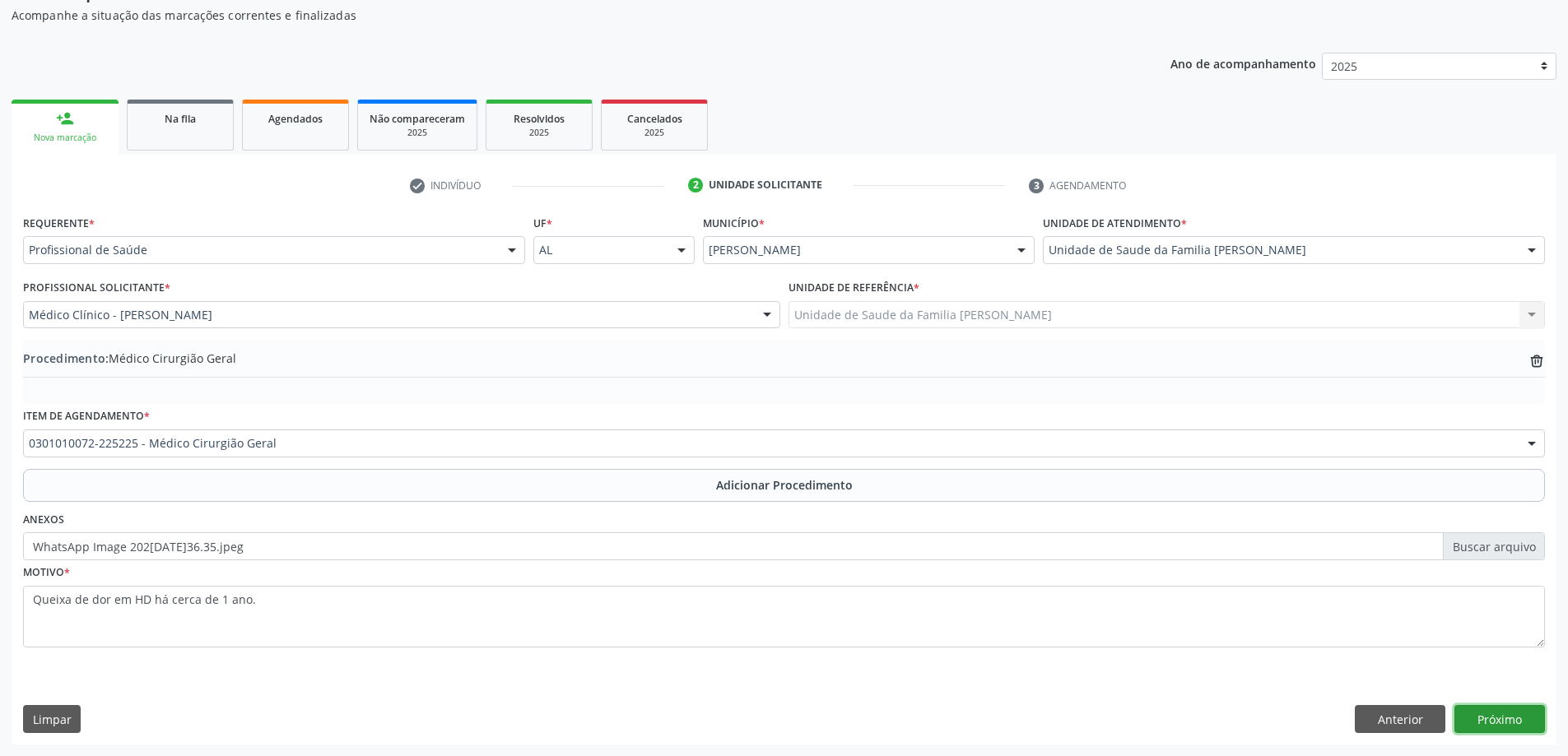
click at [1483, 707] on button "Próximo" at bounding box center [1499, 719] width 90 height 28
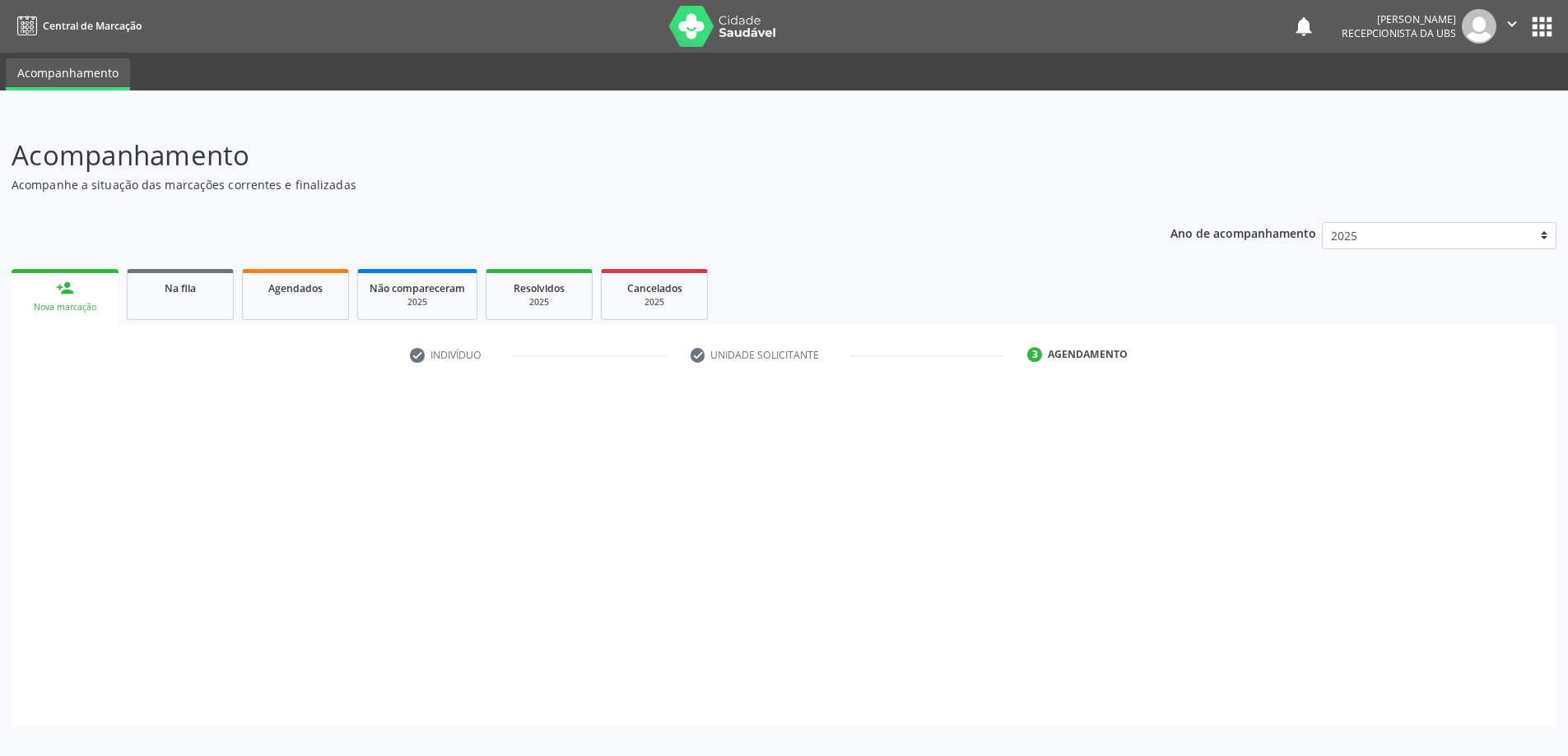
scroll to position [0, 0]
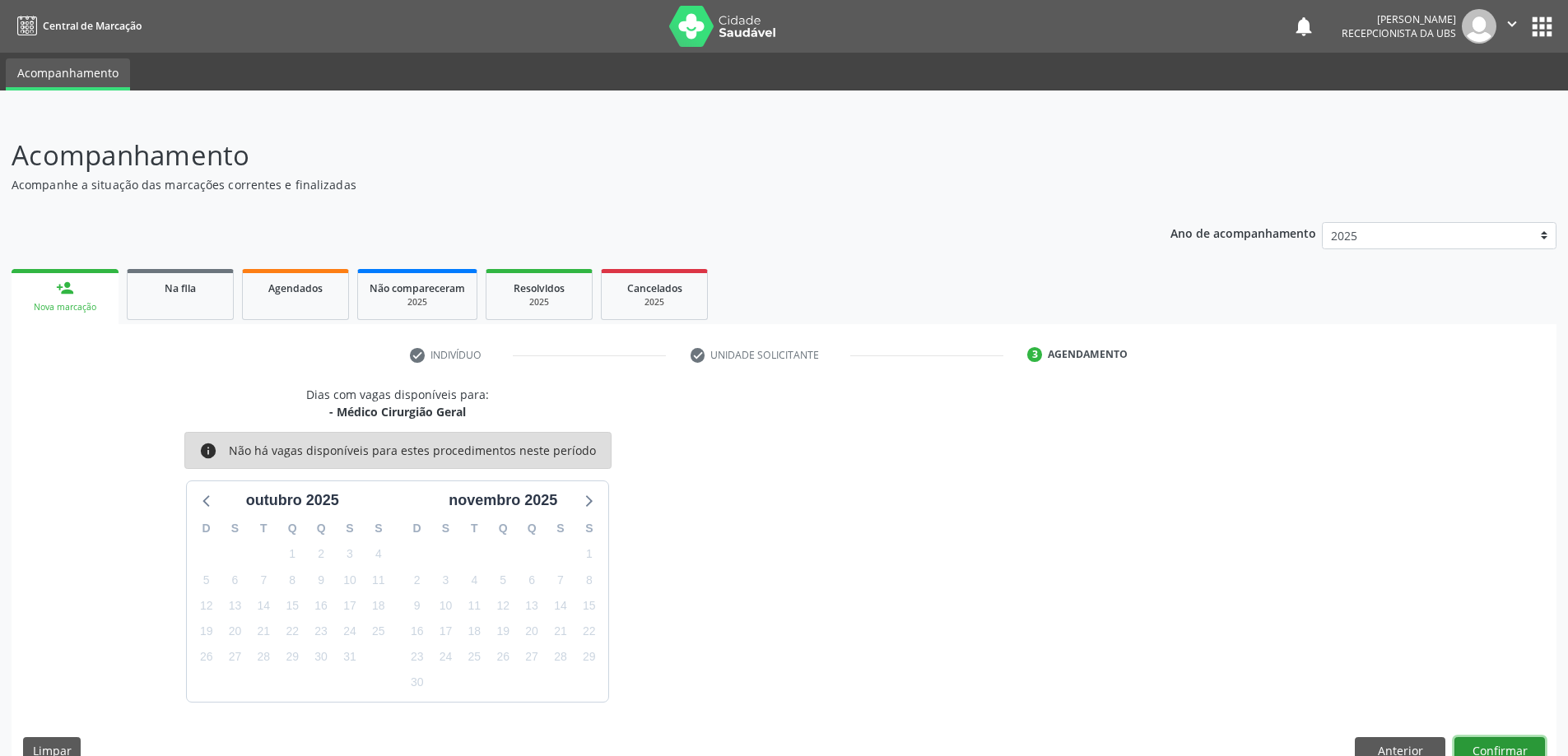
click at [1503, 748] on button "Confirmar" at bounding box center [1499, 751] width 90 height 28
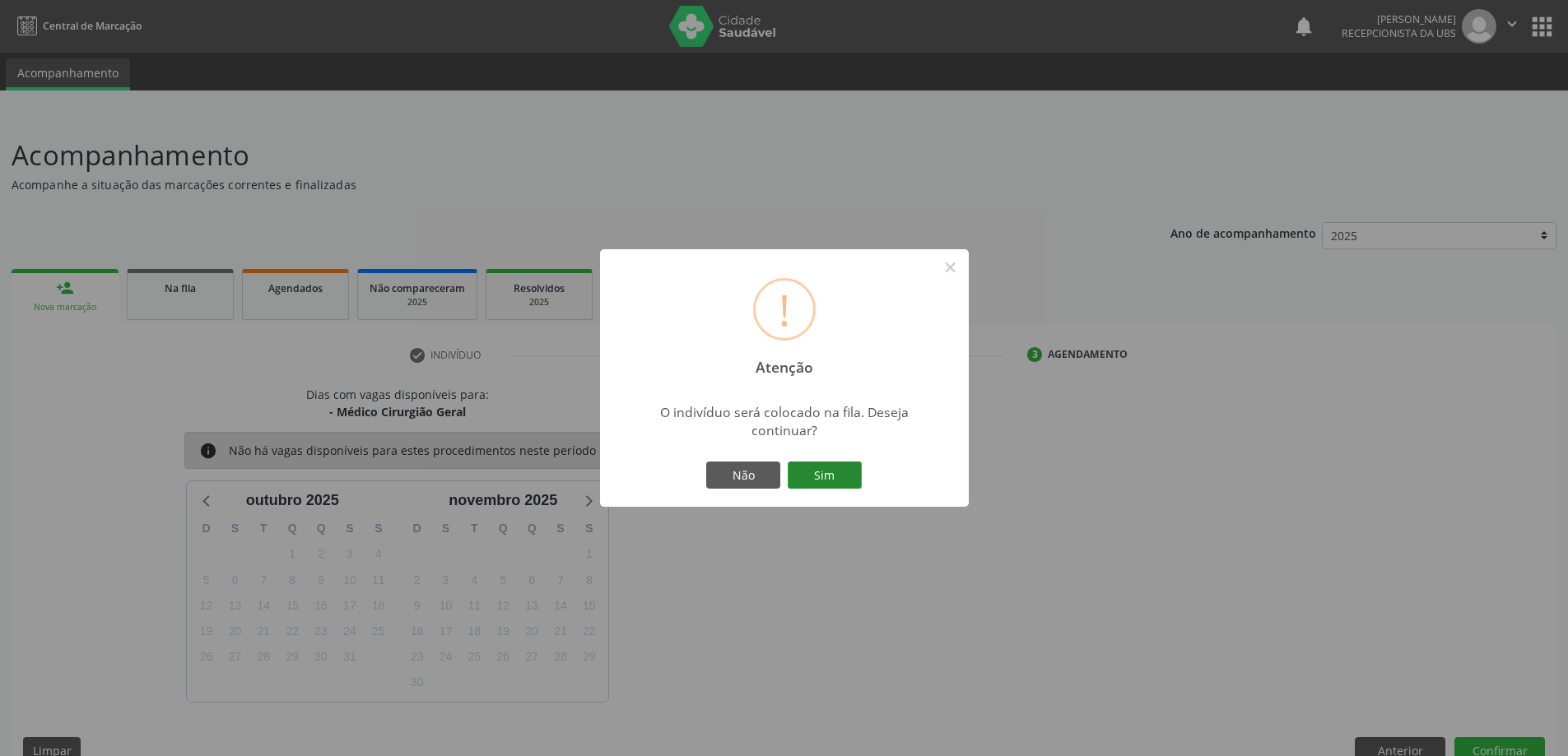
click at [849, 475] on button "Sim" at bounding box center [824, 475] width 74 height 28
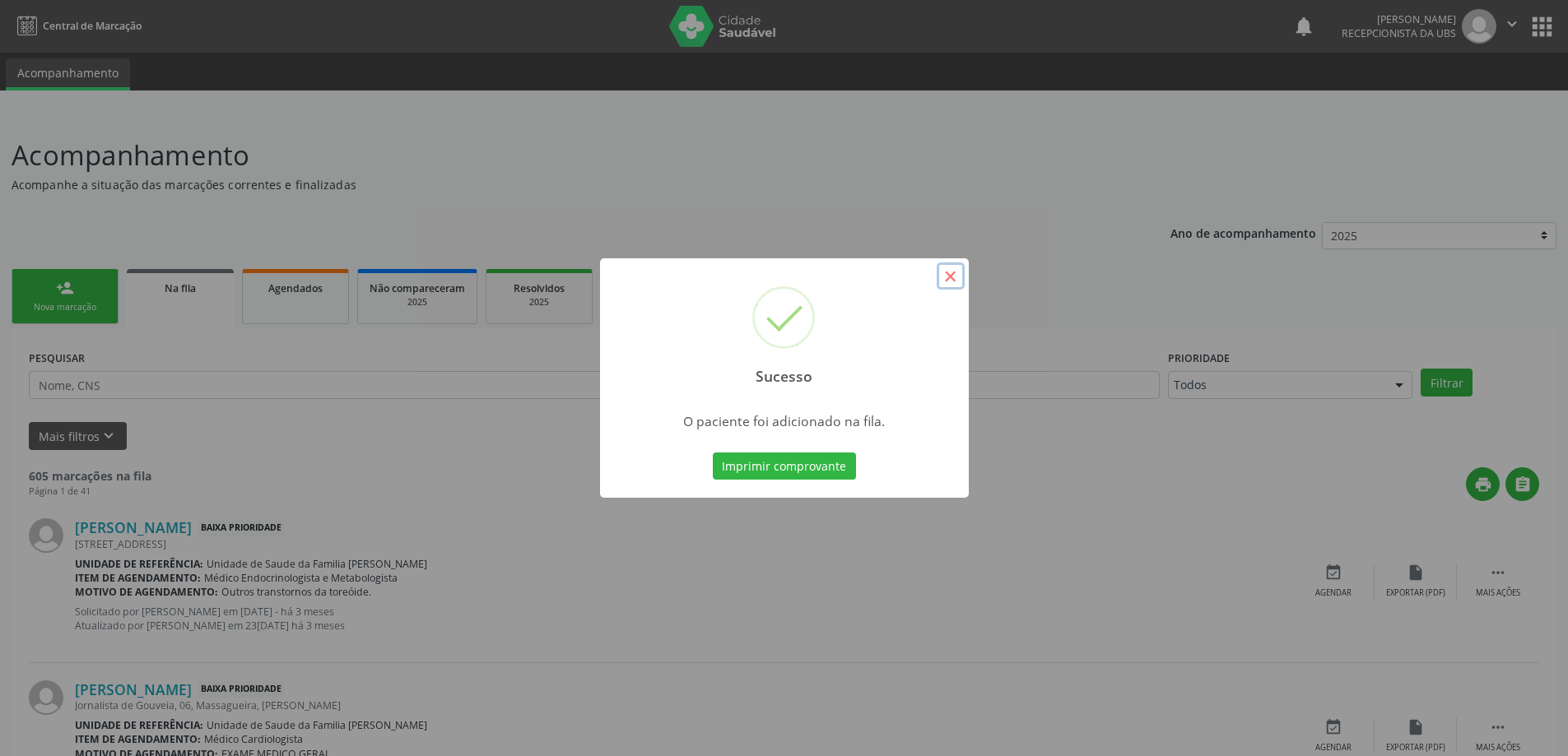
click at [941, 280] on button "×" at bounding box center [950, 276] width 28 height 28
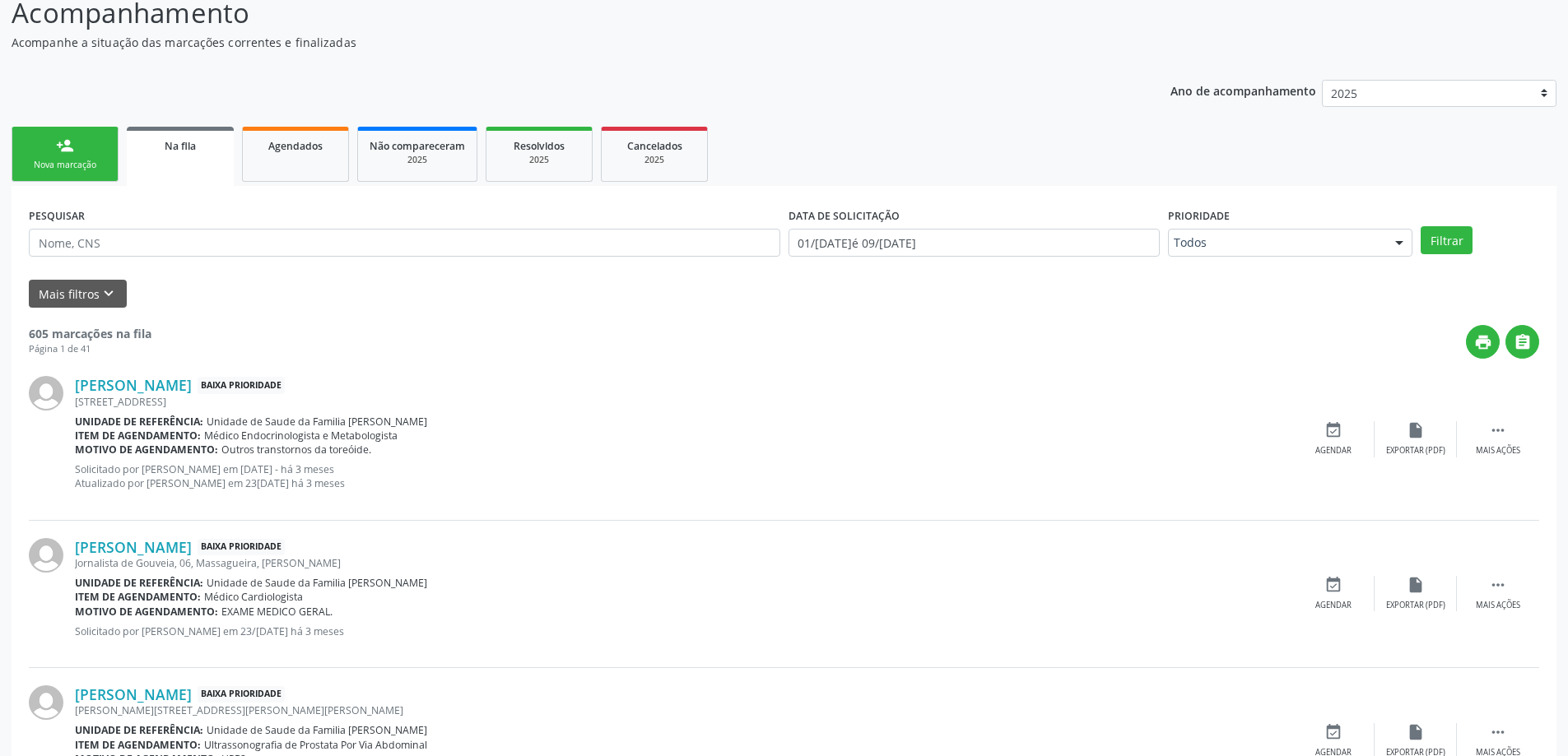
scroll to position [165, 0]
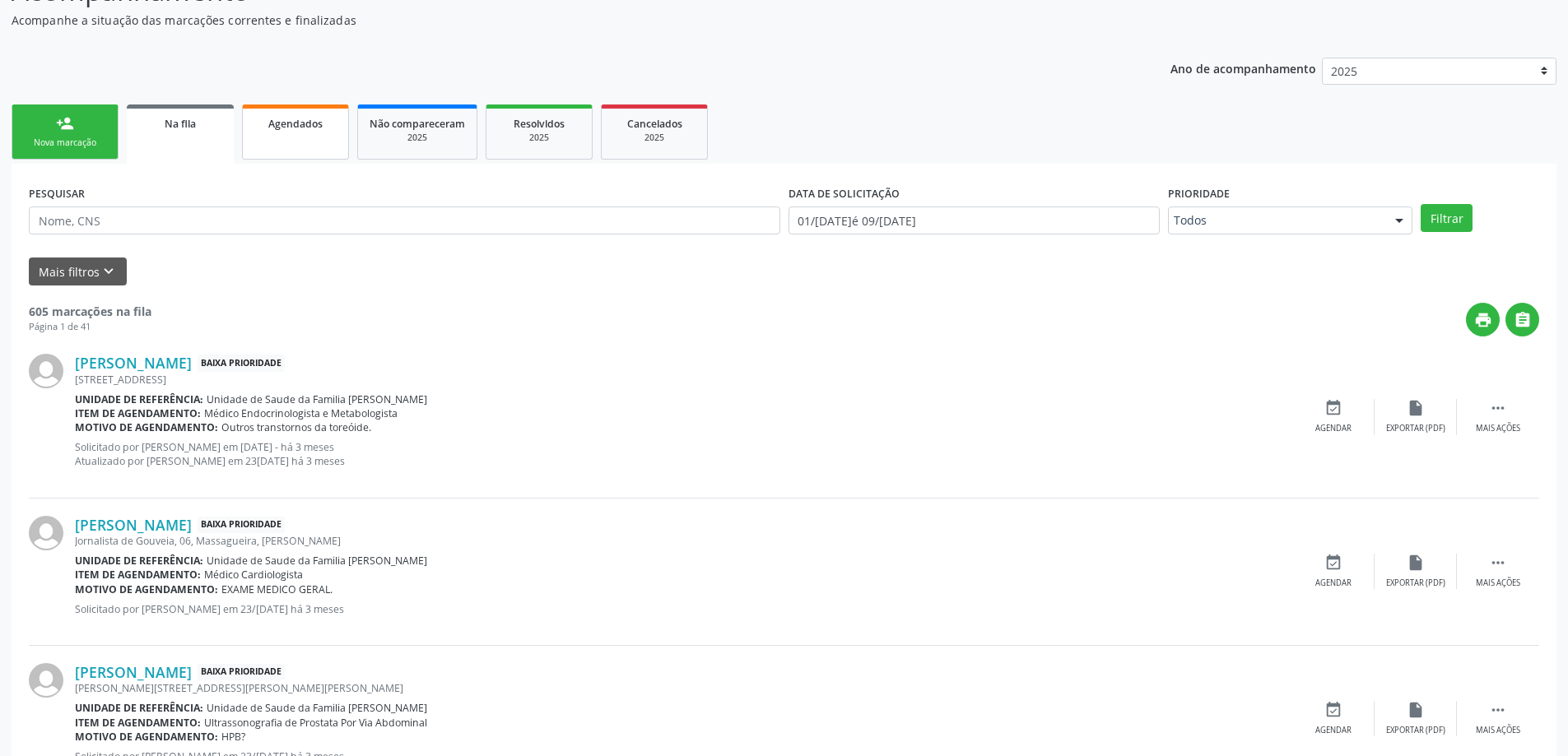
click at [280, 144] on link "Agendados" at bounding box center [296, 132] width 107 height 55
select select "9"
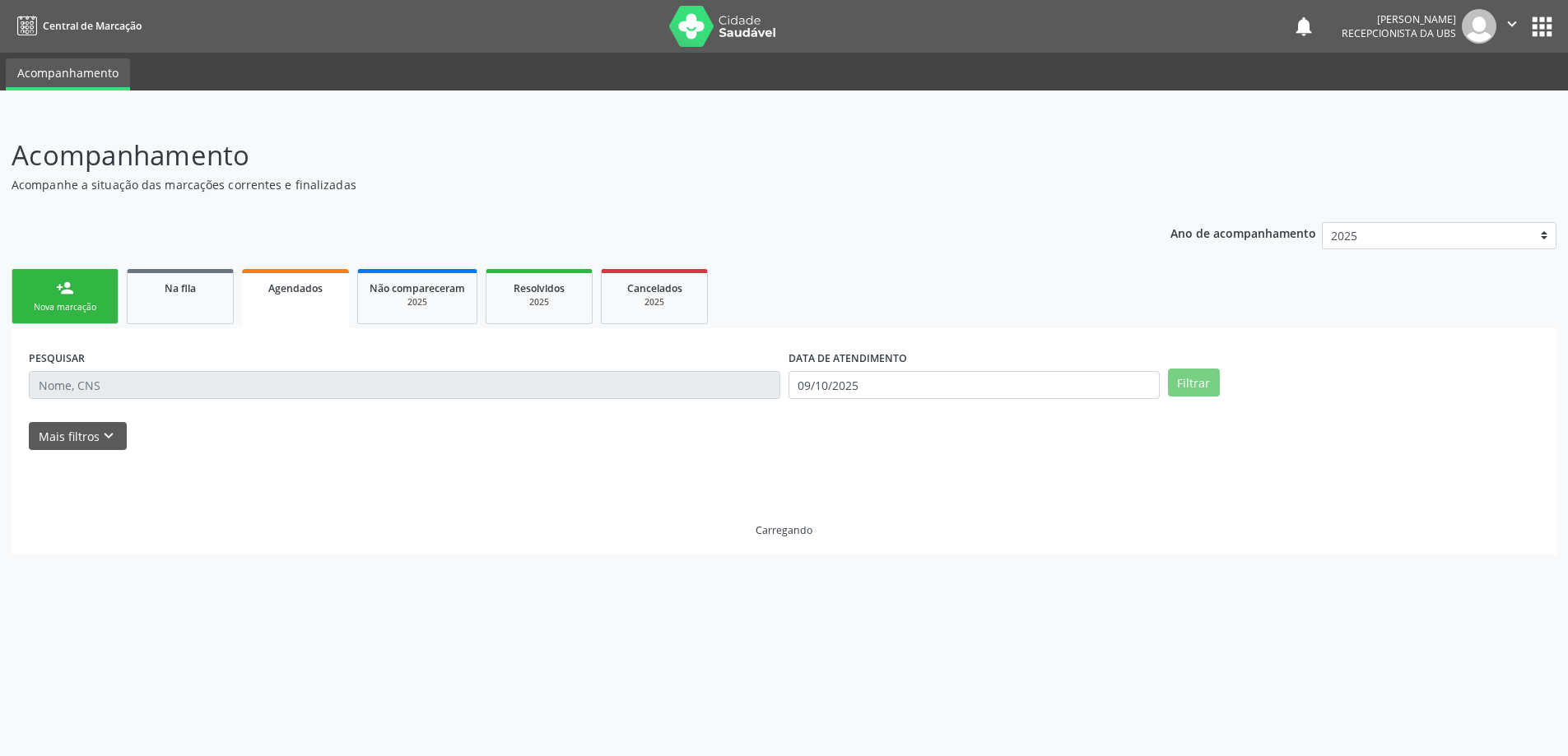
scroll to position [0, 0]
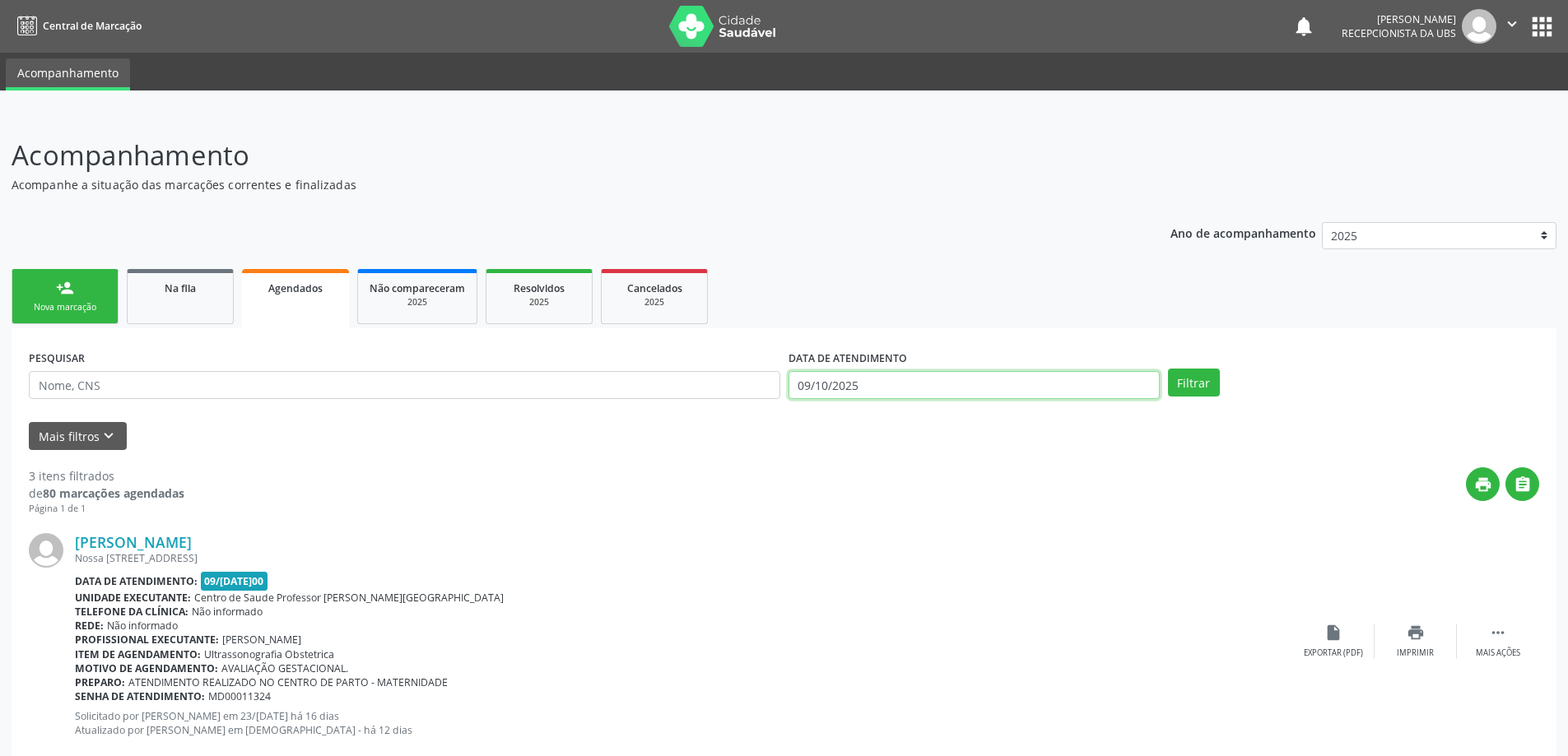
click at [945, 391] on input "09/10/2025" at bounding box center [974, 384] width 371 height 28
click at [848, 473] on span "29" at bounding box center [843, 469] width 32 height 32
type input "29/09/2025"
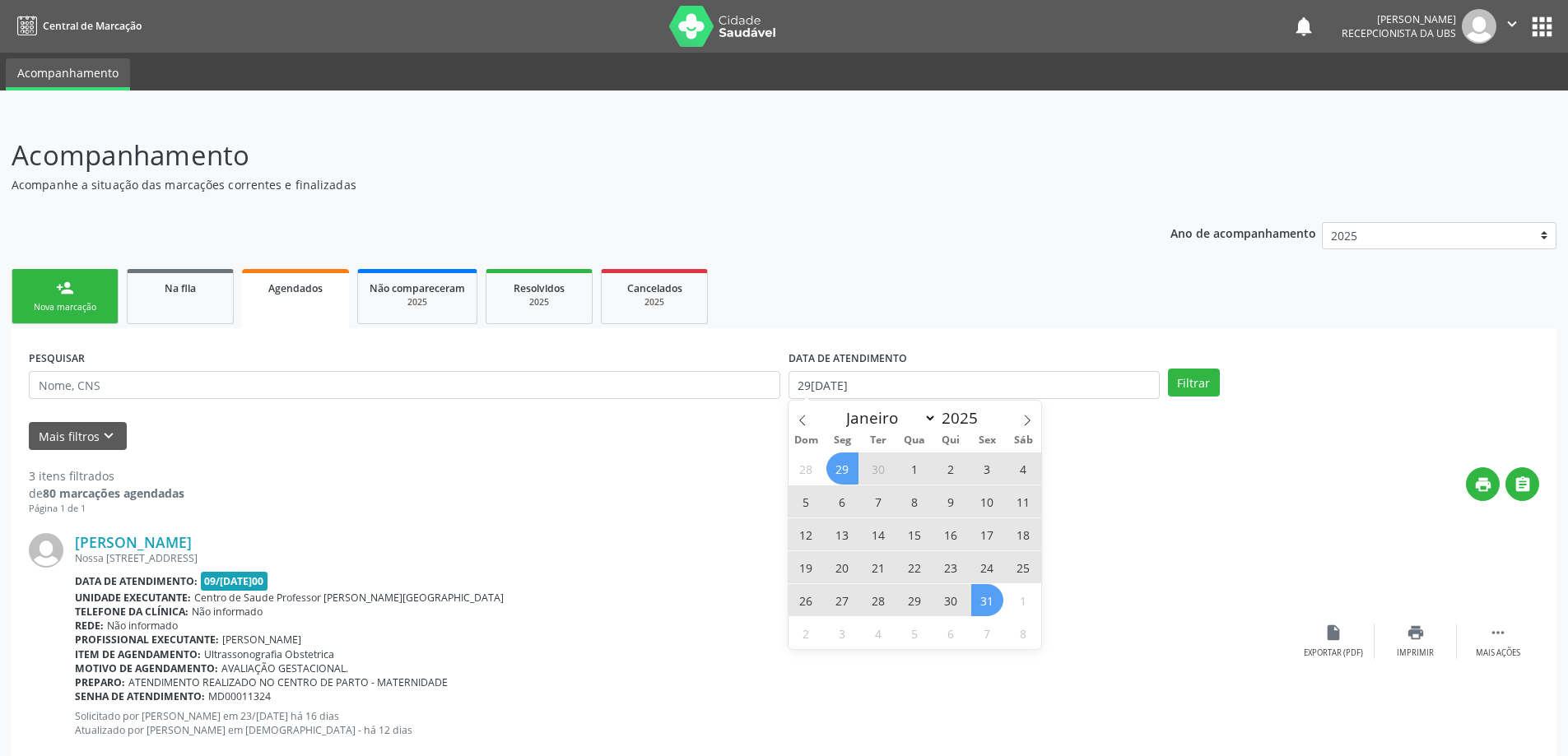
click at [985, 597] on span "31" at bounding box center [987, 600] width 32 height 32
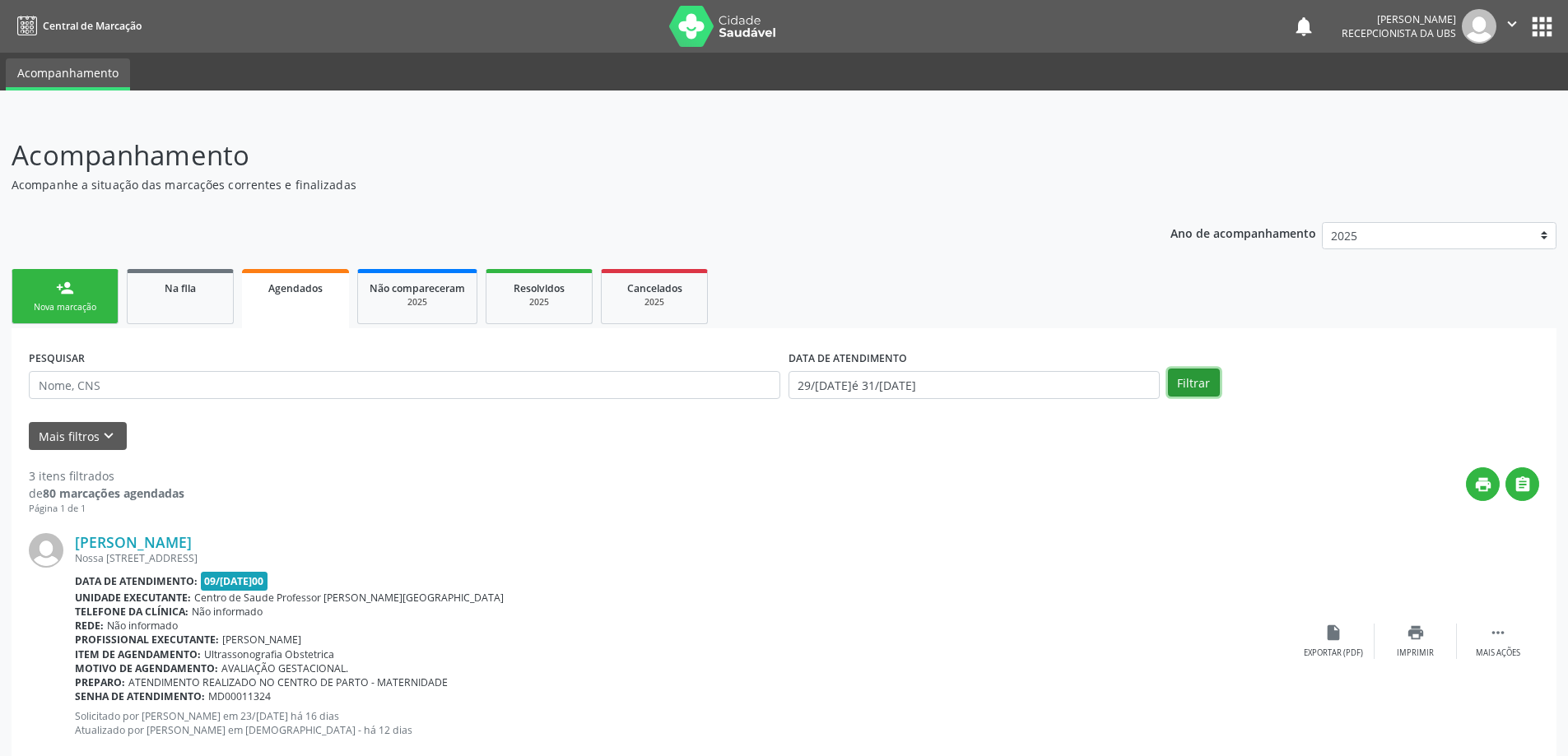
click at [1190, 383] on button "Filtrar" at bounding box center [1193, 383] width 52 height 28
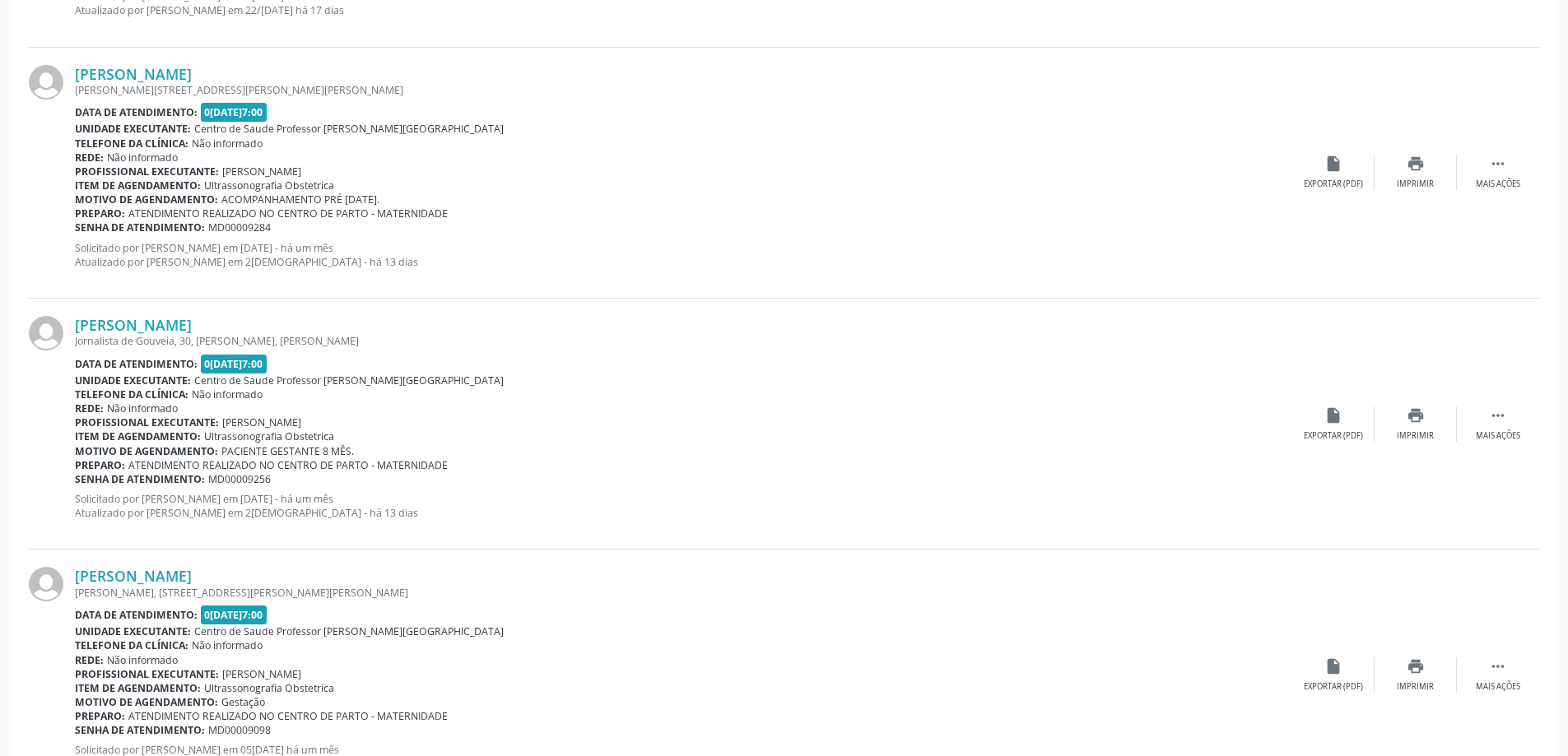
scroll to position [3606, 0]
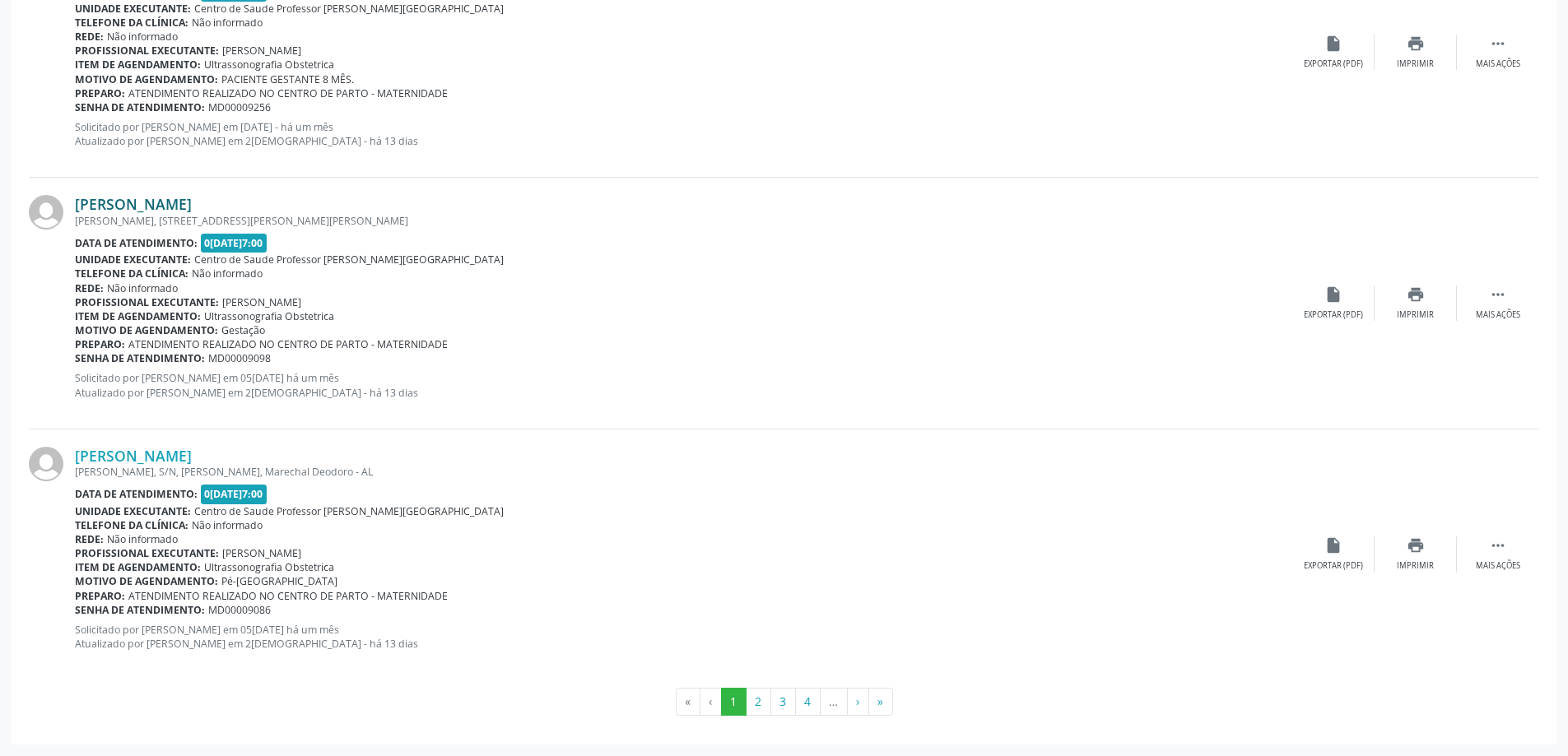
click at [132, 202] on link "Anne Eyshilla Rodrigues dos Santos Soares" at bounding box center [133, 203] width 116 height 18
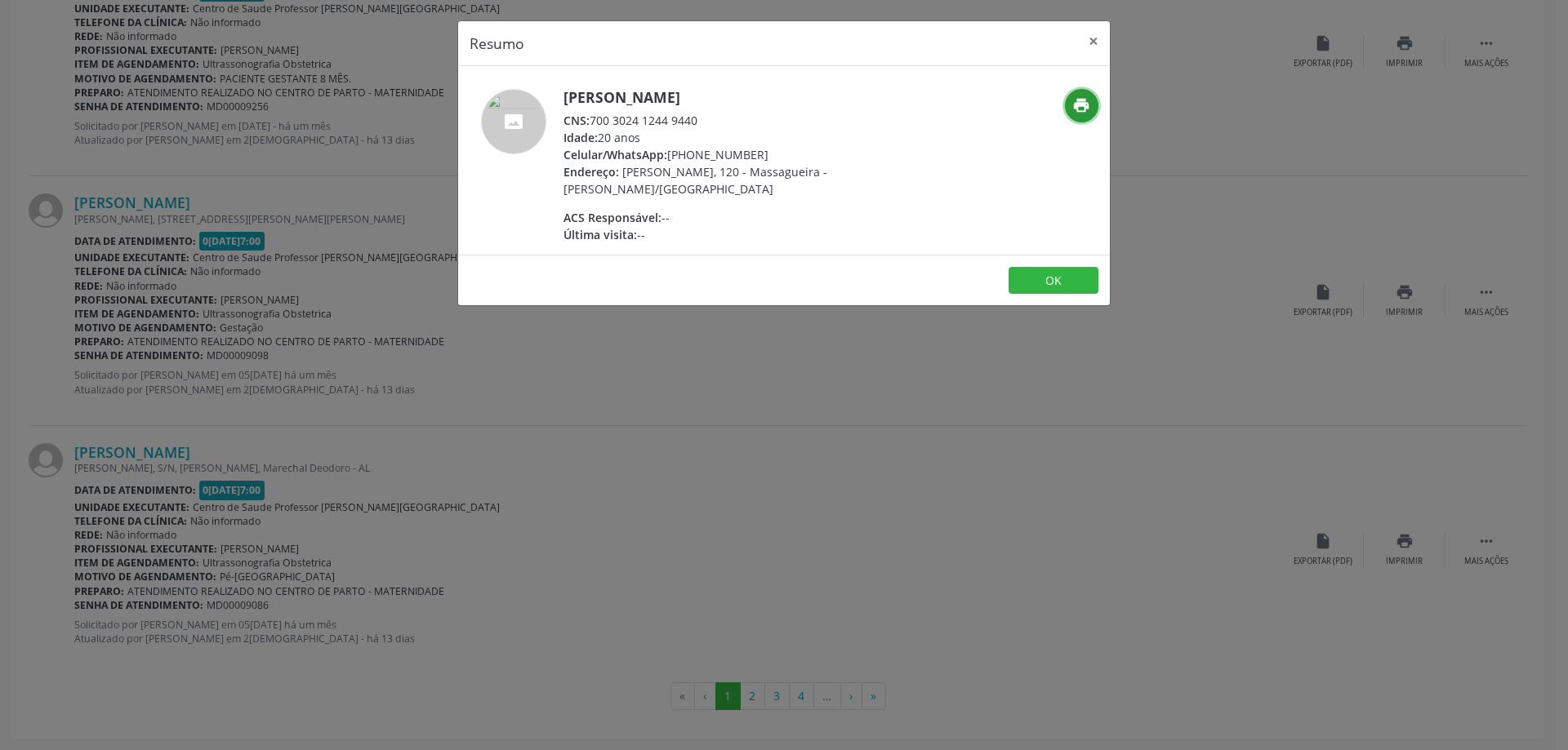
click at [1082, 111] on icon "print" at bounding box center [1081, 105] width 18 height 18
click at [1088, 30] on button "×" at bounding box center [1094, 40] width 33 height 40
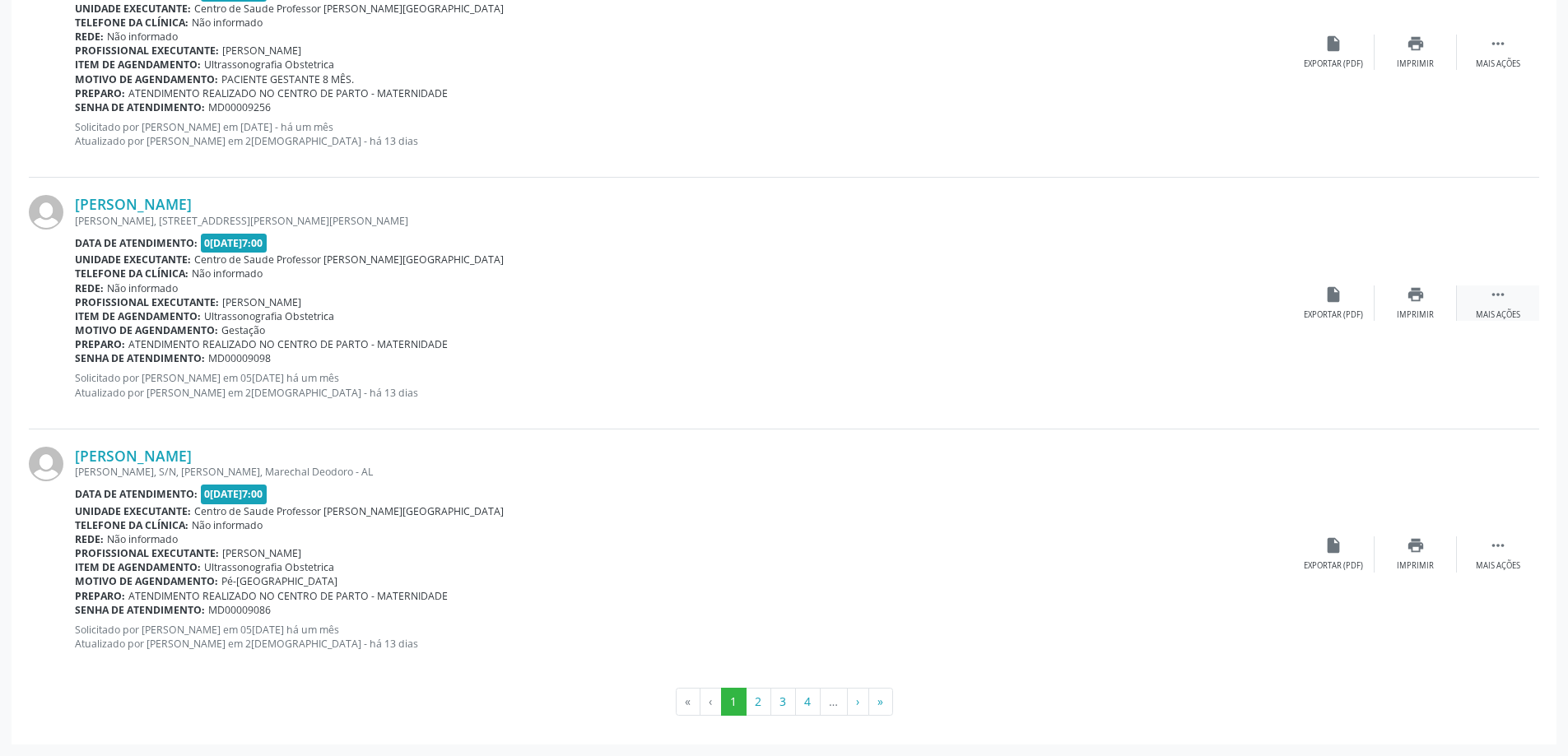
click at [1486, 299] on div " Mais ações" at bounding box center [1497, 304] width 82 height 36
click at [1190, 310] on div "Exportar (PDF)" at bounding box center [1168, 315] width 60 height 12
click at [1503, 310] on div "Menos ações" at bounding box center [1497, 315] width 53 height 12
click at [1503, 310] on div "Mais ações" at bounding box center [1497, 315] width 44 height 12
click at [1418, 289] on icon "edit" at bounding box center [1415, 294] width 18 height 18
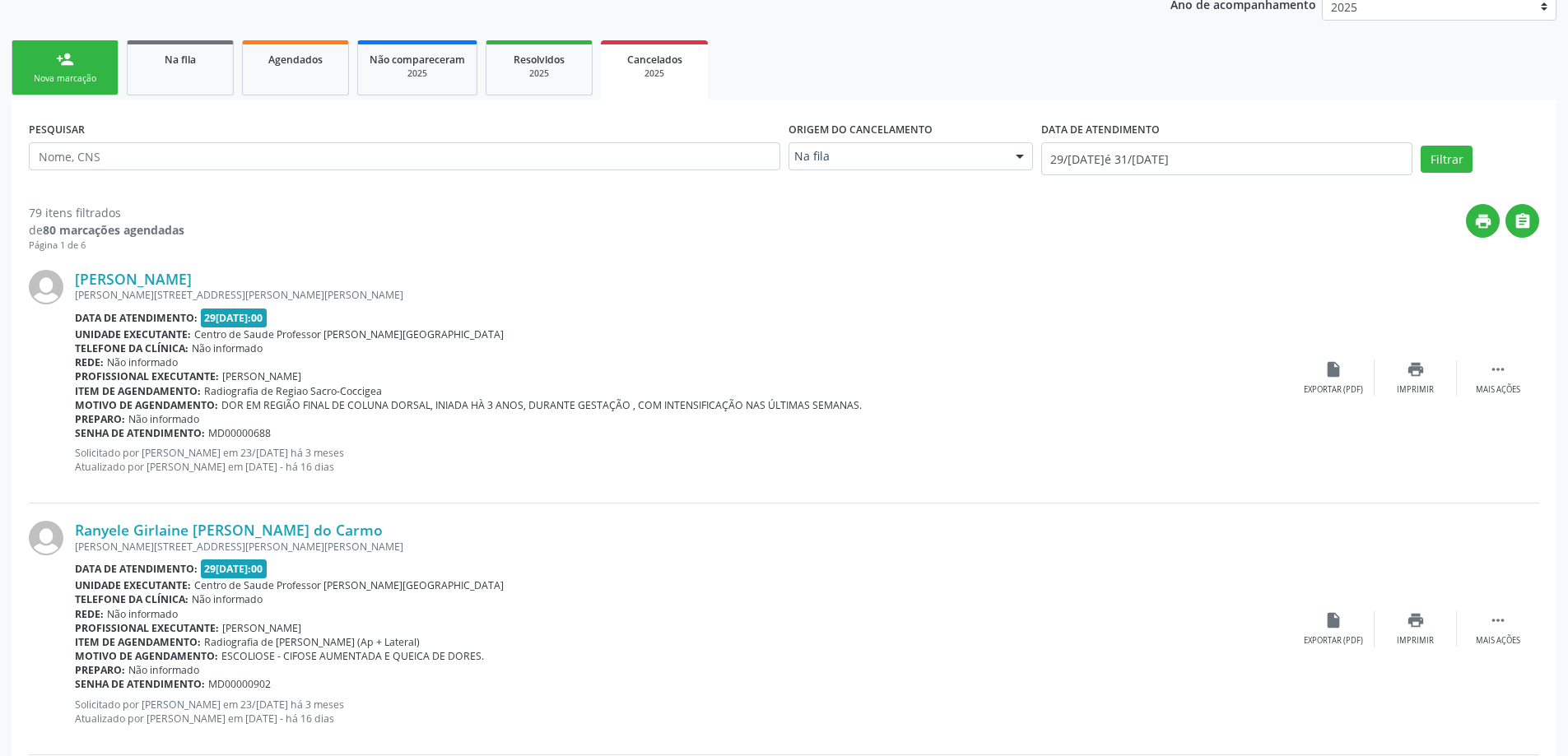
scroll to position [0, 0]
